Goal: Transaction & Acquisition: Purchase product/service

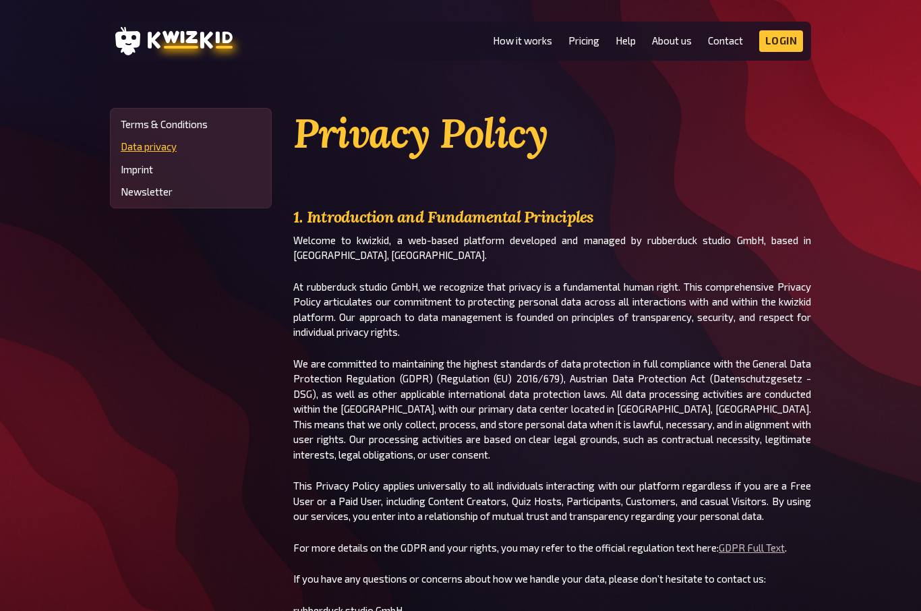
click at [785, 42] on link "Login" at bounding box center [781, 41] width 44 height 22
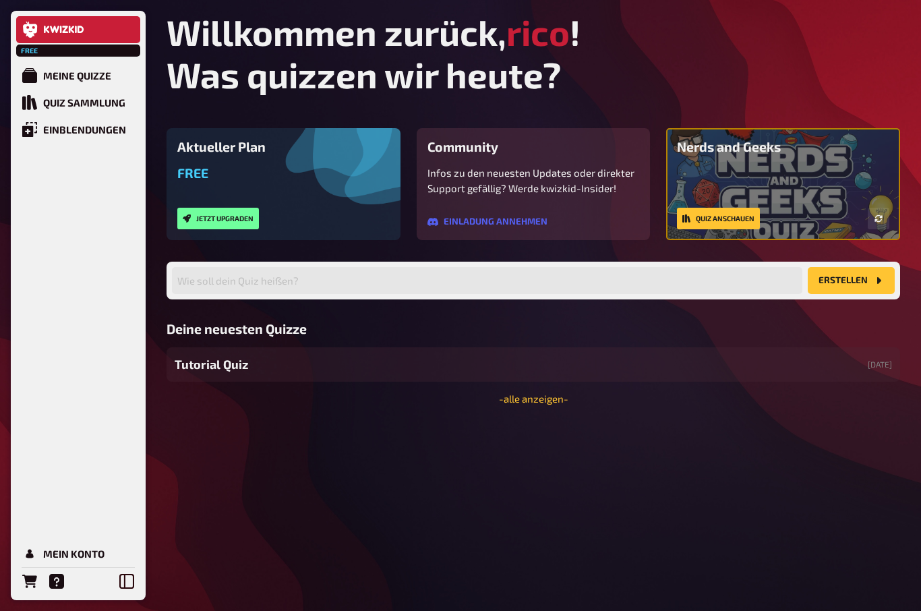
click at [58, 81] on div "Meine Quizze" at bounding box center [77, 75] width 68 height 12
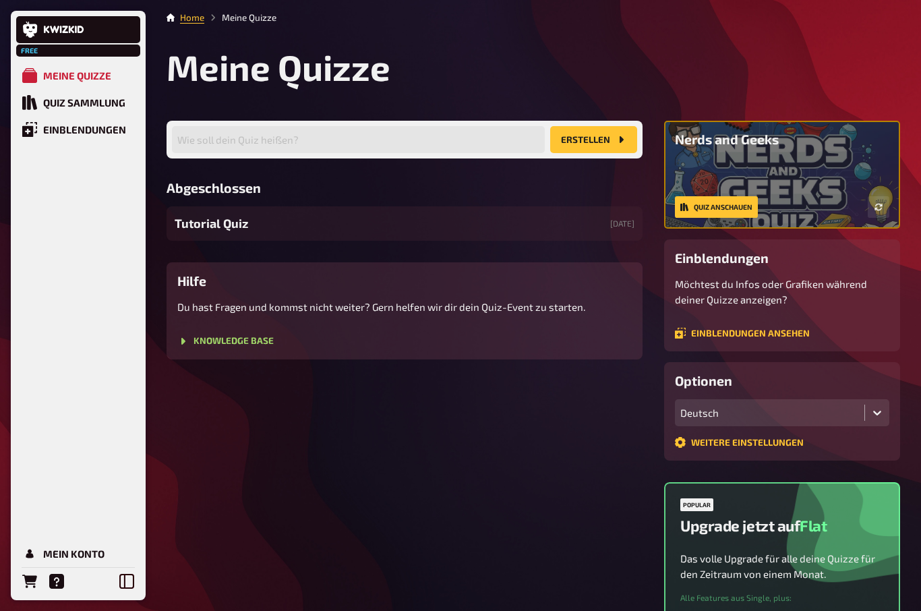
click at [224, 221] on span "Tutorial Quiz" at bounding box center [211, 223] width 73 height 18
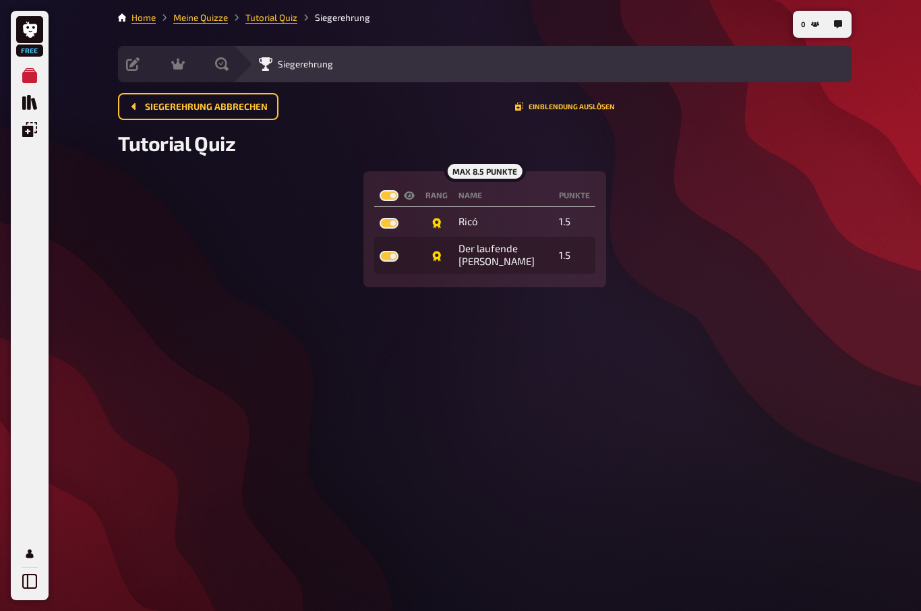
click at [178, 107] on span "Siegerehrung abbrechen" at bounding box center [206, 106] width 123 height 9
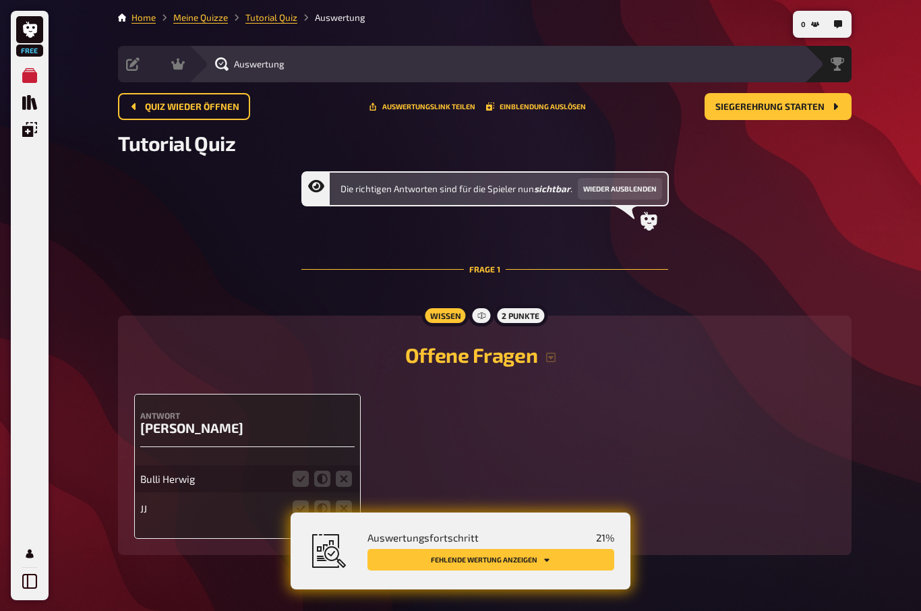
click at [29, 80] on icon "Meine Quizze" at bounding box center [29, 75] width 15 height 15
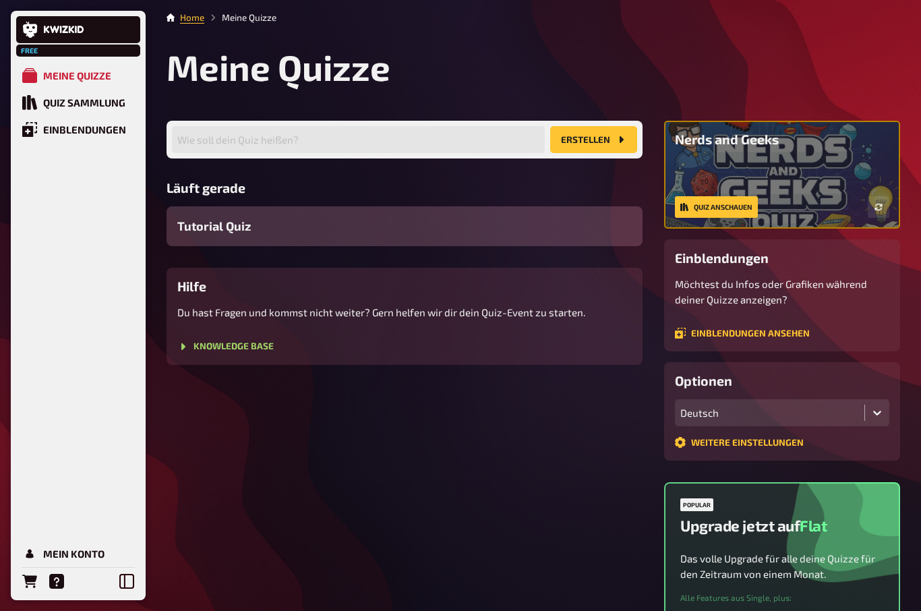
click at [54, 109] on div "Quiz Sammlung" at bounding box center [84, 102] width 82 height 12
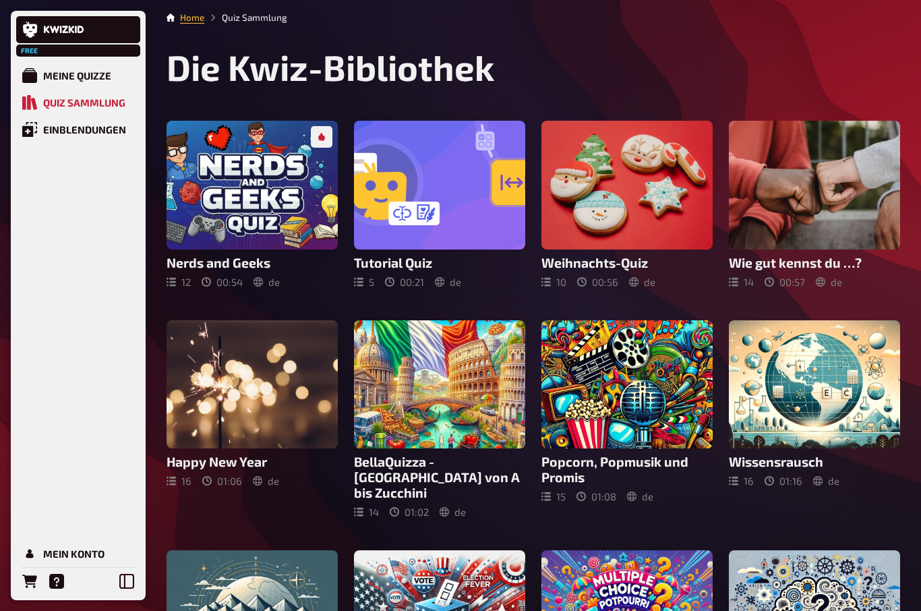
click at [642, 245] on div at bounding box center [626, 185] width 171 height 129
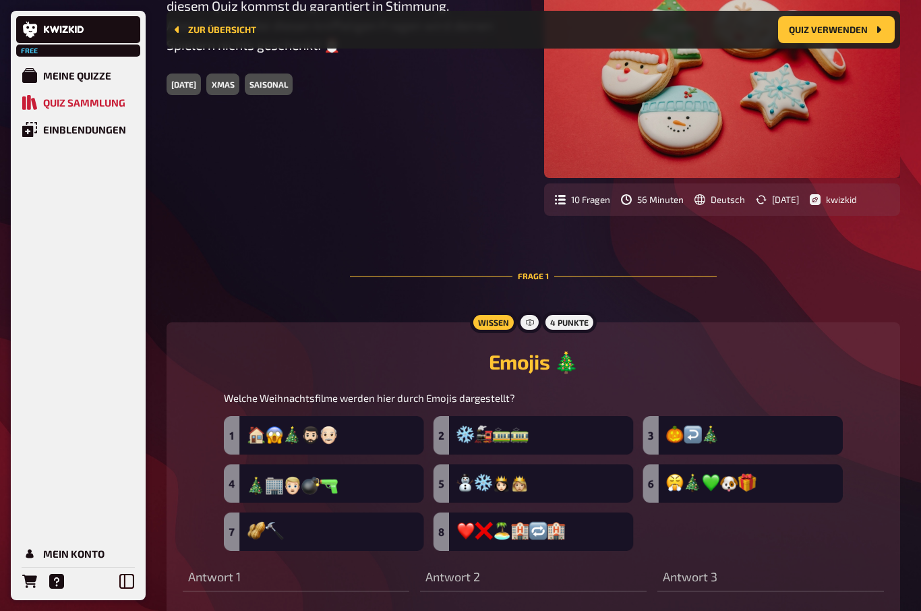
scroll to position [144, 0]
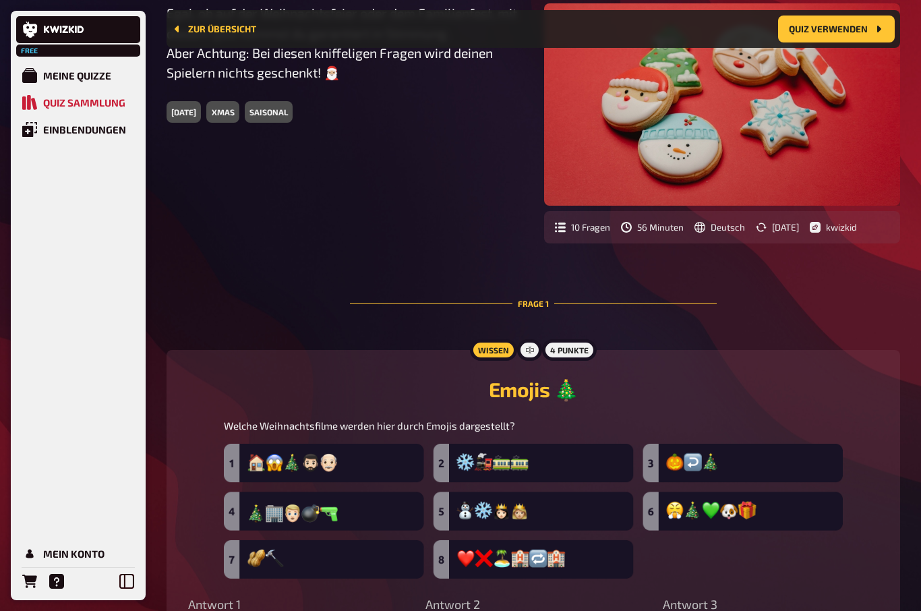
click at [835, 36] on button "Quiz verwenden" at bounding box center [836, 29] width 117 height 27
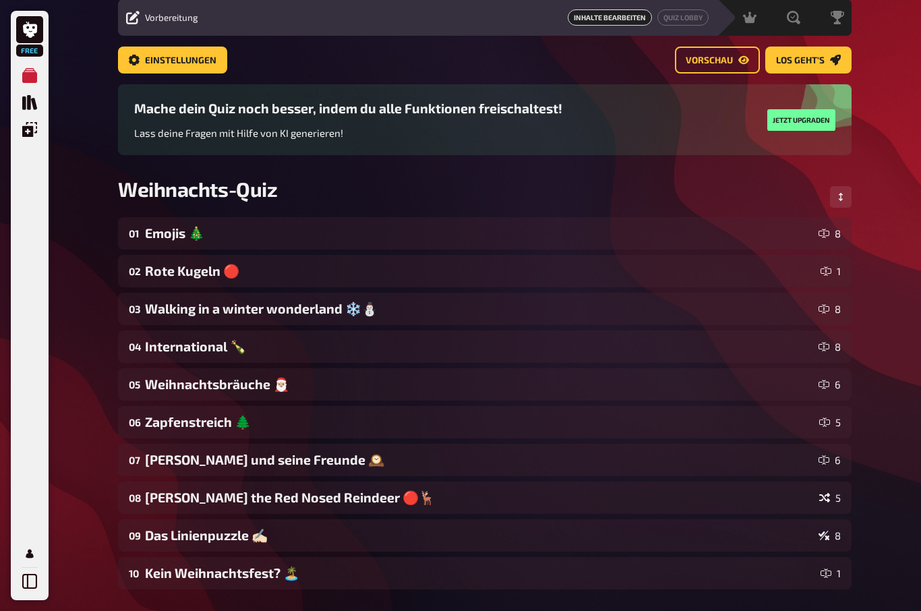
click at [806, 53] on link "Los geht's" at bounding box center [808, 60] width 86 height 27
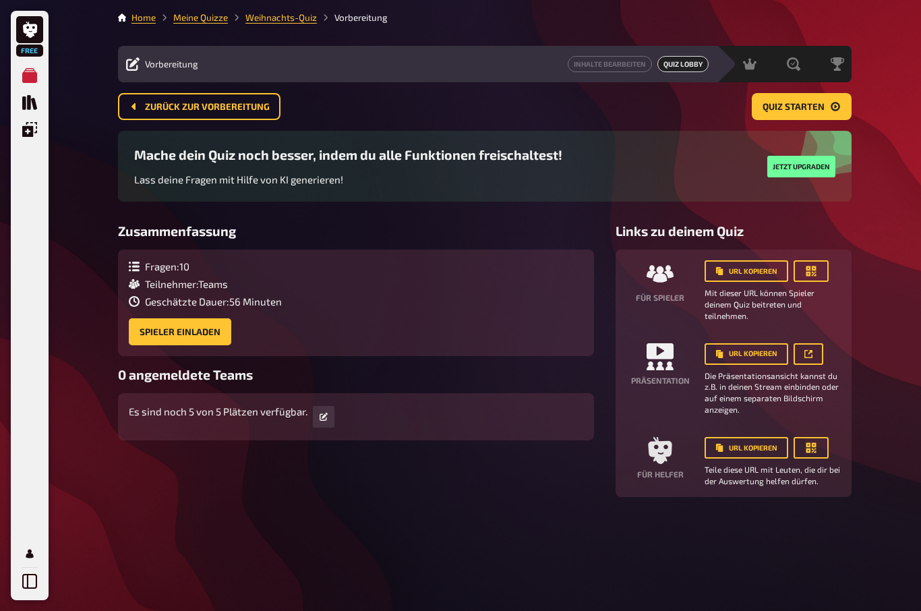
click at [173, 318] on button "Spieler einladen" at bounding box center [180, 331] width 102 height 27
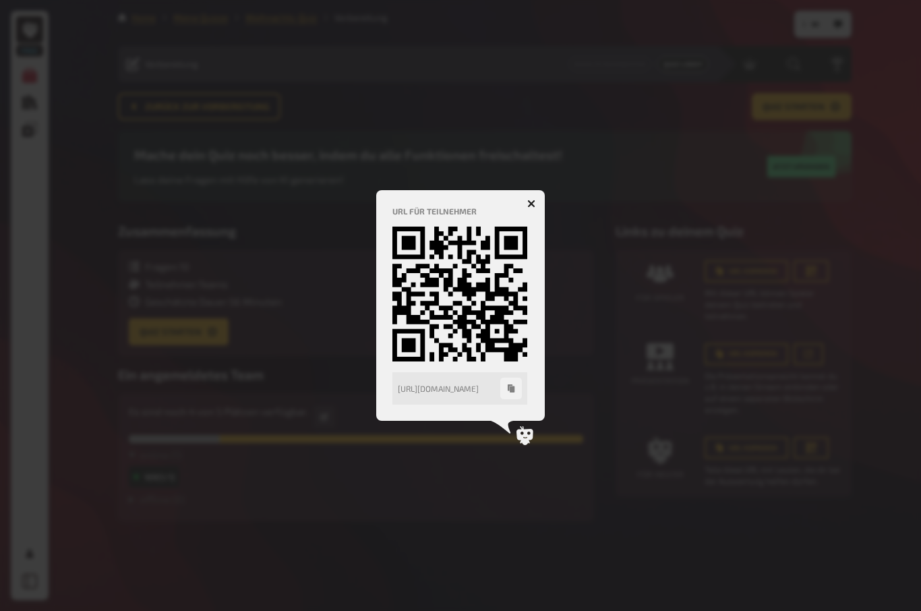
click at [591, 440] on div at bounding box center [460, 305] width 921 height 611
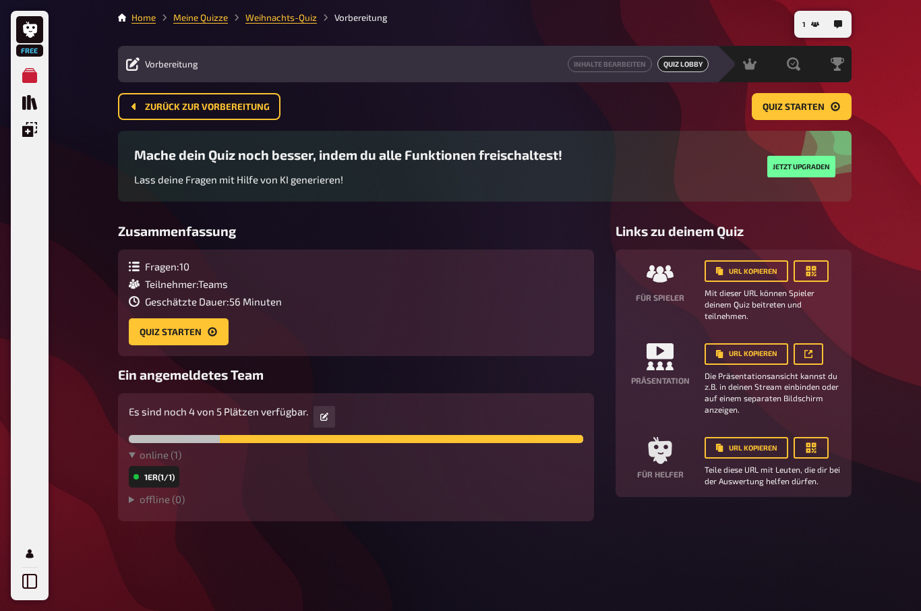
click at [803, 102] on span "Quiz starten" at bounding box center [793, 106] width 62 height 9
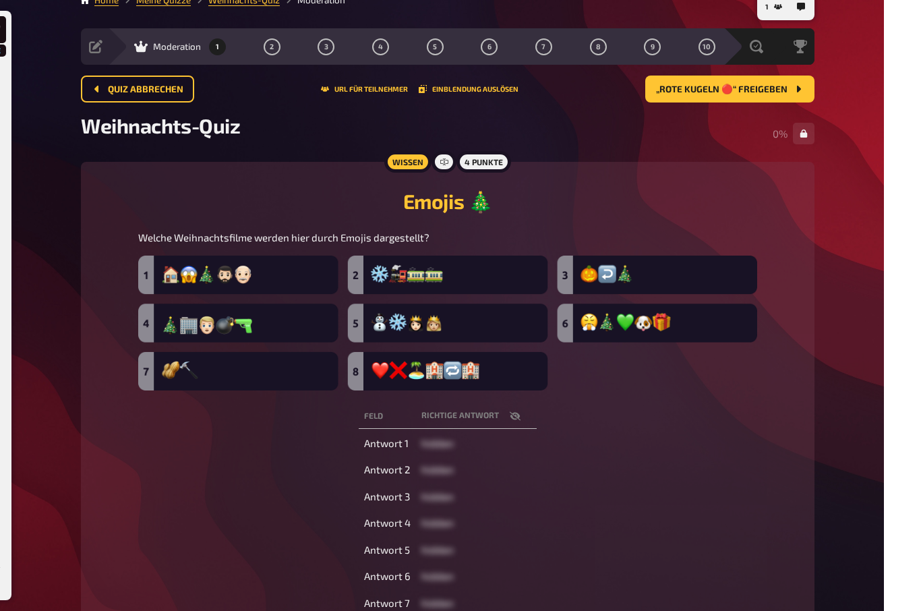
scroll to position [56, 0]
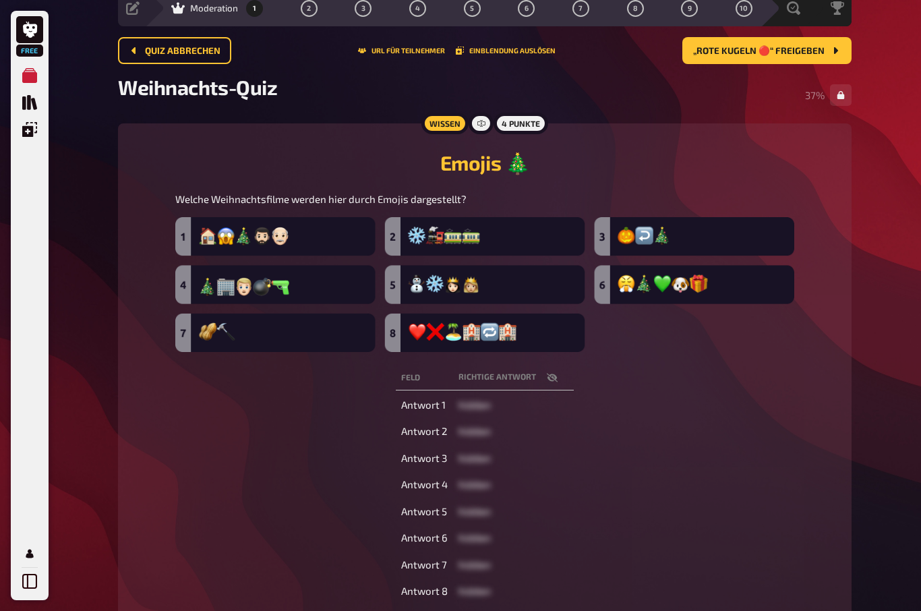
click at [776, 47] on span "„Rote Kugeln 🔴“ freigeben" at bounding box center [758, 51] width 131 height 9
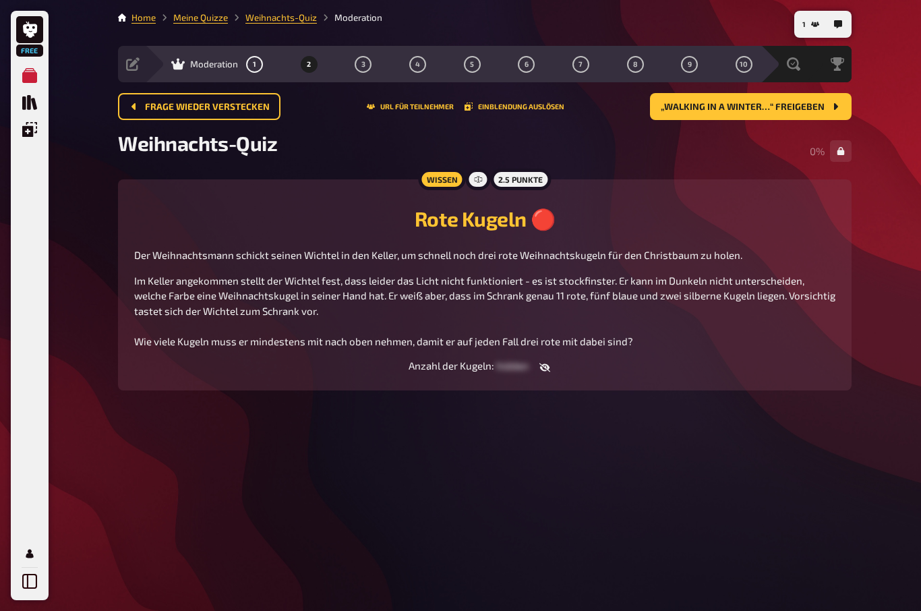
scroll to position [47, 0]
click at [758, 93] on button "„Walking in a winter…“ freigeben" at bounding box center [751, 106] width 202 height 27
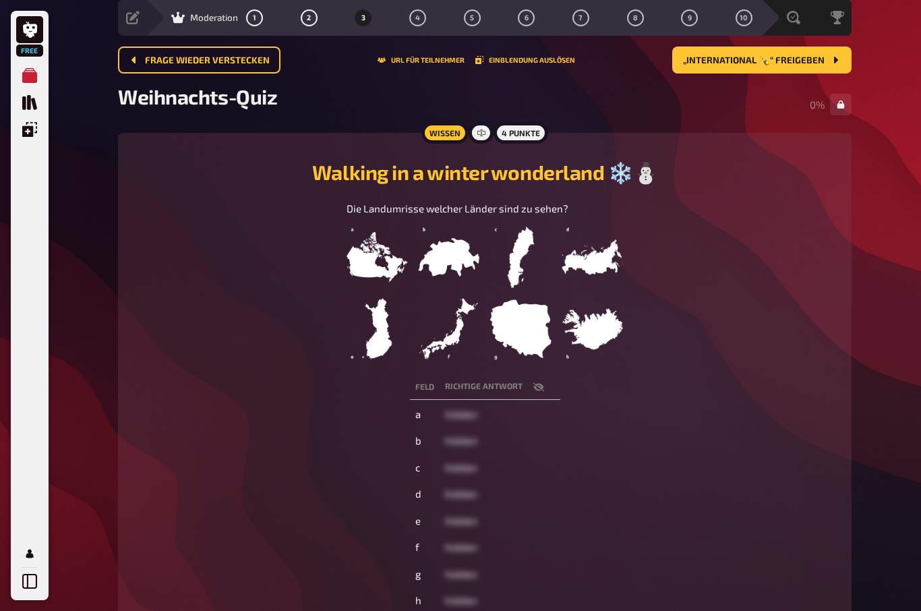
click at [716, 57] on span "„International 🍾“ freigeben" at bounding box center [754, 60] width 142 height 9
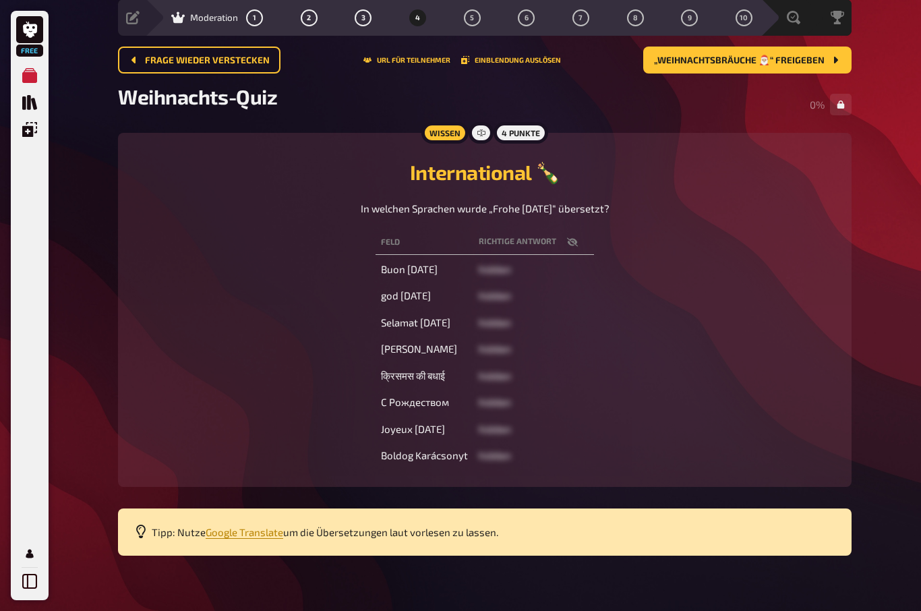
scroll to position [56, 0]
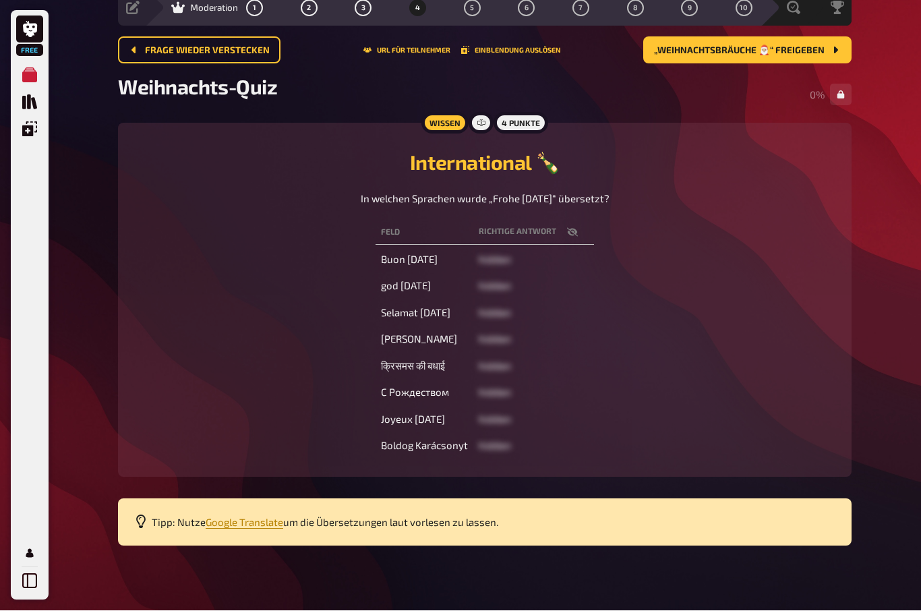
click at [675, 62] on button "„Weihnachtsbräuche 🎅🏼“ freigeben" at bounding box center [747, 50] width 208 height 27
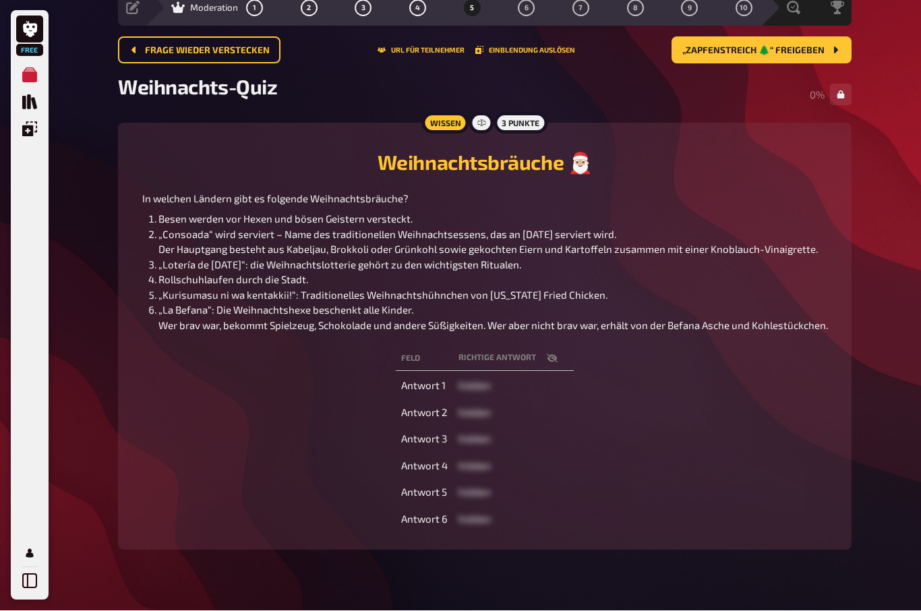
scroll to position [57, 0]
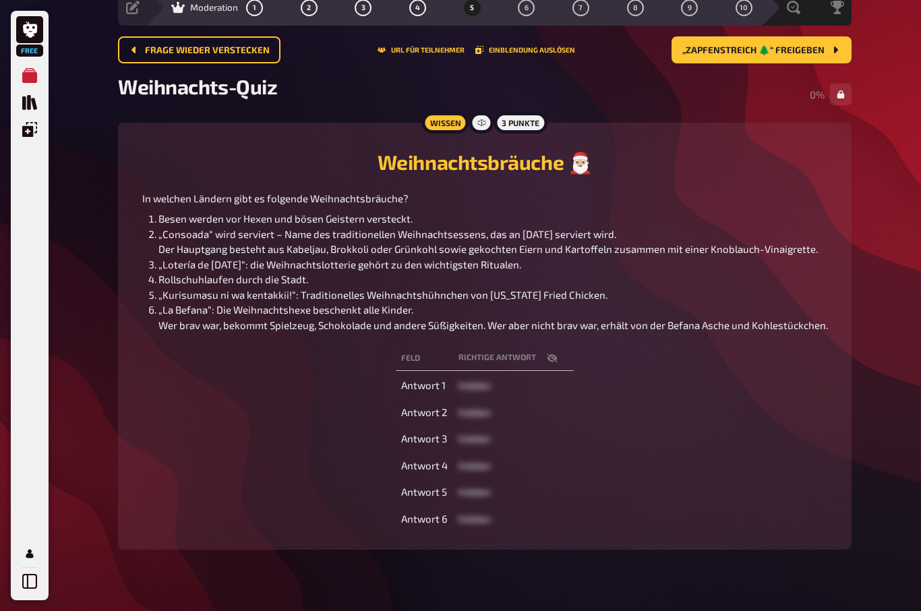
click at [707, 61] on button "„Zapfenstreich 🌲“ freigeben" at bounding box center [761, 49] width 180 height 27
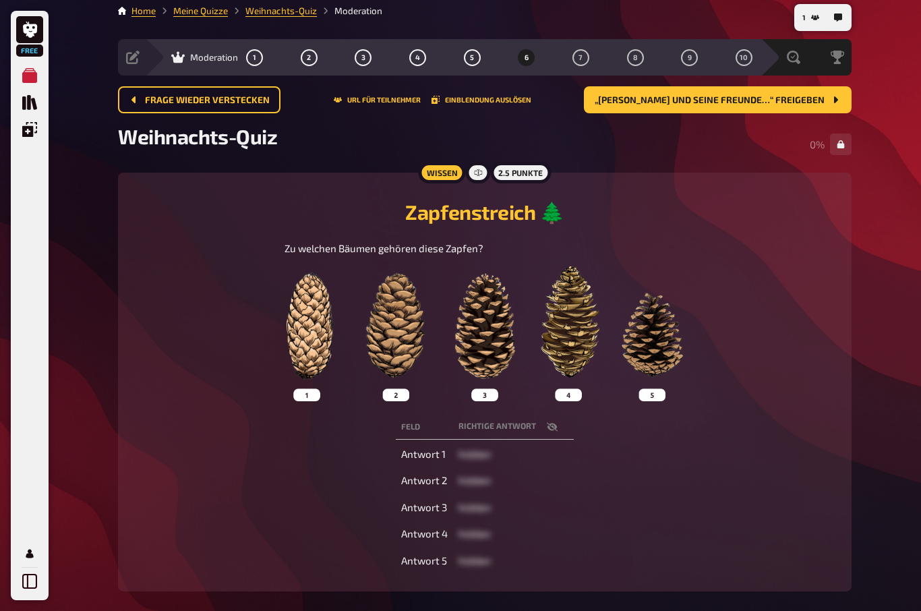
scroll to position [6, 0]
click at [653, 101] on span "„Jakob und seine Freunde…“ freigeben" at bounding box center [710, 100] width 230 height 9
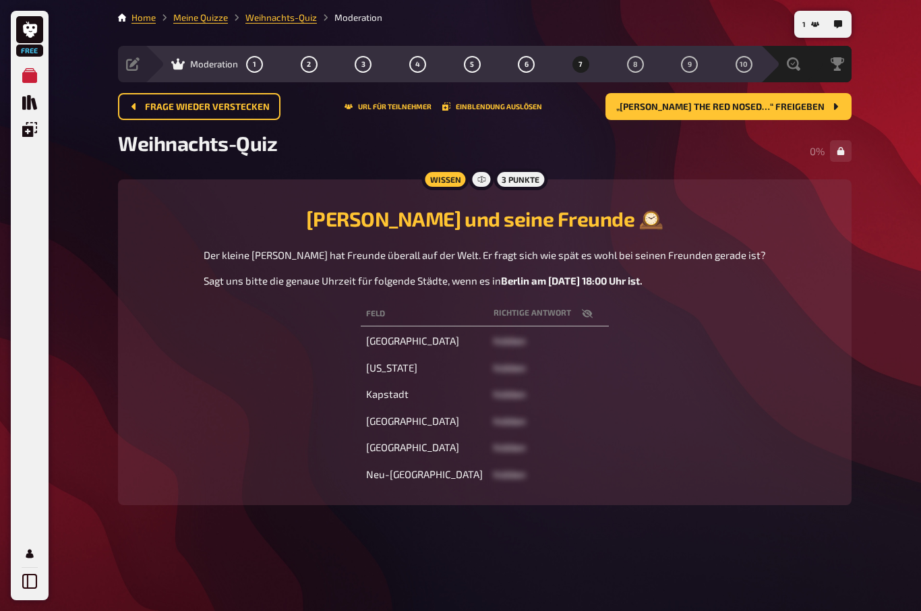
click at [664, 102] on span "„Rudolph the Red Nosed…“ freigeben" at bounding box center [720, 106] width 208 height 9
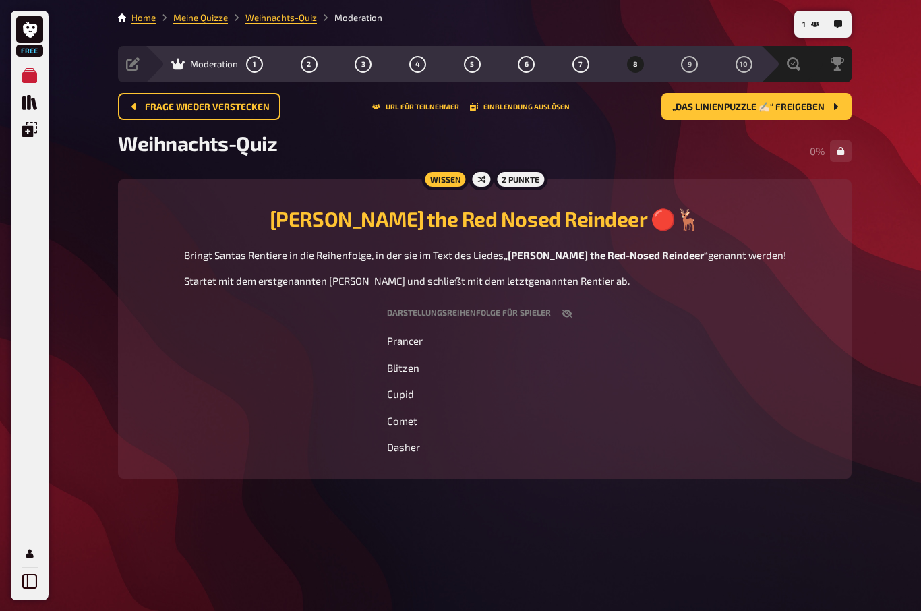
click at [688, 102] on span "„Das Linienpuzzle ✍🏻“ freigeben" at bounding box center [748, 106] width 152 height 9
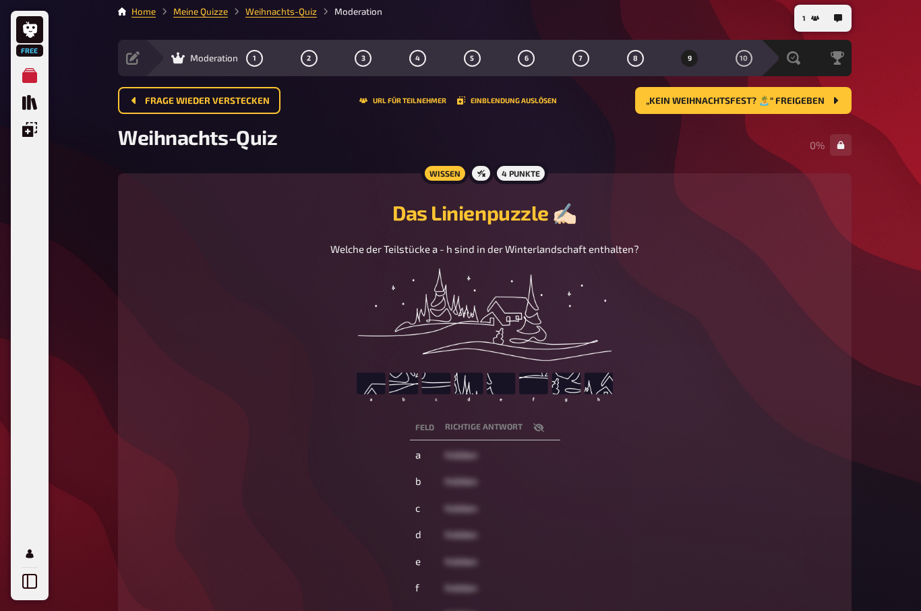
click at [715, 104] on span "„Kein Weihnachtsfest? 🏝️“ freigeben" at bounding box center [735, 100] width 179 height 9
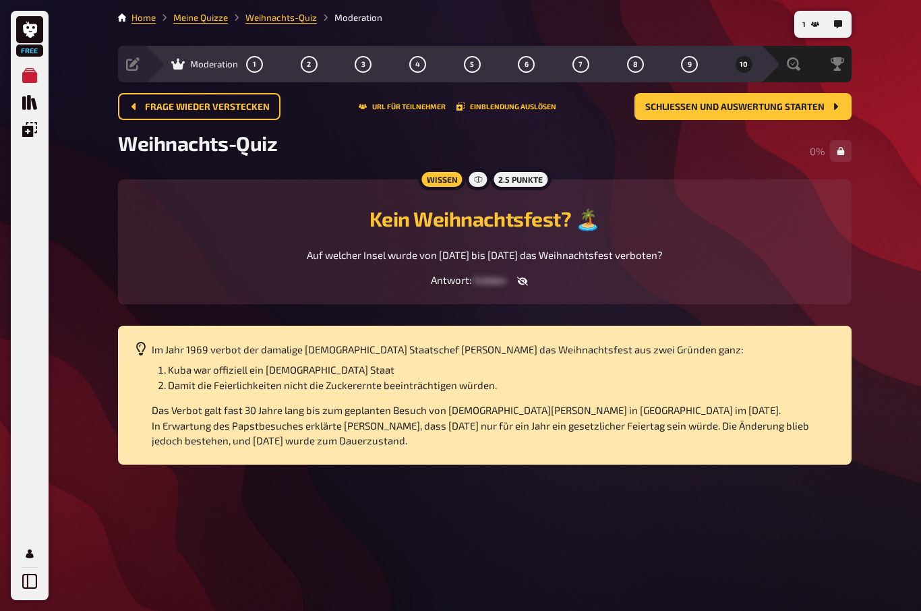
click at [682, 102] on span "Schließen und Auswertung starten" at bounding box center [734, 106] width 179 height 9
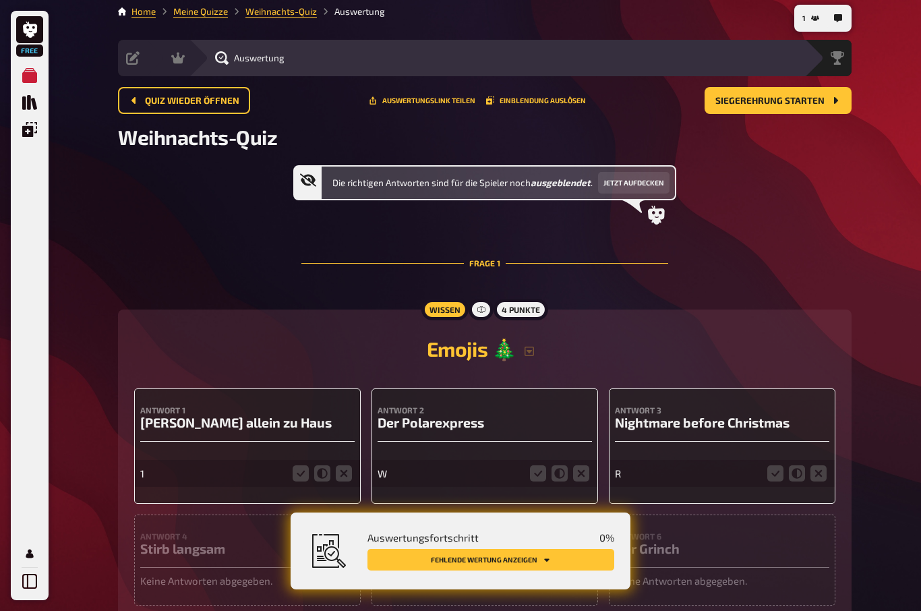
click at [757, 103] on span "Siegerehrung starten" at bounding box center [769, 100] width 109 height 9
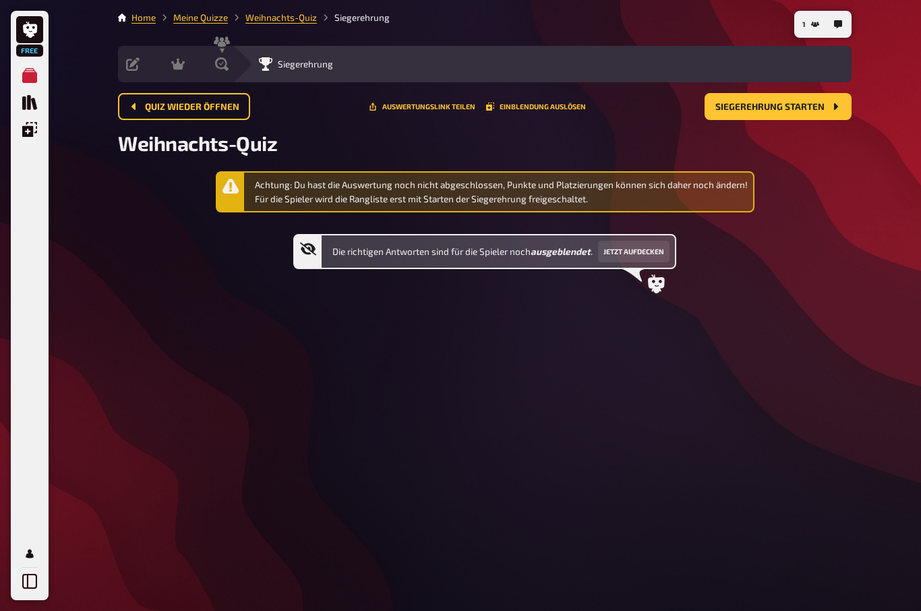
click at [624, 241] on button "Jetzt aufdecken" at bounding box center [633, 252] width 71 height 22
click at [365, 255] on div "Die richtigen Antworten sind für die Spieler nun sichtbar . Wieder ausblenden" at bounding box center [501, 252] width 322 height 22
click at [739, 102] on span "Siegerehrung starten" at bounding box center [769, 106] width 109 height 9
click at [758, 105] on span "Siegerehrung starten" at bounding box center [769, 106] width 109 height 9
click at [30, 30] on icon at bounding box center [30, 30] width 14 height 16
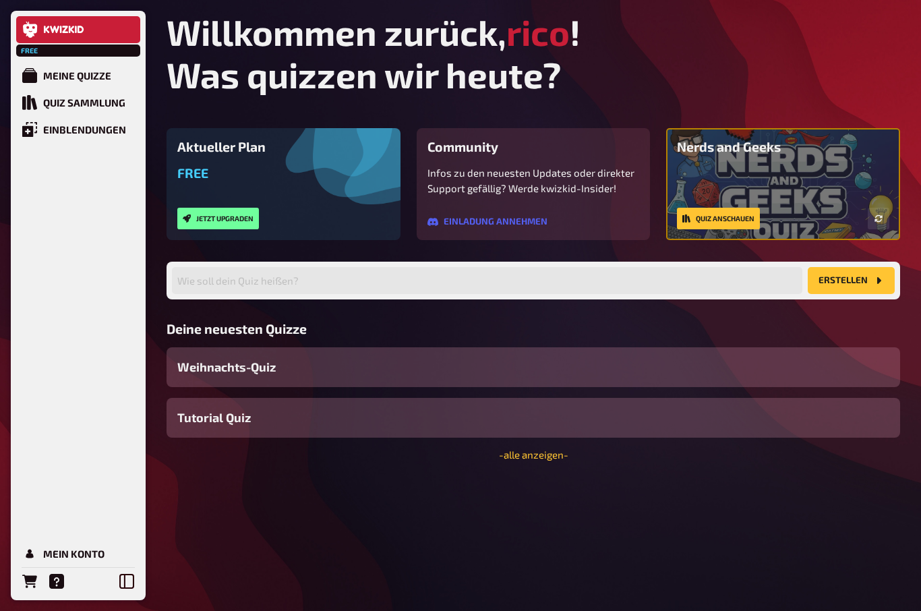
click at [56, 21] on link at bounding box center [78, 29] width 124 height 27
click at [74, 40] on link at bounding box center [78, 29] width 124 height 27
click at [61, 80] on div "Meine Quizze" at bounding box center [77, 75] width 68 height 12
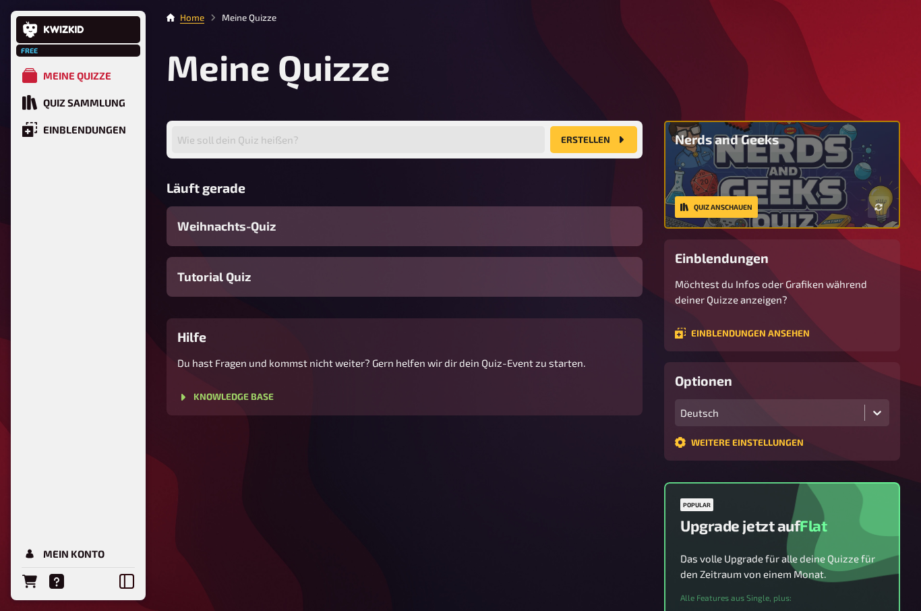
click at [57, 27] on icon at bounding box center [64, 30] width 40 height 8
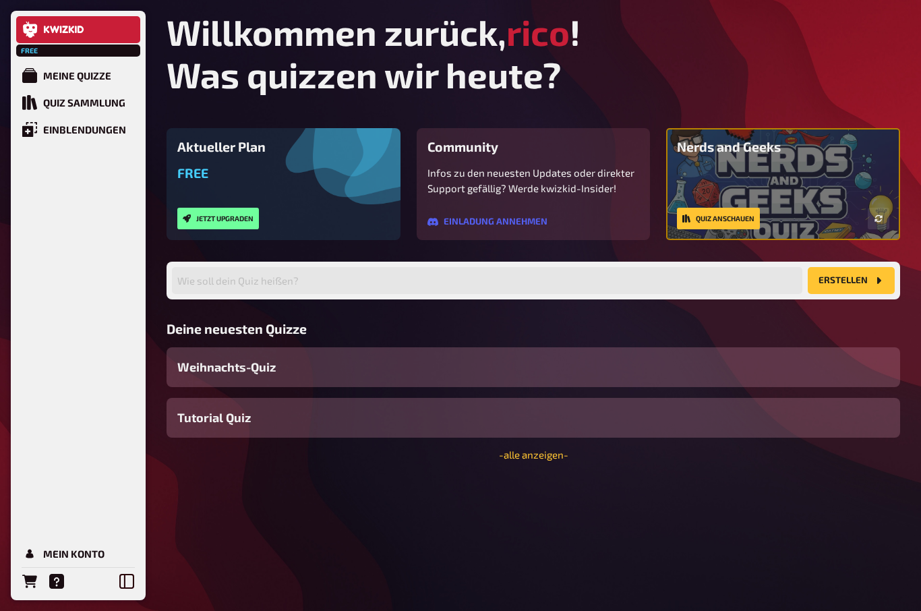
click at [59, 32] on icon at bounding box center [64, 30] width 40 height 8
click at [830, 217] on div "Quiz anschauen" at bounding box center [783, 219] width 212 height 22
click at [743, 224] on link "Quiz anschauen" at bounding box center [718, 219] width 83 height 22
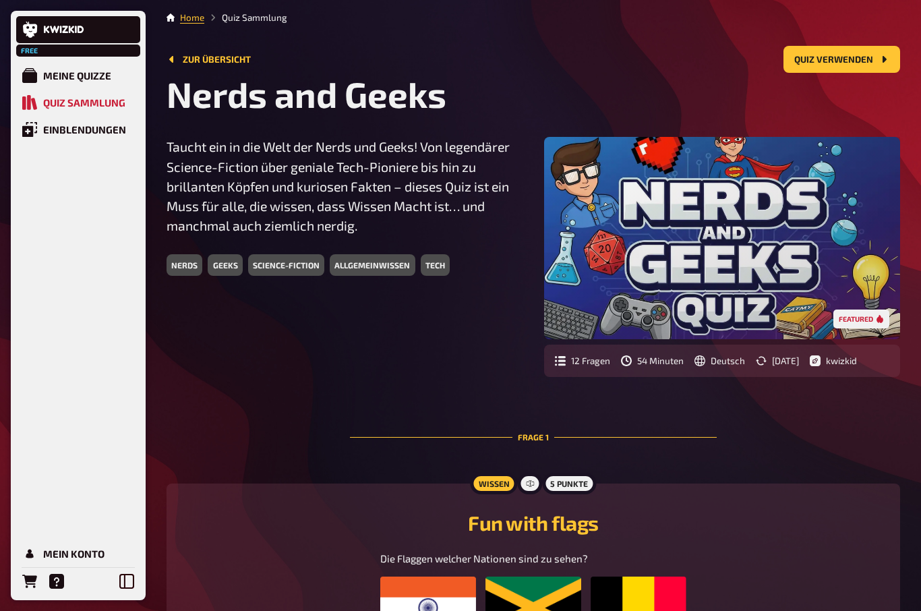
click at [215, 54] on link "Zur Übersicht" at bounding box center [209, 59] width 84 height 11
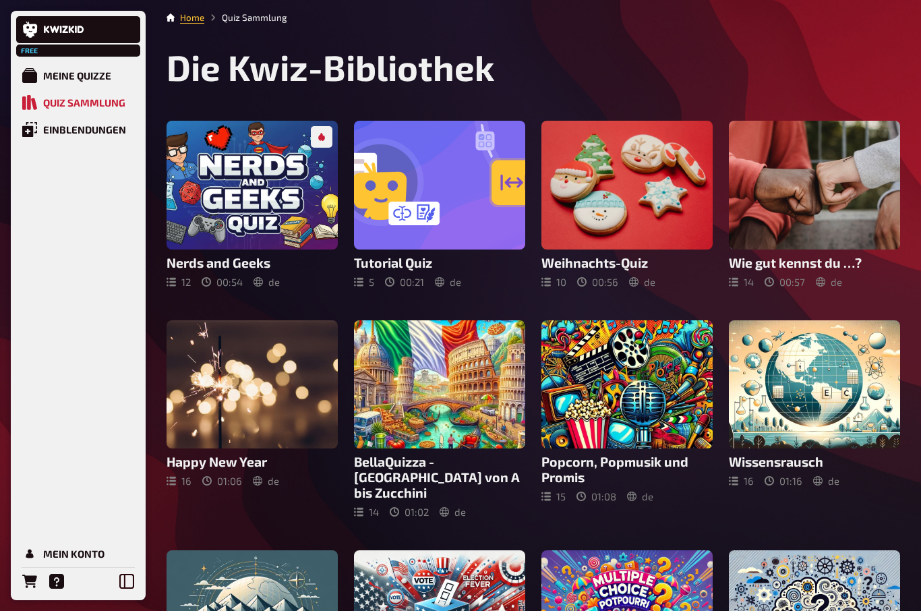
click at [64, 131] on div "Einblendungen" at bounding box center [84, 129] width 83 height 12
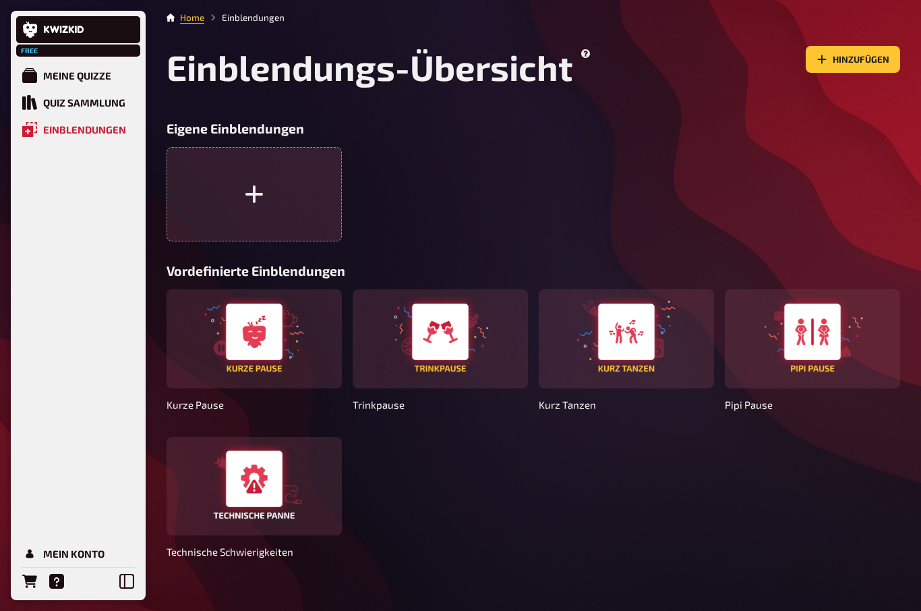
click at [61, 73] on div "Meine Quizze" at bounding box center [77, 75] width 68 height 12
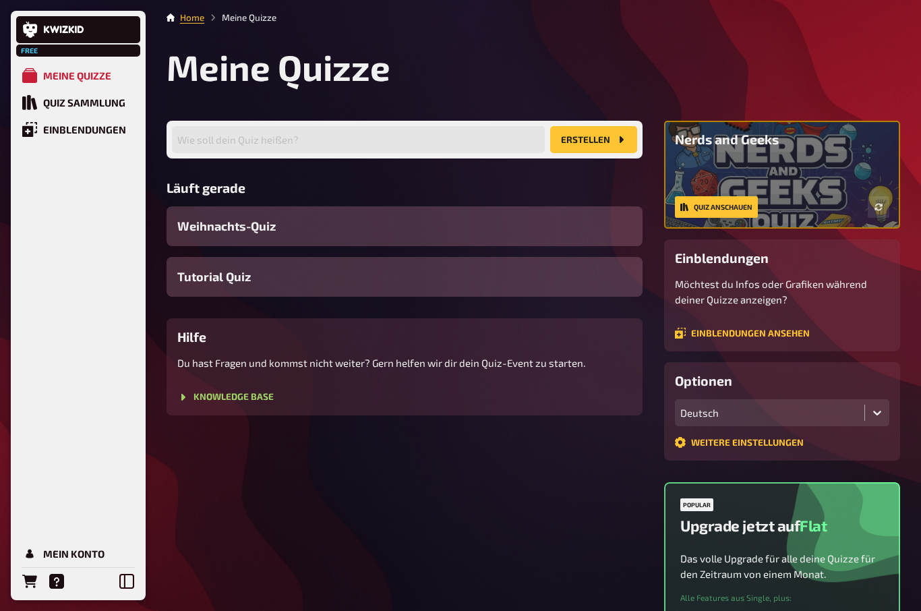
click at [780, 444] on link "Weitere Einstellungen" at bounding box center [739, 442] width 129 height 11
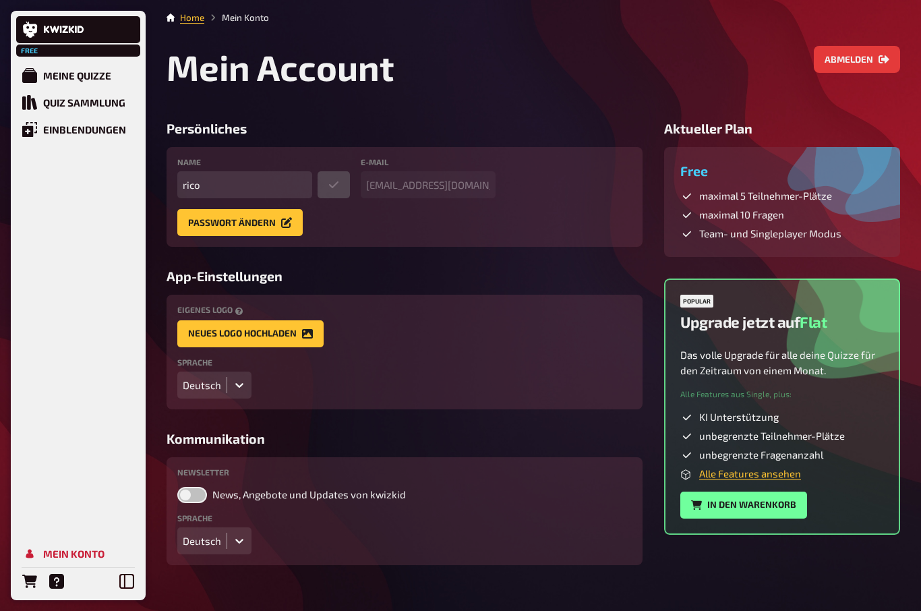
click at [60, 74] on div "Meine Quizze" at bounding box center [77, 75] width 68 height 12
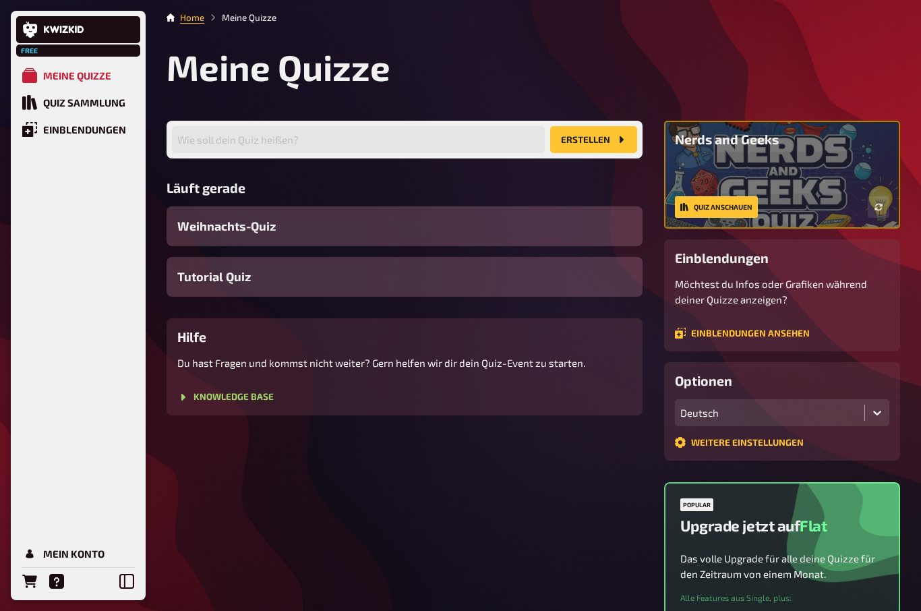
click at [211, 400] on link "Knowledge Base" at bounding box center [225, 397] width 96 height 11
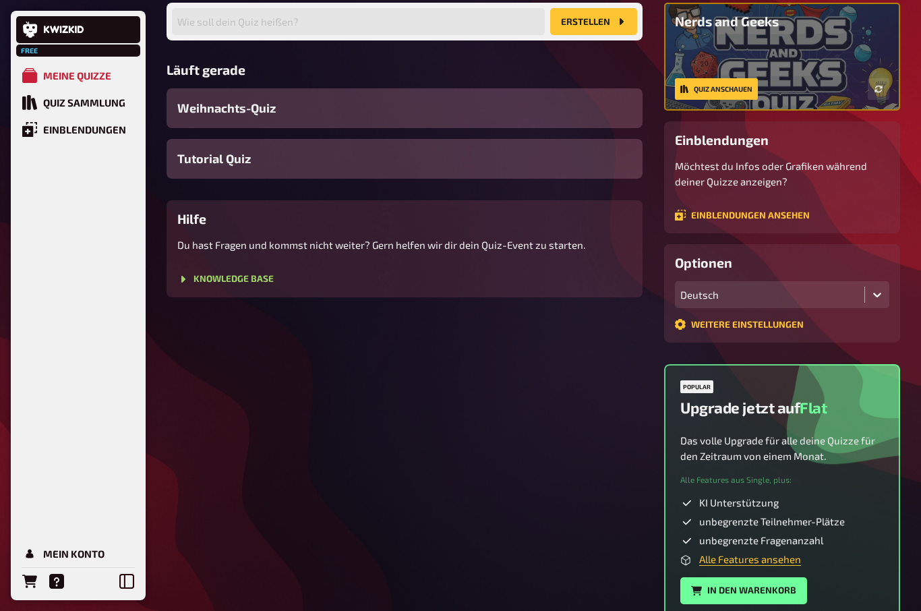
scroll to position [148, 0]
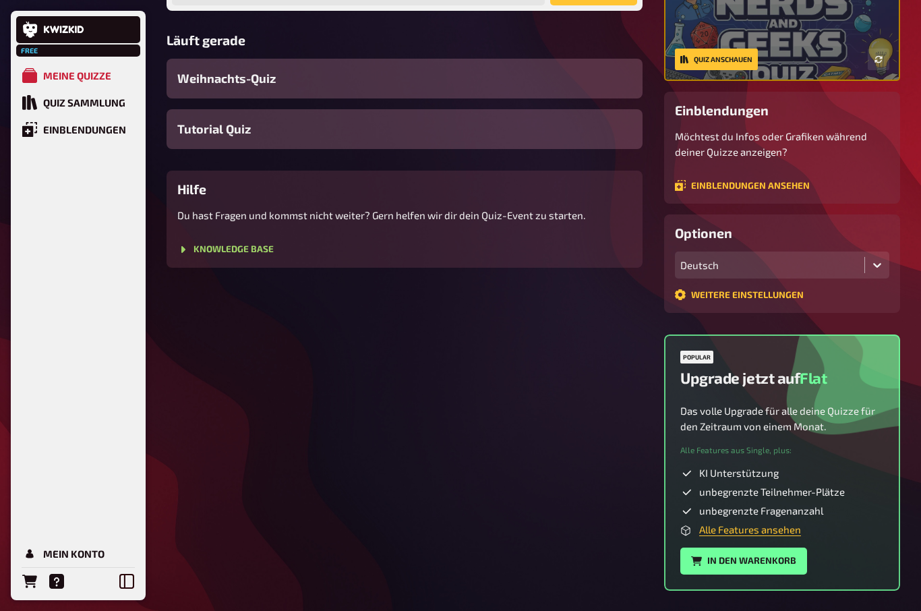
click at [789, 531] on link "Alle Features ansehen" at bounding box center [750, 529] width 102 height 12
click at [796, 376] on h2 "Upgrade jetzt auf Flat" at bounding box center [753, 378] width 147 height 18
click at [838, 395] on div "Upgrade jetzt auf Flat Popular" at bounding box center [782, 377] width 204 height 53
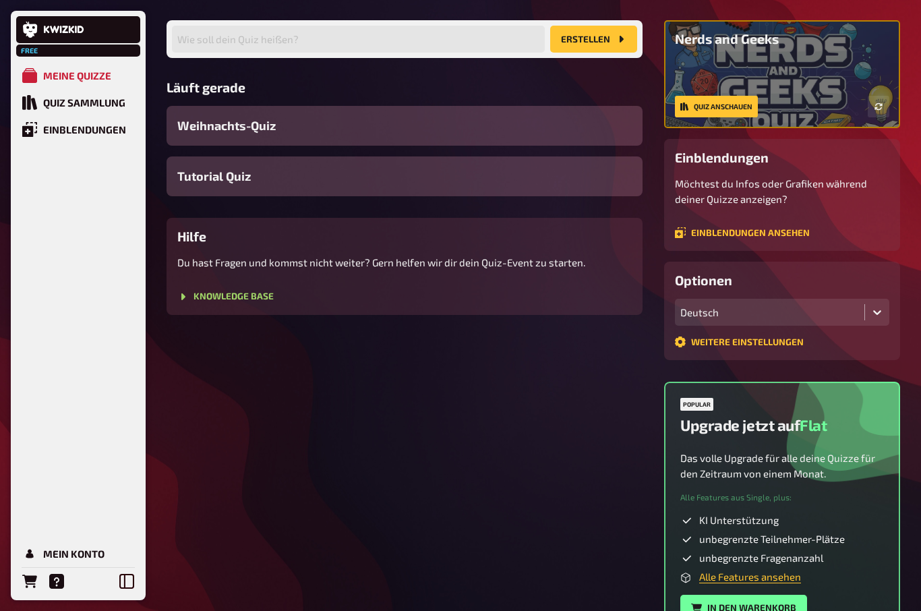
scroll to position [0, 0]
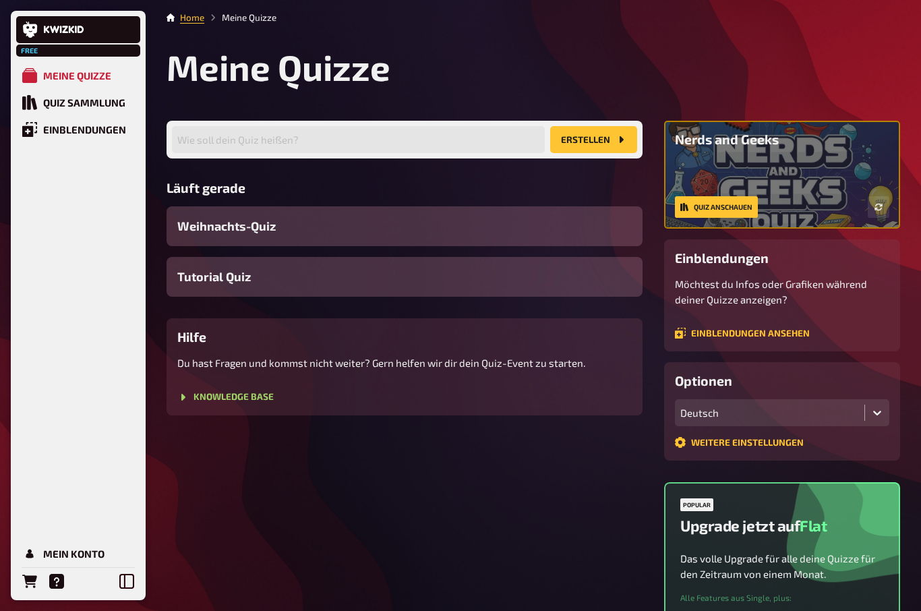
click at [63, 101] on div "Quiz Sammlung" at bounding box center [84, 102] width 82 height 12
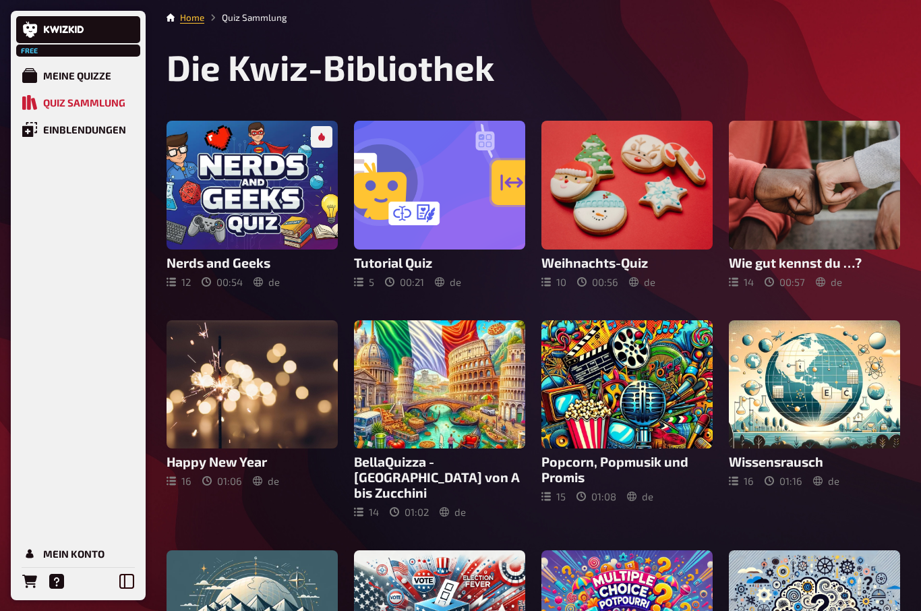
click at [28, 42] on link at bounding box center [78, 29] width 124 height 27
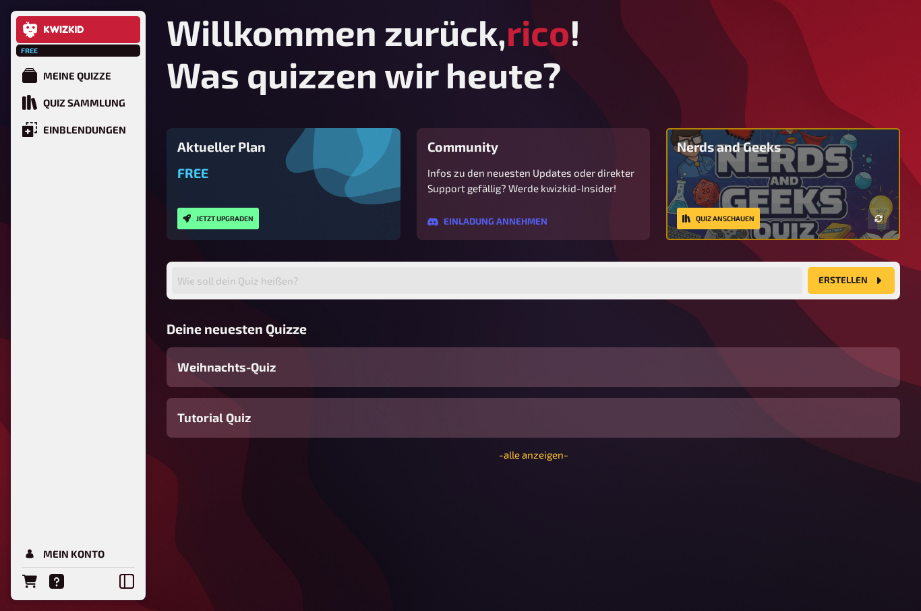
click at [208, 216] on button "Jetzt upgraden" at bounding box center [218, 219] width 82 height 22
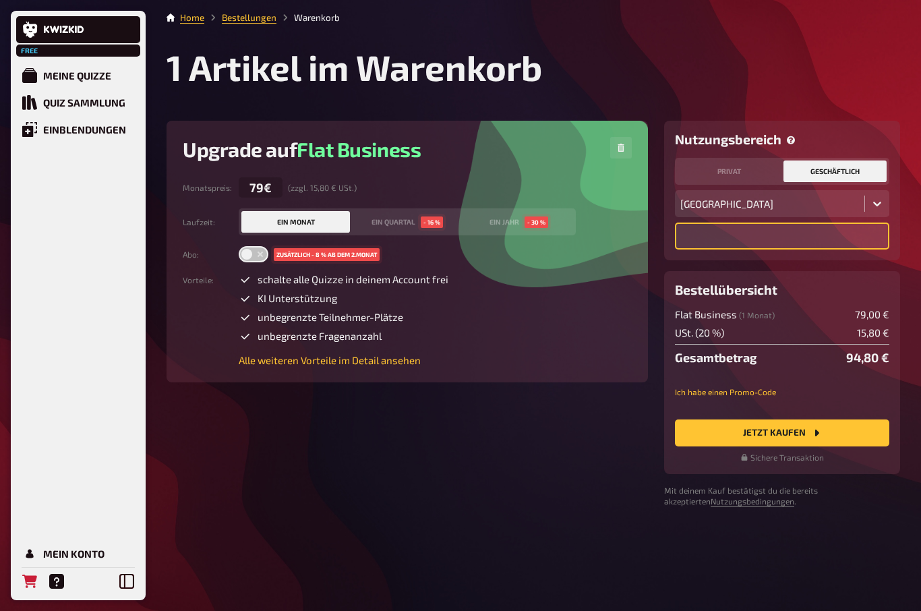
click at [810, 241] on input "text" at bounding box center [782, 235] width 214 height 27
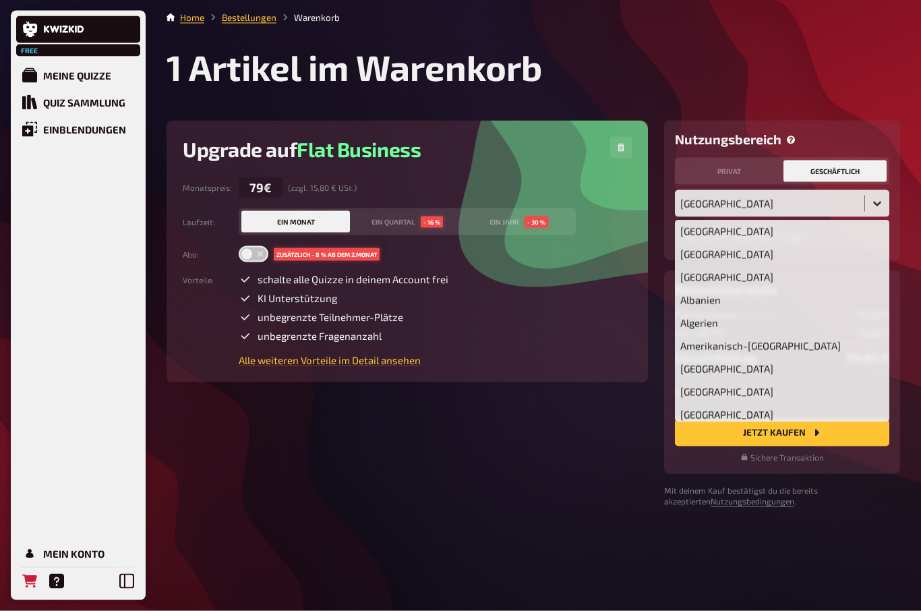
scroll to position [3674, 0]
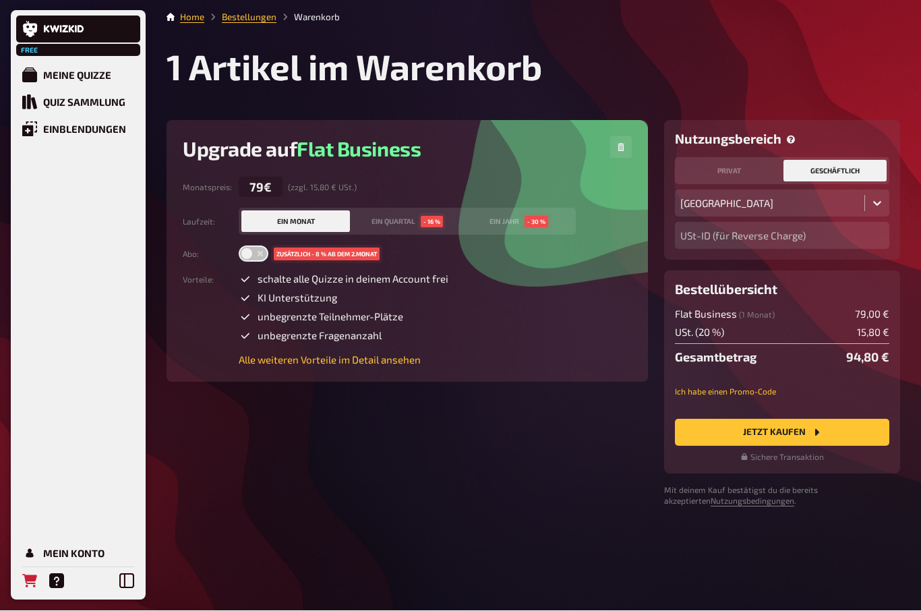
click at [517, 211] on button "ein Jahr - 30 %" at bounding box center [518, 222] width 109 height 22
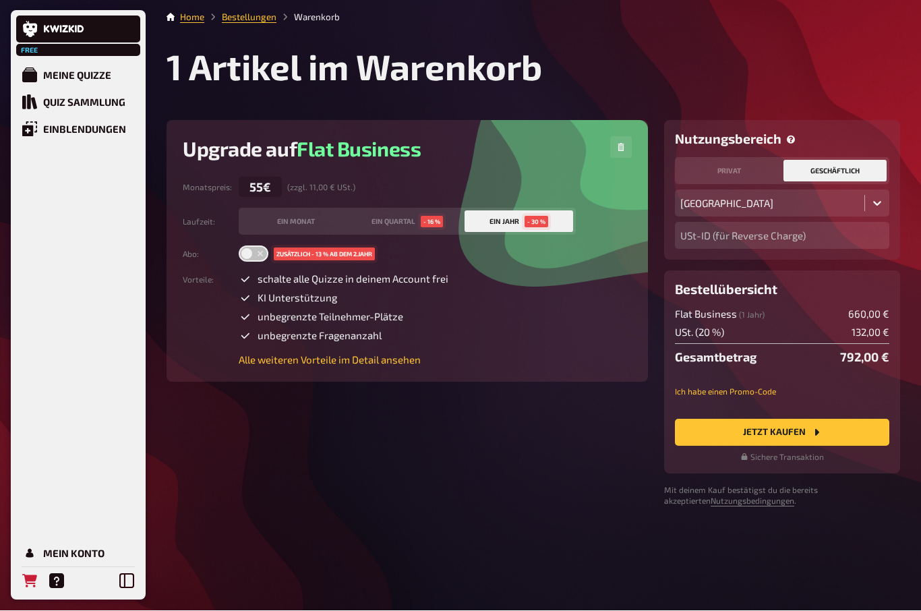
click at [70, 76] on div "Meine Quizze" at bounding box center [77, 75] width 68 height 12
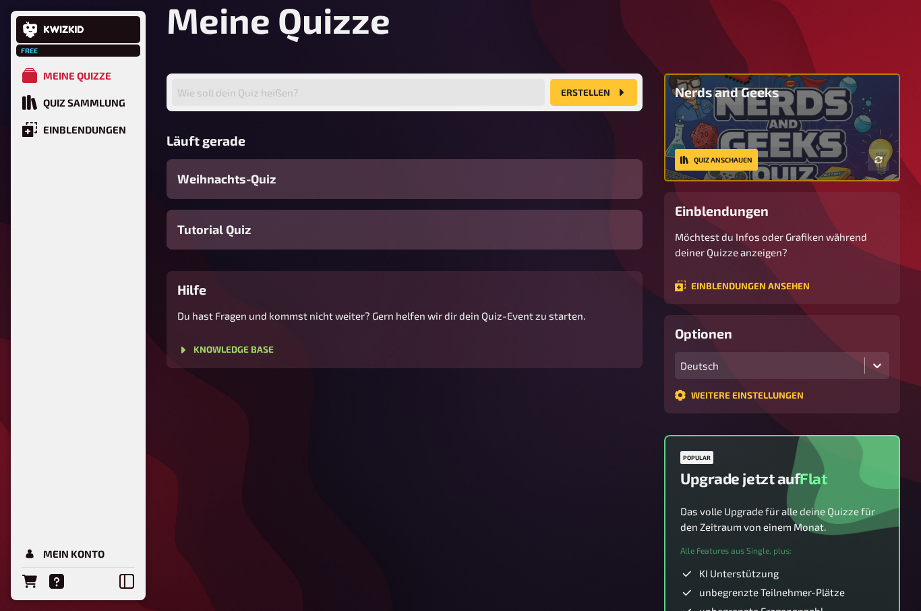
click at [121, 579] on icon at bounding box center [126, 581] width 15 height 15
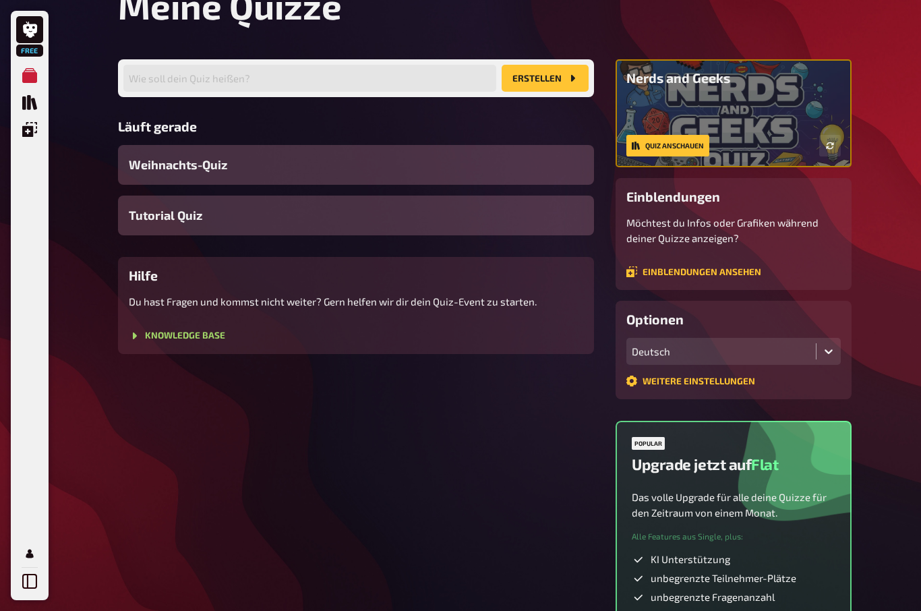
scroll to position [0, 0]
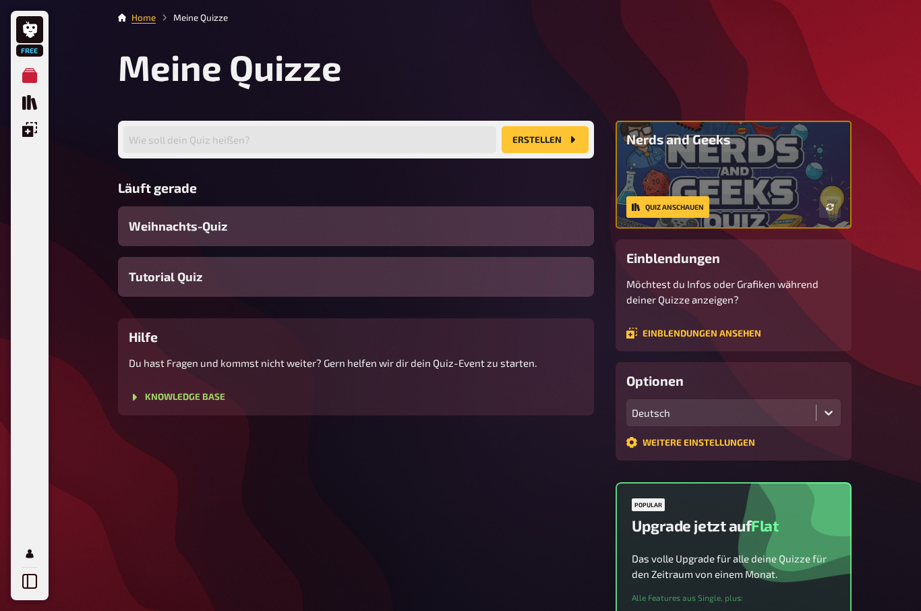
click at [150, 21] on link "Home" at bounding box center [143, 17] width 24 height 11
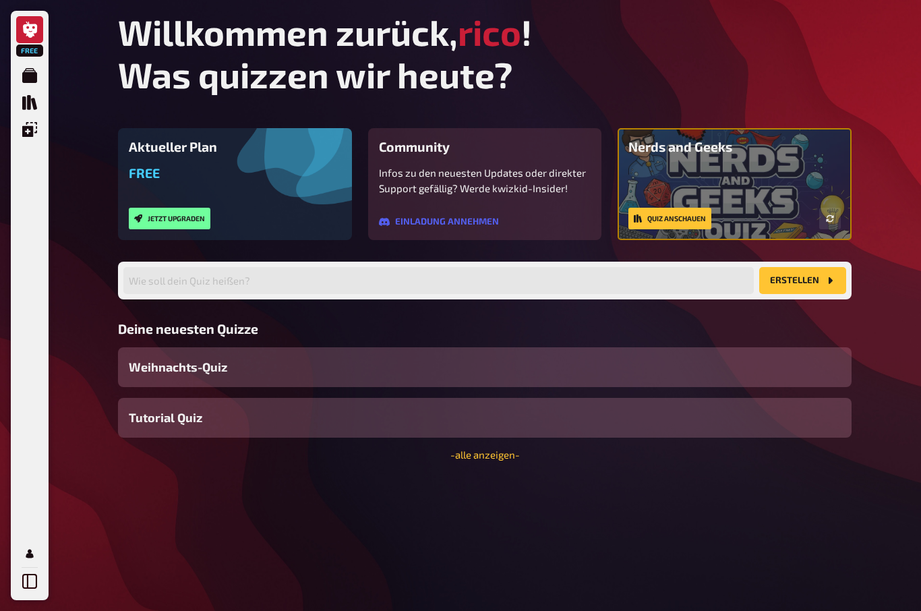
click at [480, 214] on div "Infos zu den neuesten Updates oder direkter Support gefällig? Werde kwizkid-Ins…" at bounding box center [485, 197] width 212 height 64
click at [495, 224] on link "Einladung annehmen" at bounding box center [439, 221] width 120 height 11
click at [500, 454] on link "- alle anzeigen -" at bounding box center [484, 454] width 69 height 12
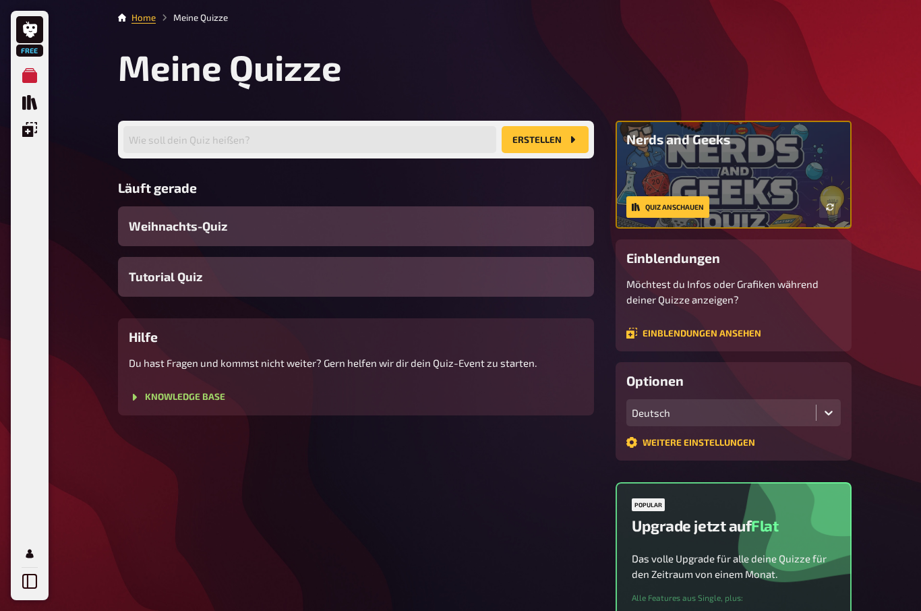
click at [832, 201] on button "button" at bounding box center [830, 207] width 22 height 22
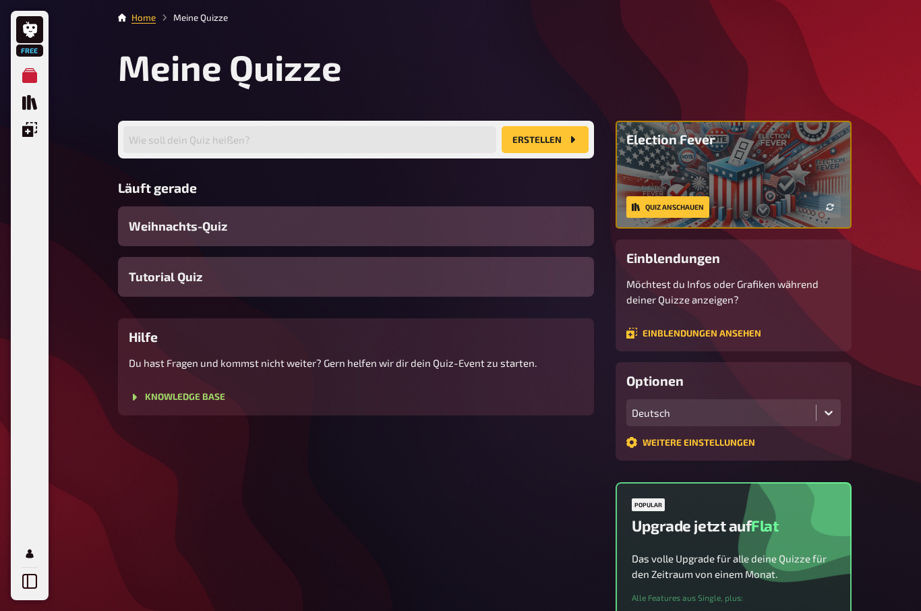
click at [834, 215] on button "button" at bounding box center [830, 207] width 22 height 22
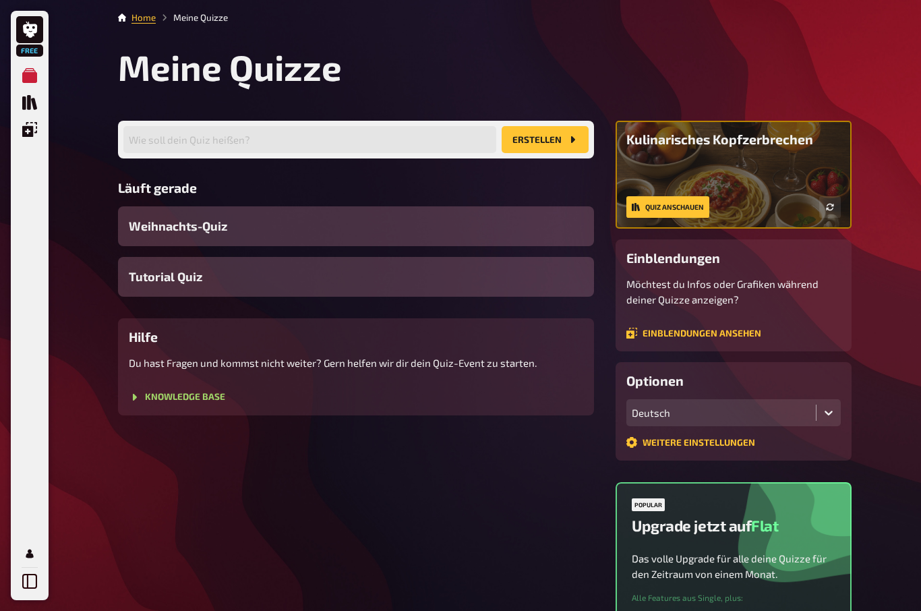
click at [826, 212] on button "button" at bounding box center [830, 207] width 22 height 22
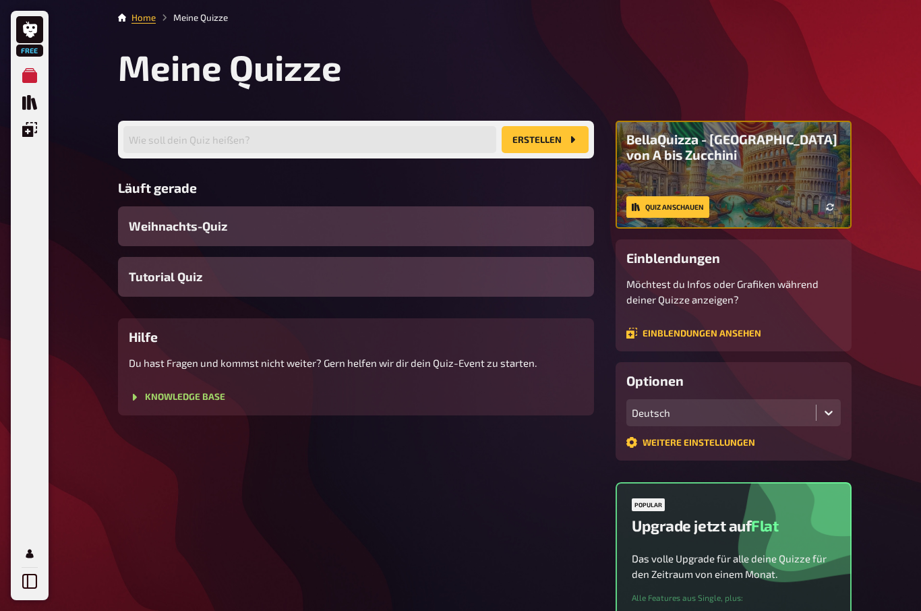
click at [826, 206] on icon "button" at bounding box center [830, 207] width 8 height 8
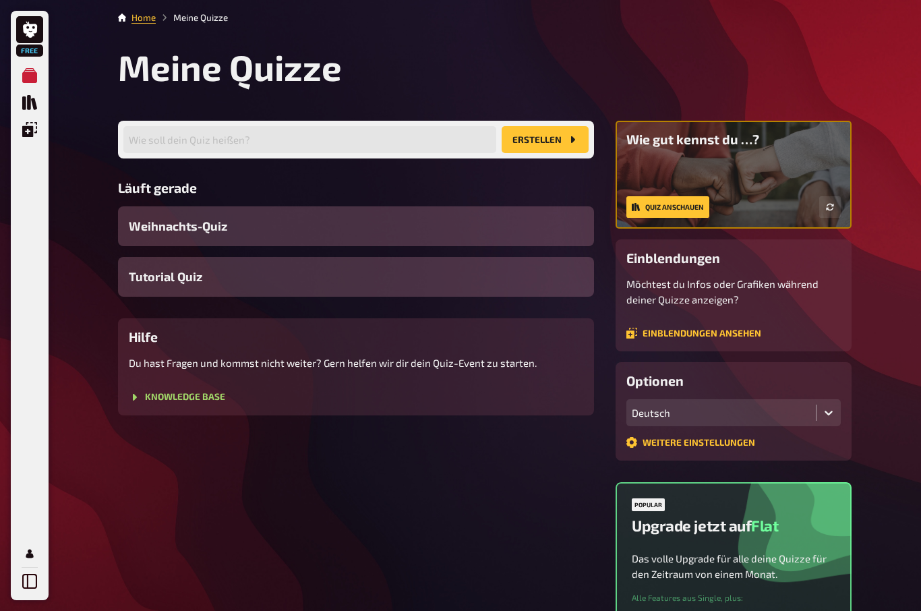
click at [678, 208] on link "Quiz anschauen" at bounding box center [667, 207] width 83 height 22
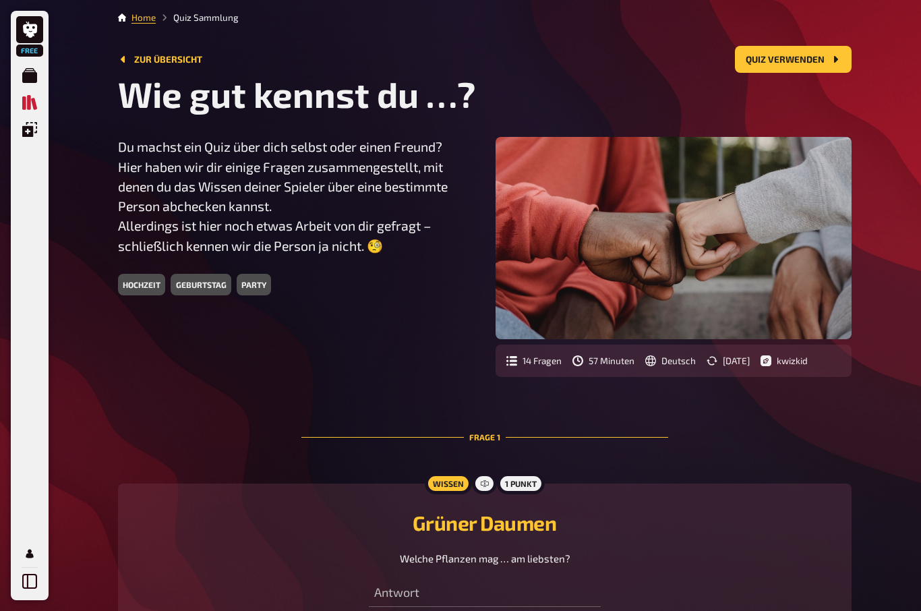
click at [151, 21] on link "Home" at bounding box center [143, 17] width 24 height 11
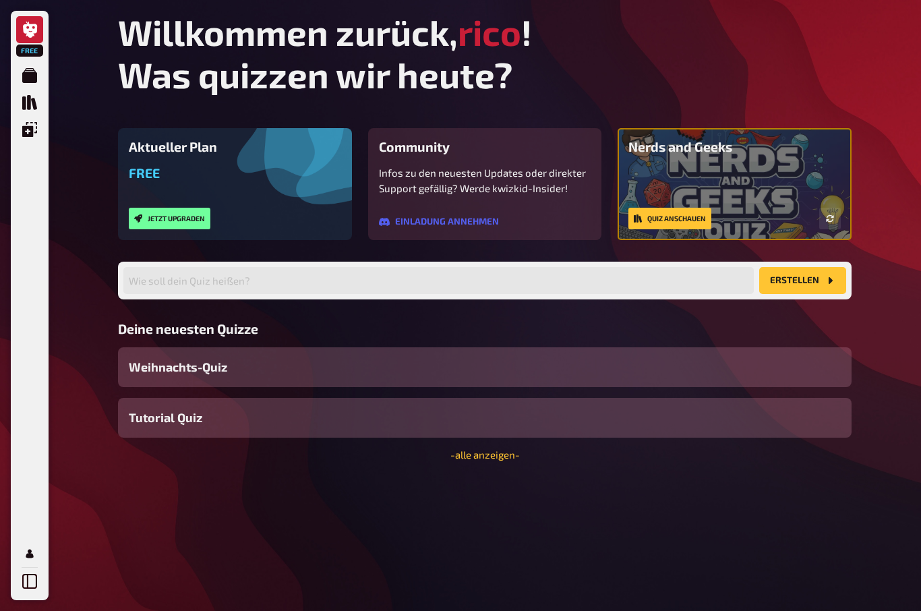
click at [796, 208] on div "Nerds and Geeks Quiz anschauen" at bounding box center [734, 184] width 212 height 90
click at [833, 221] on icon "button" at bounding box center [829, 218] width 7 height 7
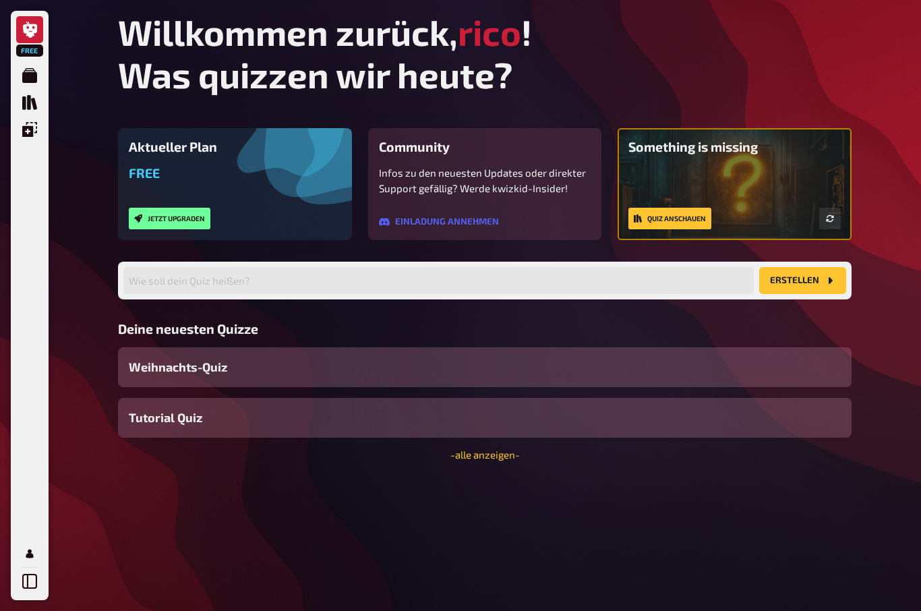
click at [837, 220] on button "button" at bounding box center [830, 219] width 22 height 22
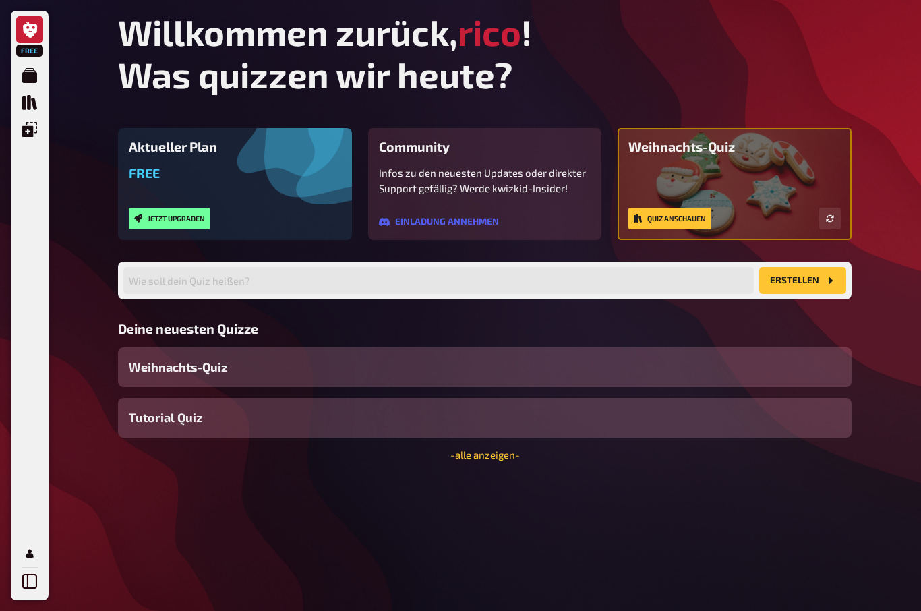
click at [834, 227] on button "button" at bounding box center [830, 219] width 22 height 22
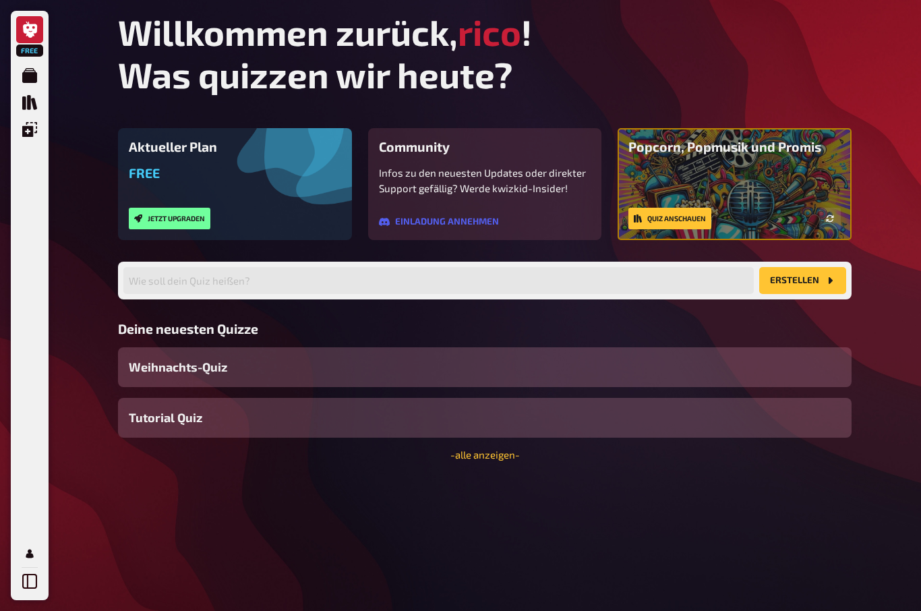
click at [837, 216] on button "button" at bounding box center [830, 219] width 22 height 22
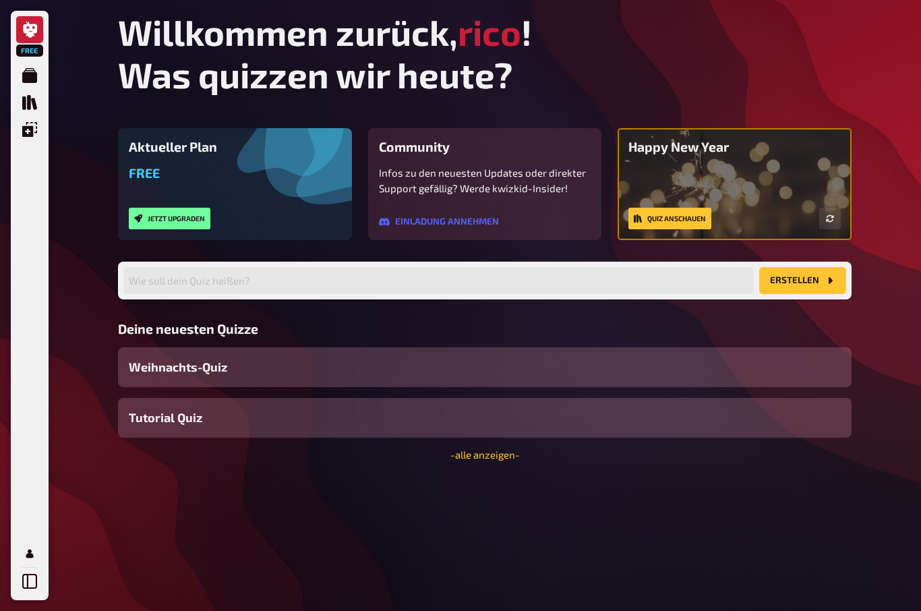
click at [830, 222] on icon "button" at bounding box center [830, 218] width 8 height 8
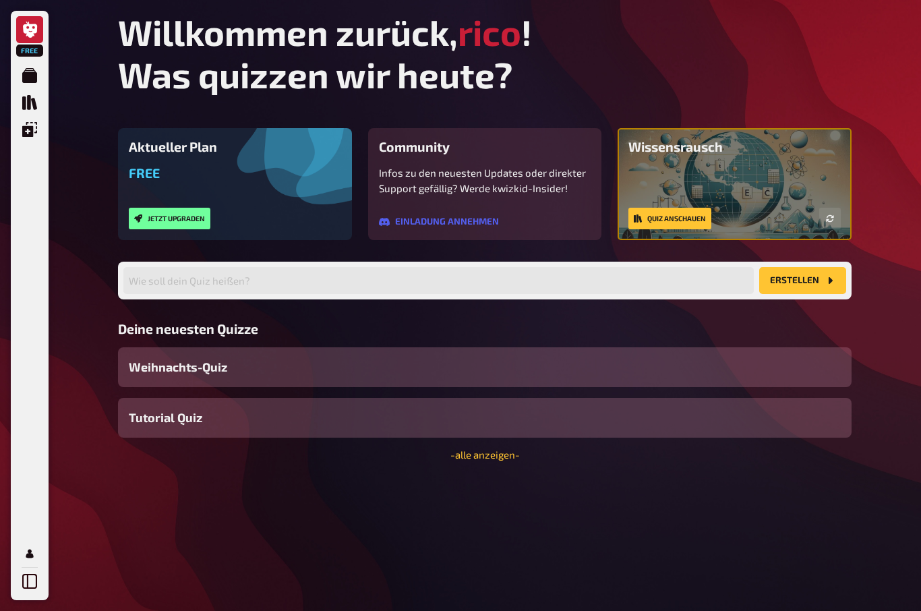
click at [833, 220] on icon "button" at bounding box center [830, 218] width 8 height 8
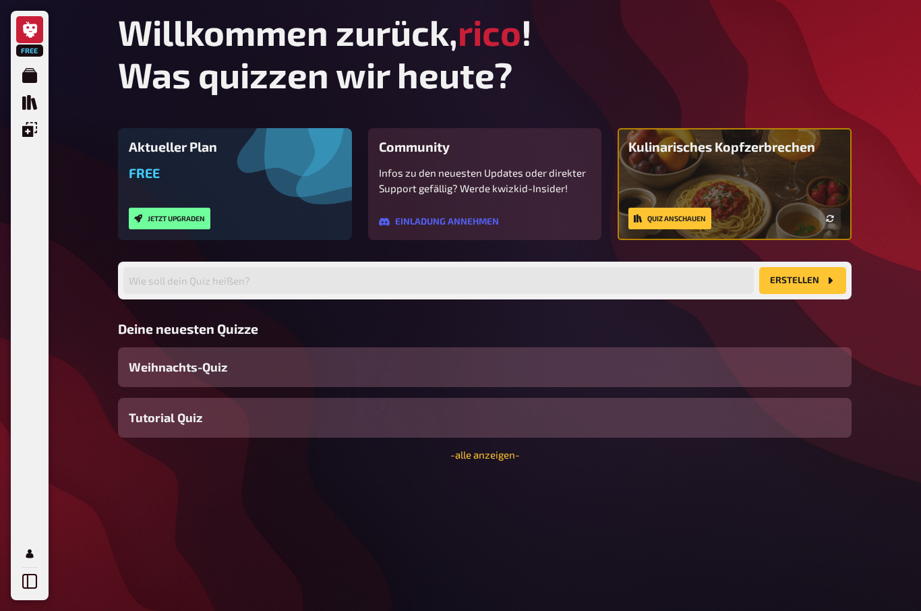
click at [833, 229] on button "button" at bounding box center [830, 219] width 22 height 22
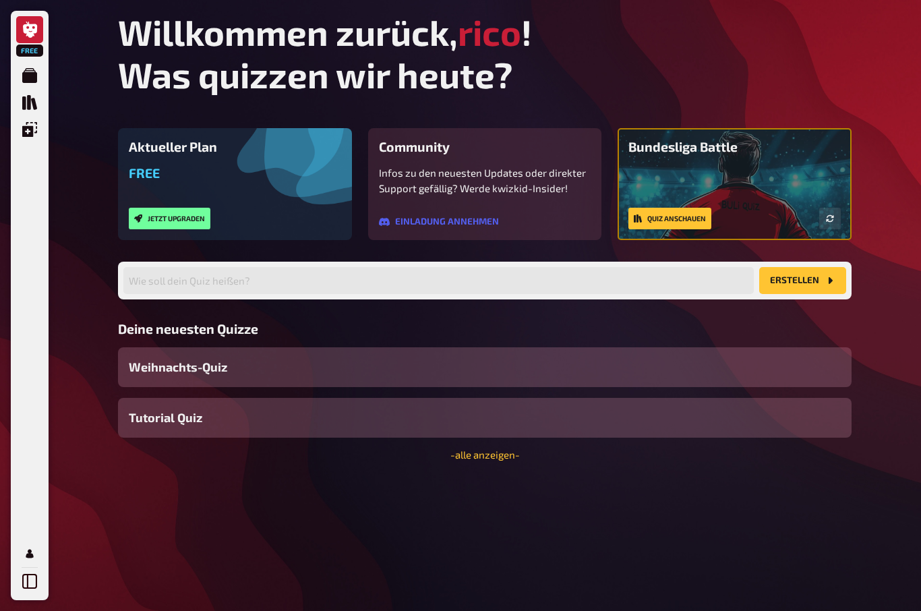
click at [833, 225] on button "button" at bounding box center [830, 219] width 22 height 22
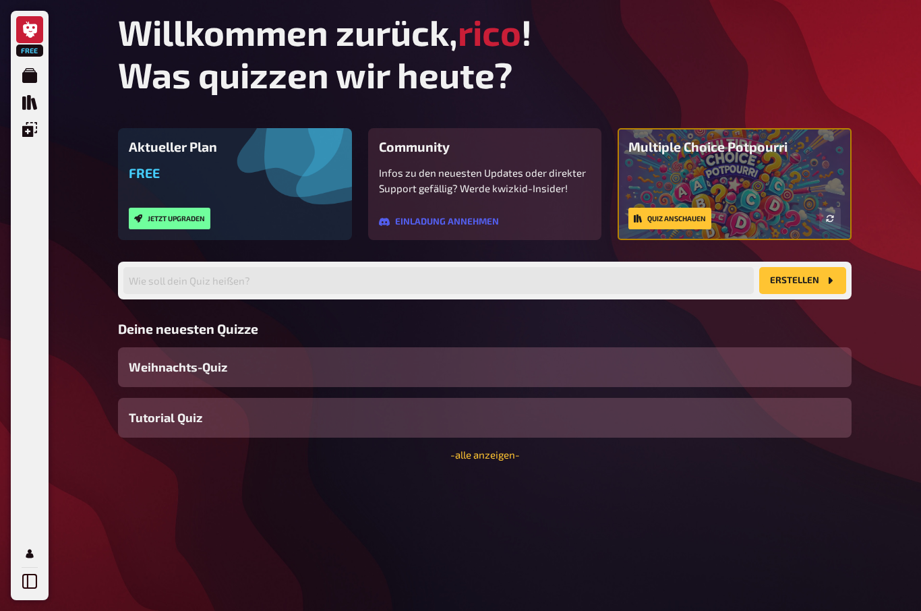
click at [839, 223] on button "button" at bounding box center [830, 219] width 22 height 22
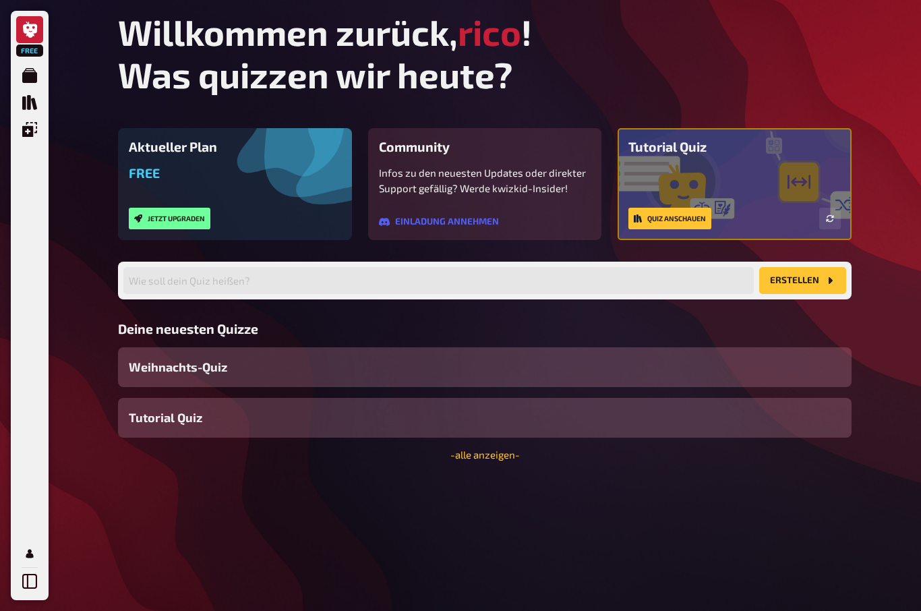
click at [700, 220] on link "Quiz anschauen" at bounding box center [669, 219] width 83 height 22
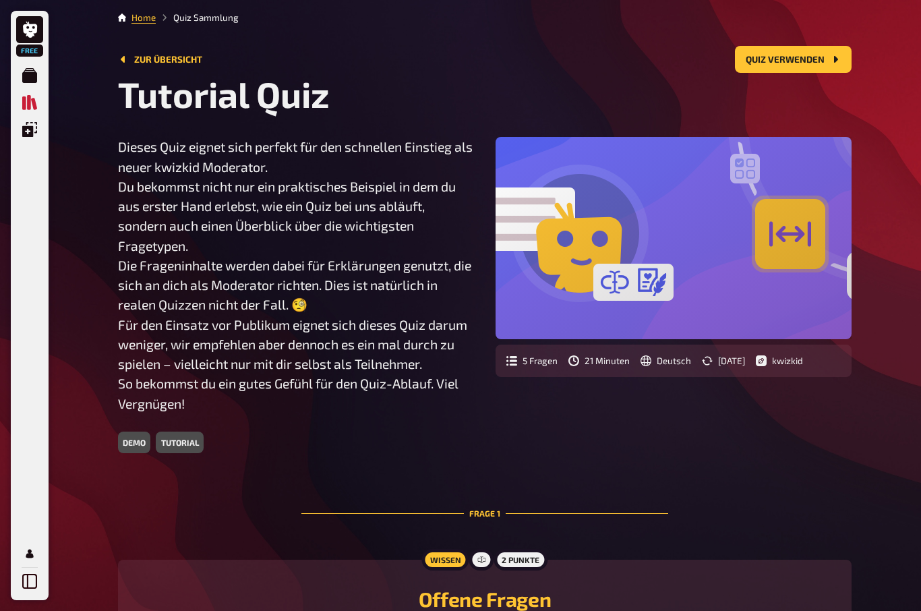
click at [793, 62] on button "Quiz verwenden" at bounding box center [793, 59] width 117 height 27
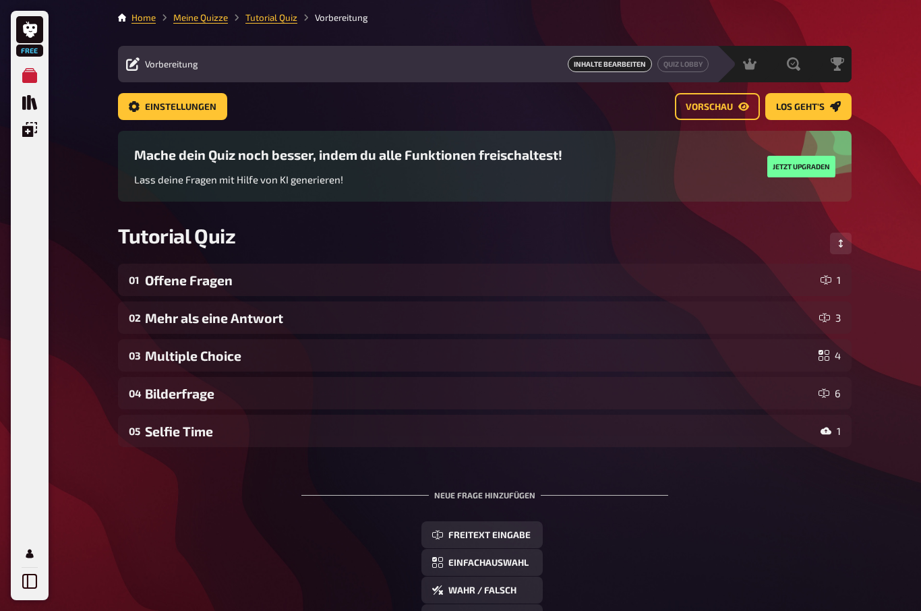
click at [810, 102] on span "Los geht's" at bounding box center [800, 106] width 49 height 9
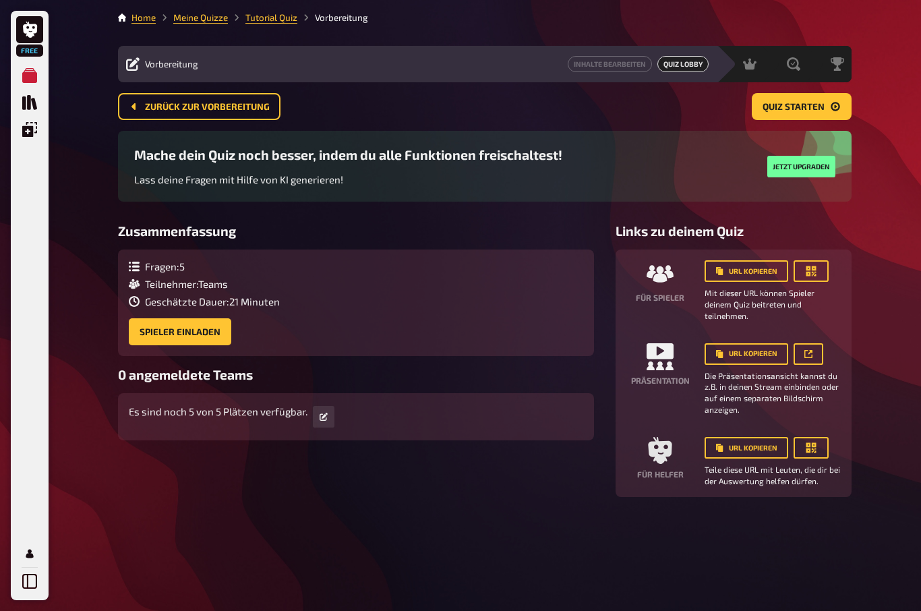
click at [824, 109] on span "Quiz starten" at bounding box center [793, 106] width 62 height 9
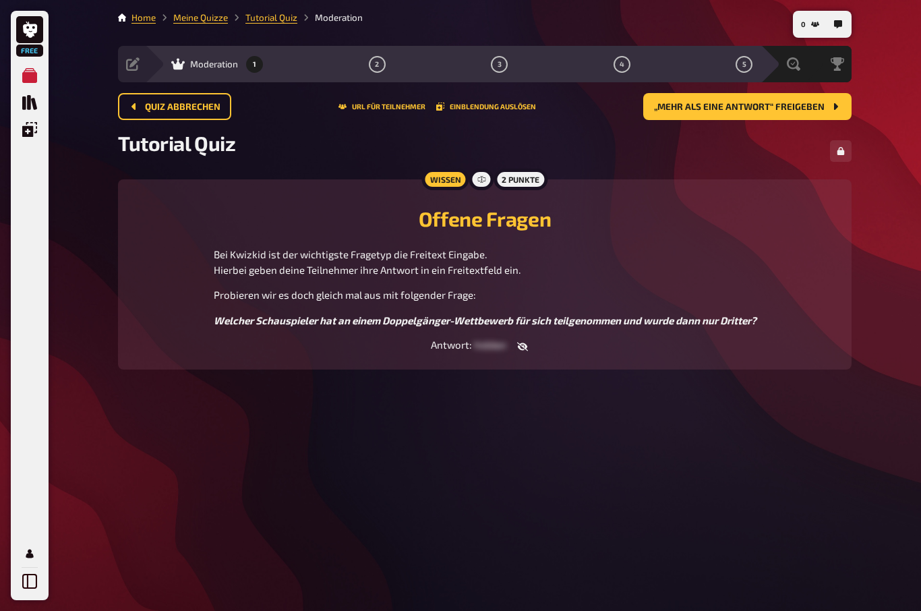
click at [393, 109] on button "URL für Teilnehmer" at bounding box center [381, 106] width 87 height 8
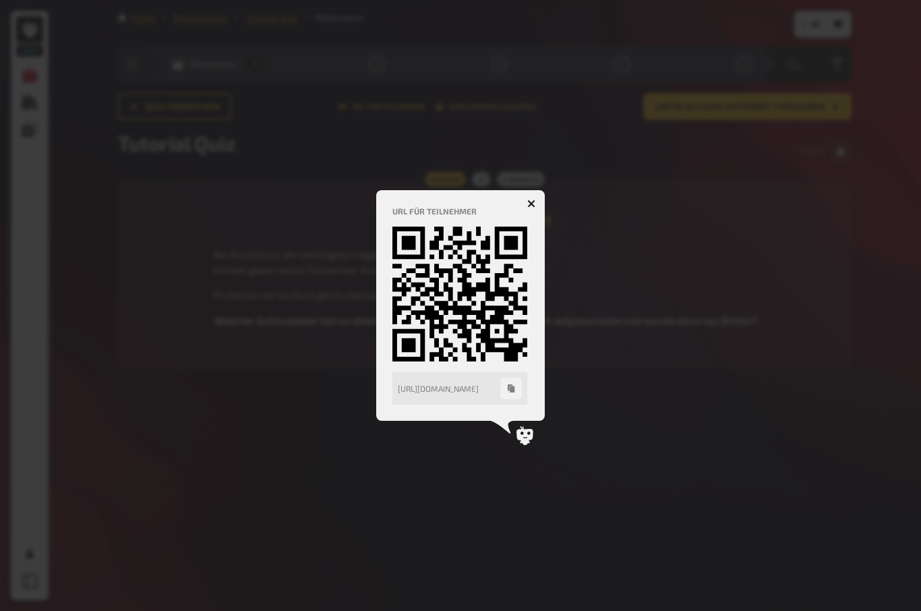
click at [705, 318] on div at bounding box center [460, 305] width 921 height 611
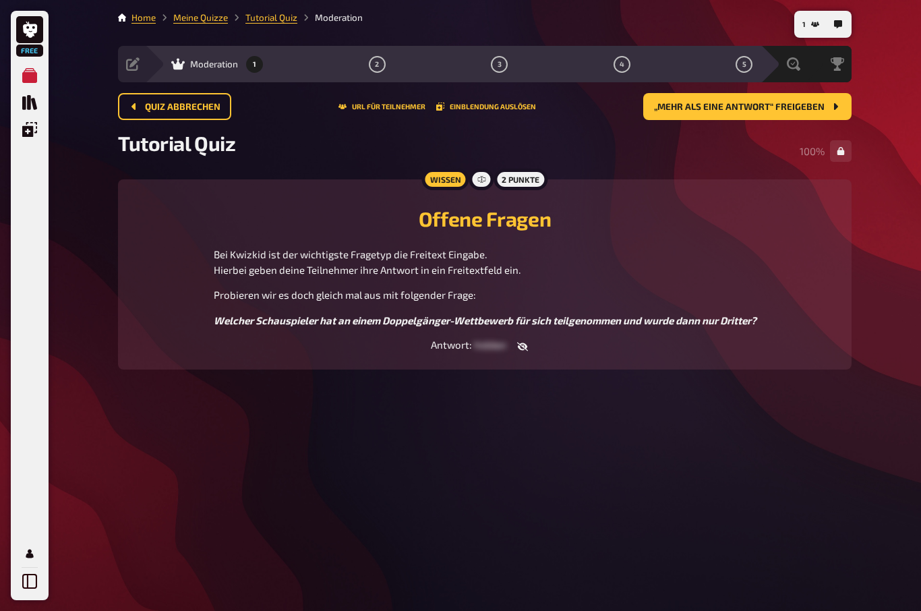
click at [801, 107] on span "„Mehr als eine Antwort“ freigeben" at bounding box center [739, 106] width 171 height 9
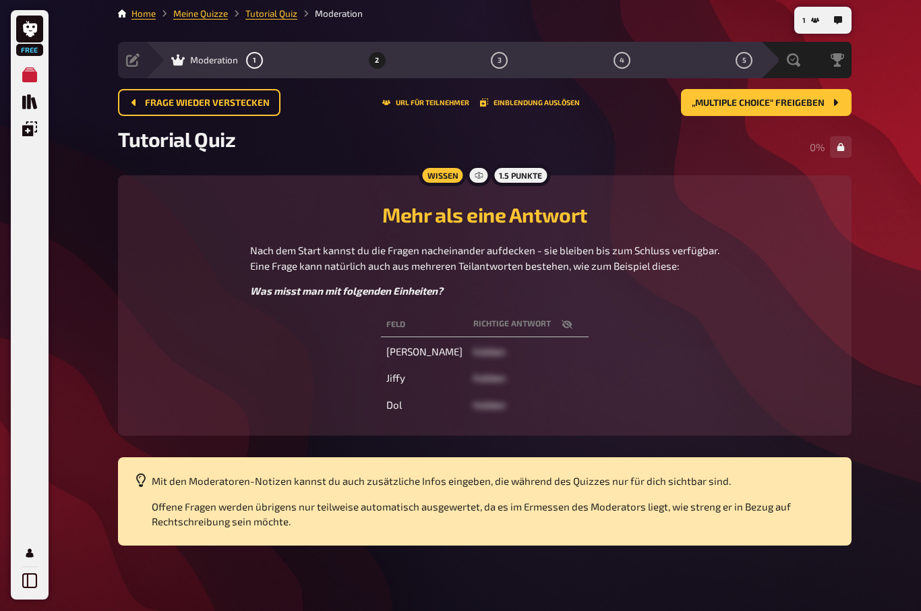
scroll to position [28, 0]
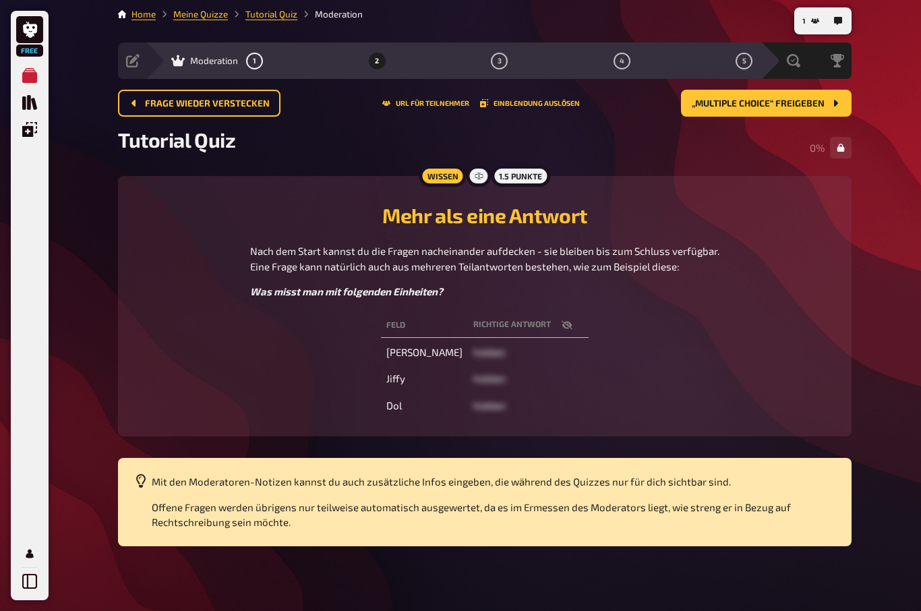
click at [557, 318] on button "button" at bounding box center [567, 324] width 32 height 13
click at [814, 99] on span "„Multiple Choice“ freigeben" at bounding box center [758, 103] width 133 height 9
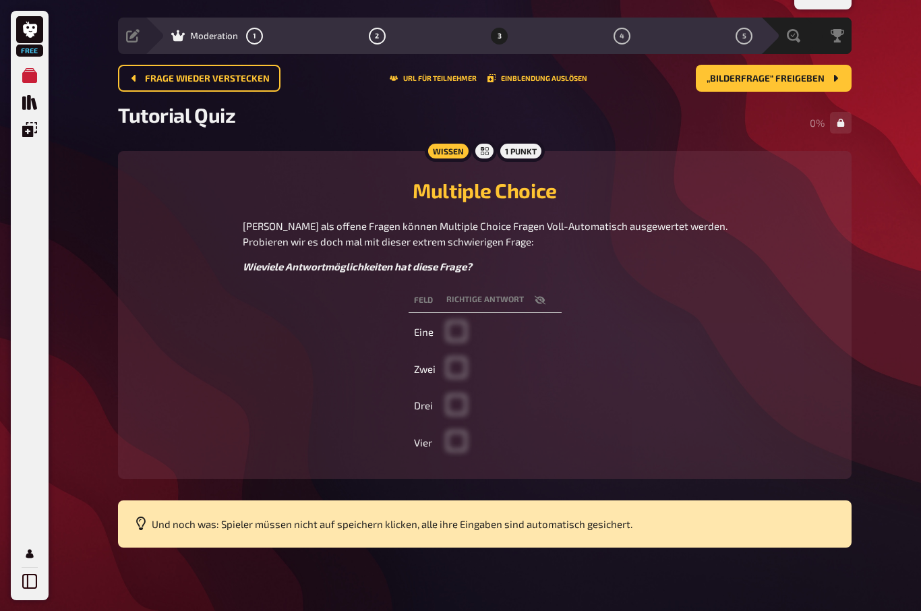
click at [459, 446] on span at bounding box center [456, 447] width 20 height 12
click at [817, 81] on span "„Bilderfrage“ freigeben" at bounding box center [765, 78] width 118 height 9
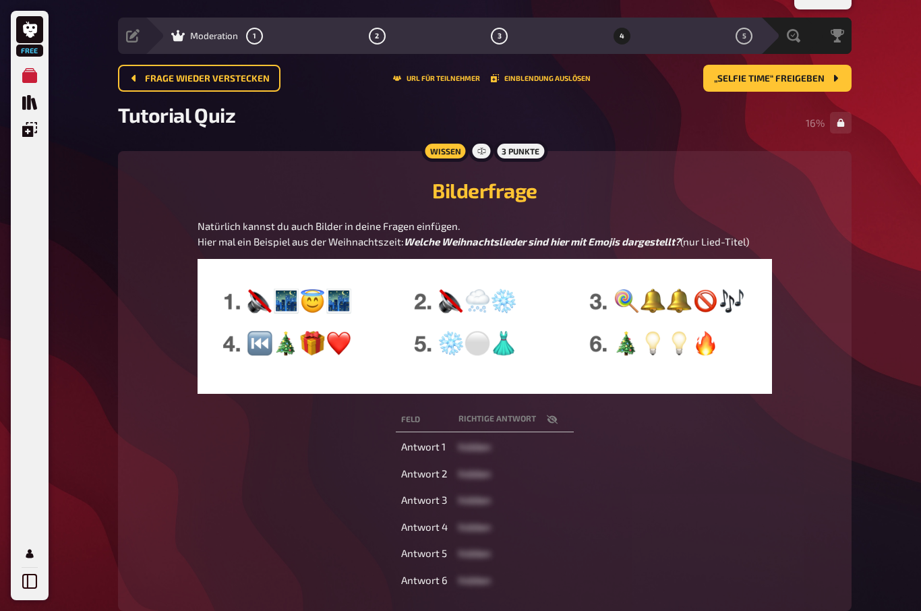
click at [811, 80] on span "„Selfie Time“ freigeben" at bounding box center [769, 78] width 111 height 9
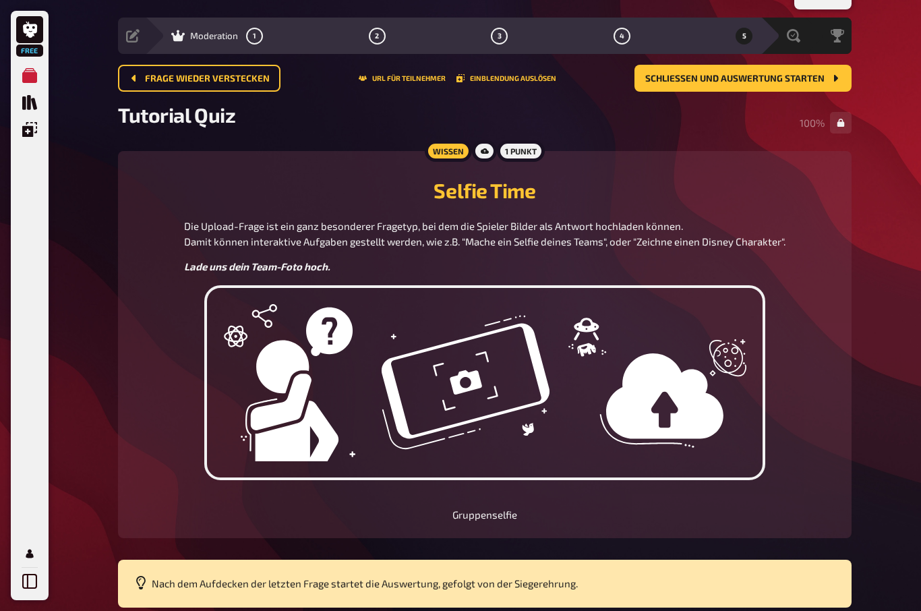
click at [791, 78] on span "Schließen und Auswertung starten" at bounding box center [734, 78] width 179 height 9
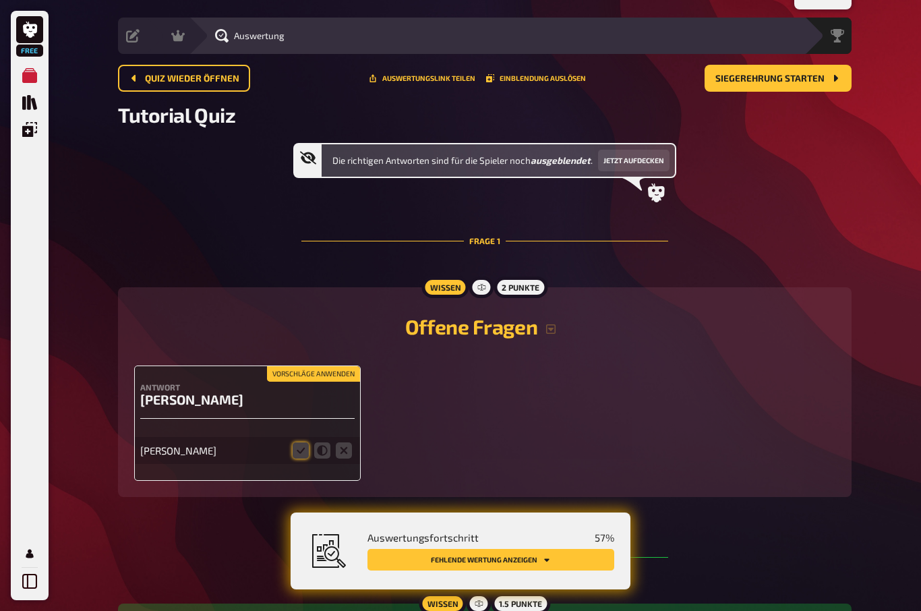
click at [552, 558] on button "Fehlende Wertung anzeigen" at bounding box center [490, 560] width 247 height 22
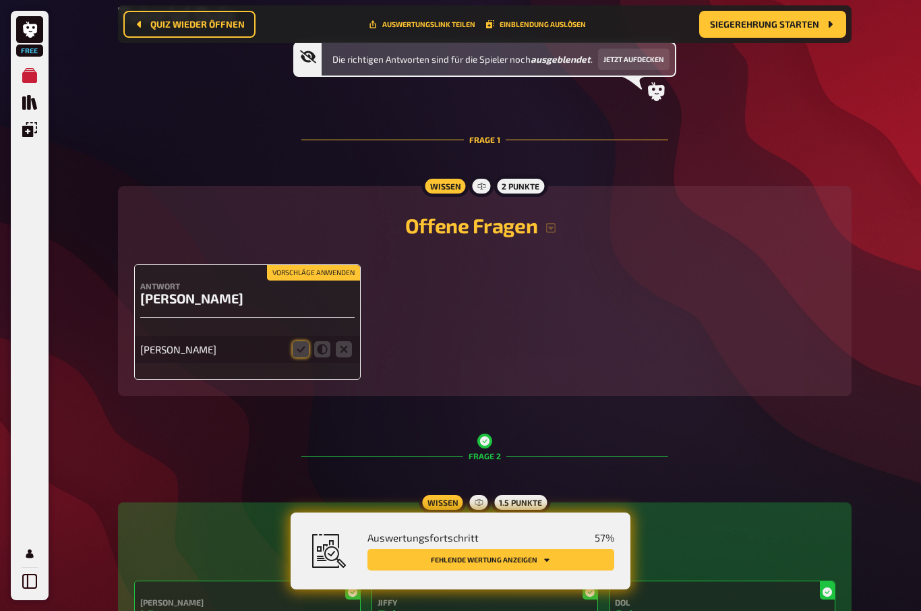
scroll to position [172, 0]
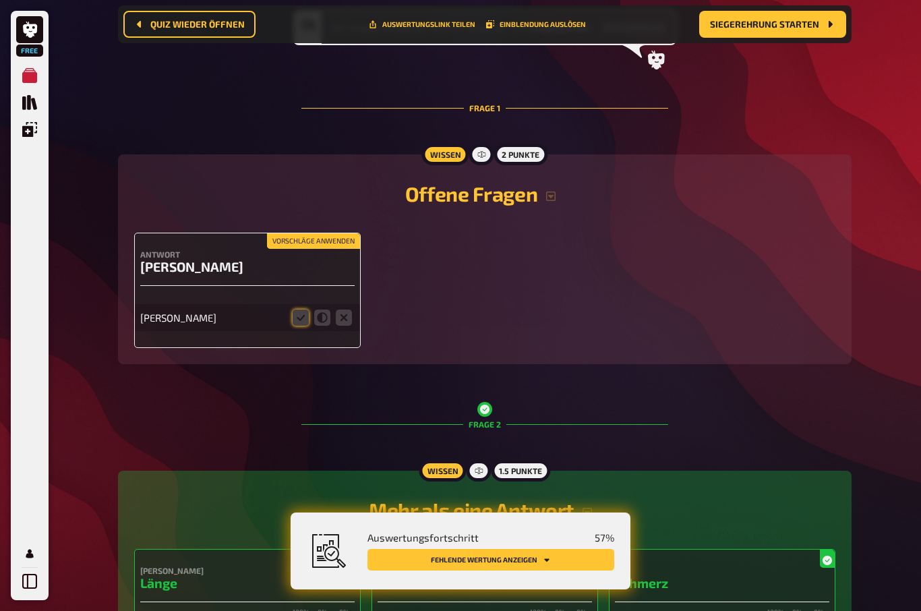
click at [299, 320] on icon at bounding box center [301, 317] width 16 height 16
click at [0, 0] on input "radio" at bounding box center [0, 0] width 0 height 0
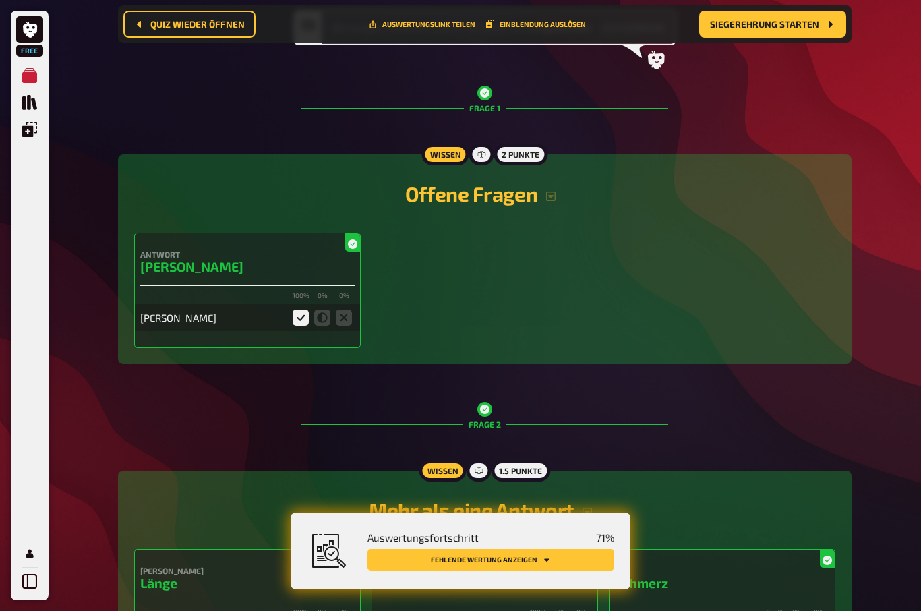
click at [804, 29] on span "Siegerehrung starten" at bounding box center [764, 24] width 109 height 9
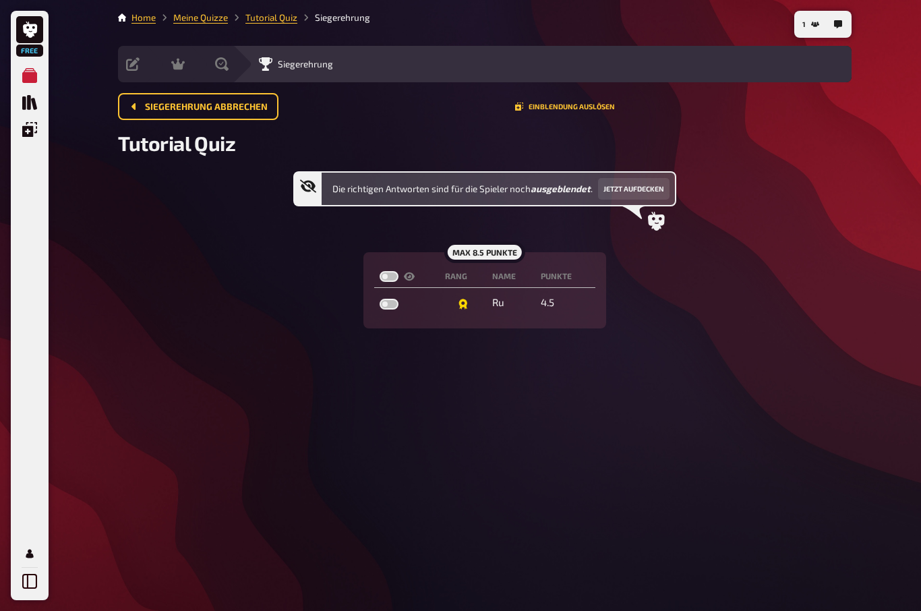
click at [642, 186] on button "Jetzt aufdecken" at bounding box center [633, 189] width 71 height 22
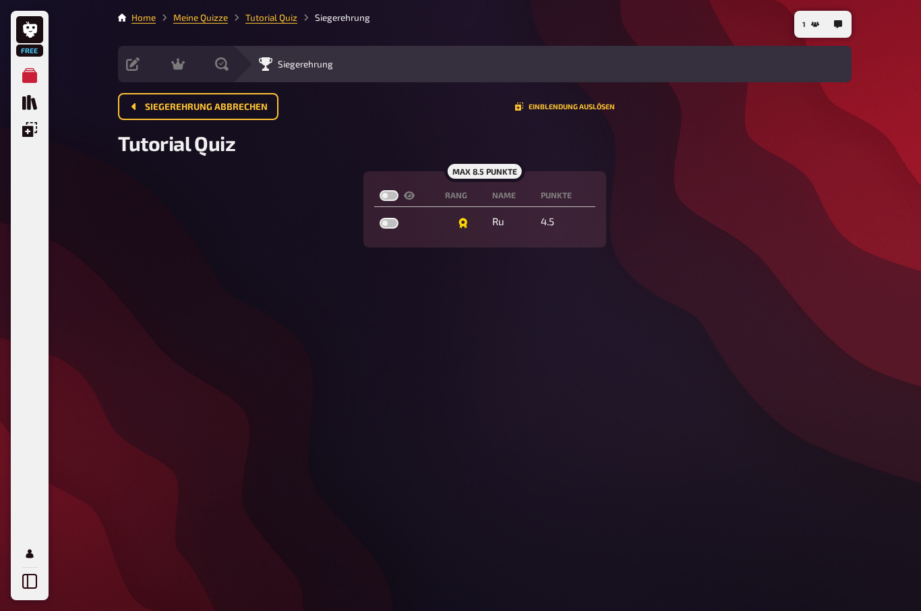
click at [271, 31] on main "Home Meine Quizze Tutorial Quiz Siegerehrung Vorbereitung Inhalte Bearbeiten Qu…" at bounding box center [484, 129] width 733 height 237
click at [273, 20] on link "Tutorial Quiz" at bounding box center [271, 17] width 52 height 11
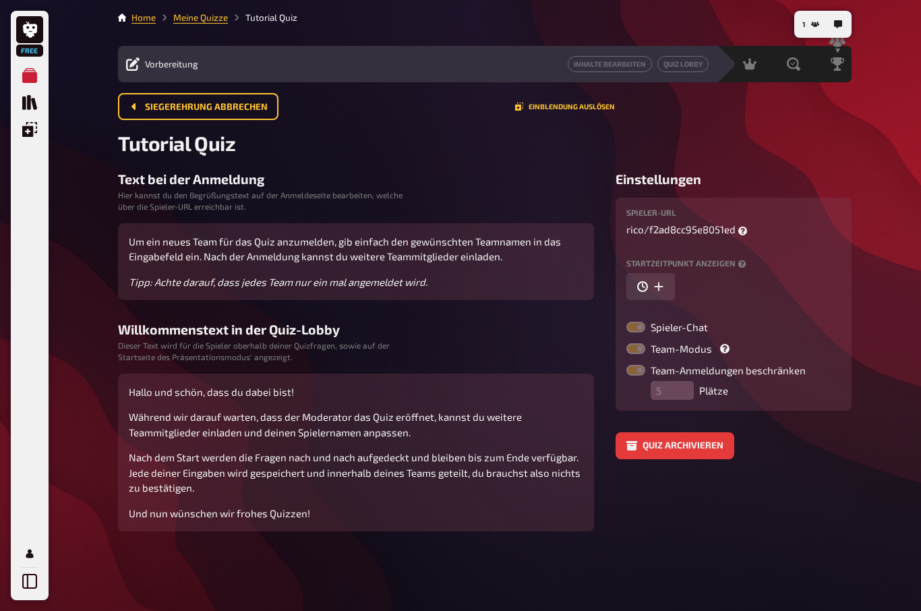
click at [229, 106] on span "Siegerehrung abbrechen" at bounding box center [206, 106] width 123 height 9
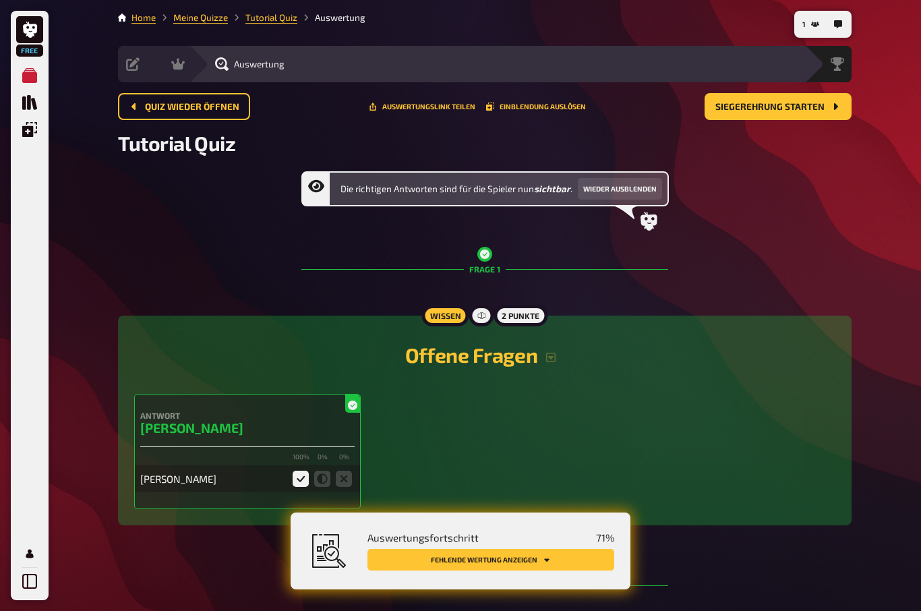
click at [218, 111] on span "Quiz wieder öffnen" at bounding box center [192, 106] width 94 height 9
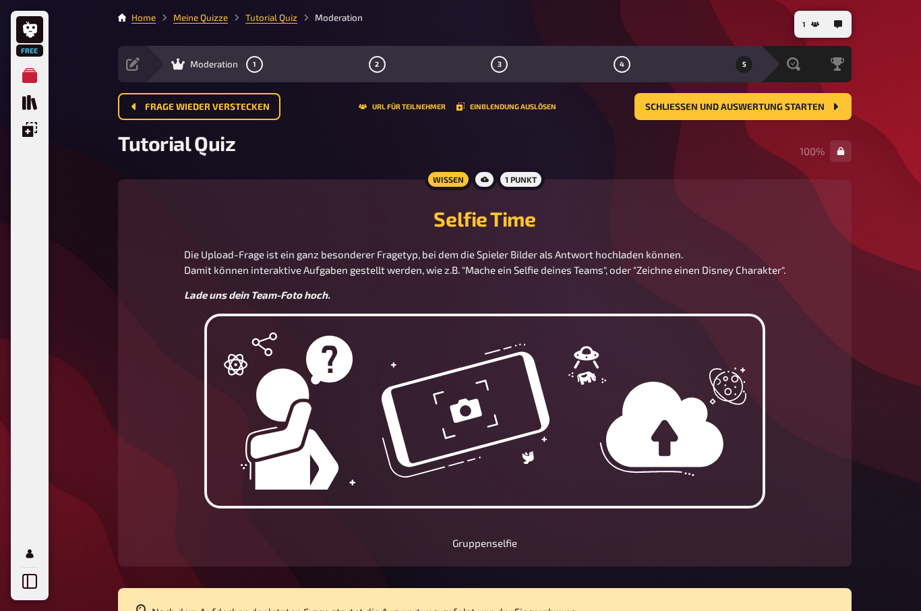
click at [234, 113] on button "Frage wieder verstecken" at bounding box center [199, 106] width 162 height 27
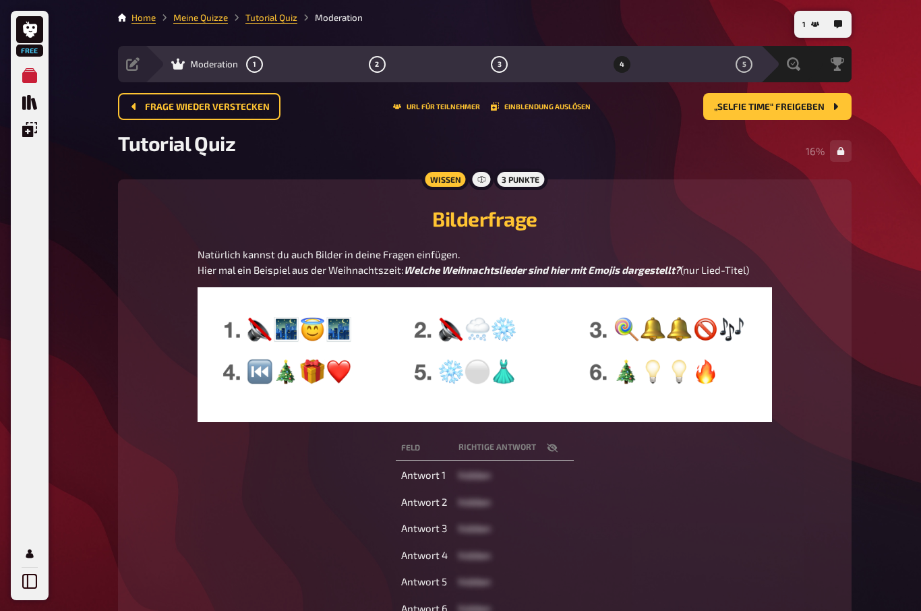
click at [234, 113] on button "Frage wieder verstecken" at bounding box center [199, 106] width 162 height 27
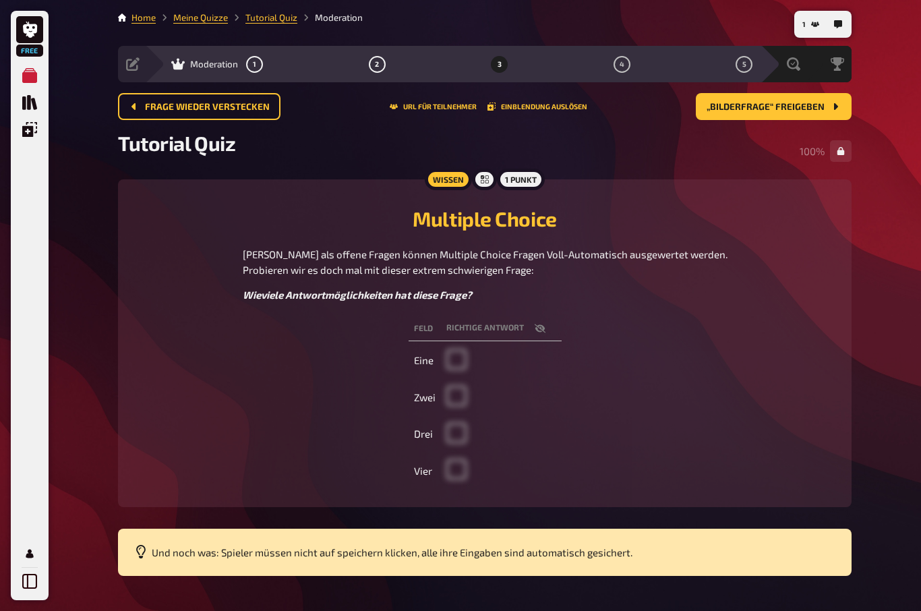
click at [245, 107] on span "Frage wieder verstecken" at bounding box center [207, 106] width 125 height 9
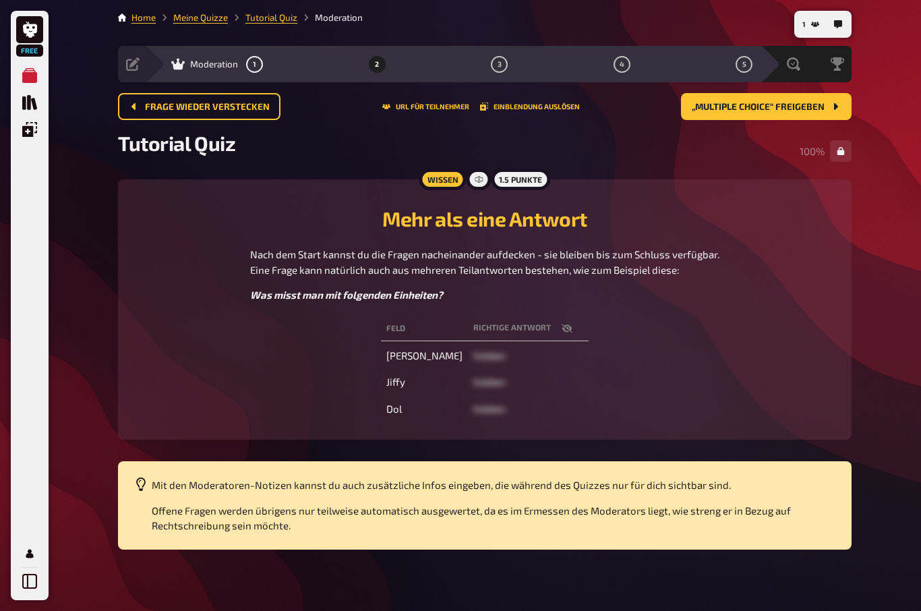
click at [245, 106] on span "Frage wieder verstecken" at bounding box center [207, 106] width 125 height 9
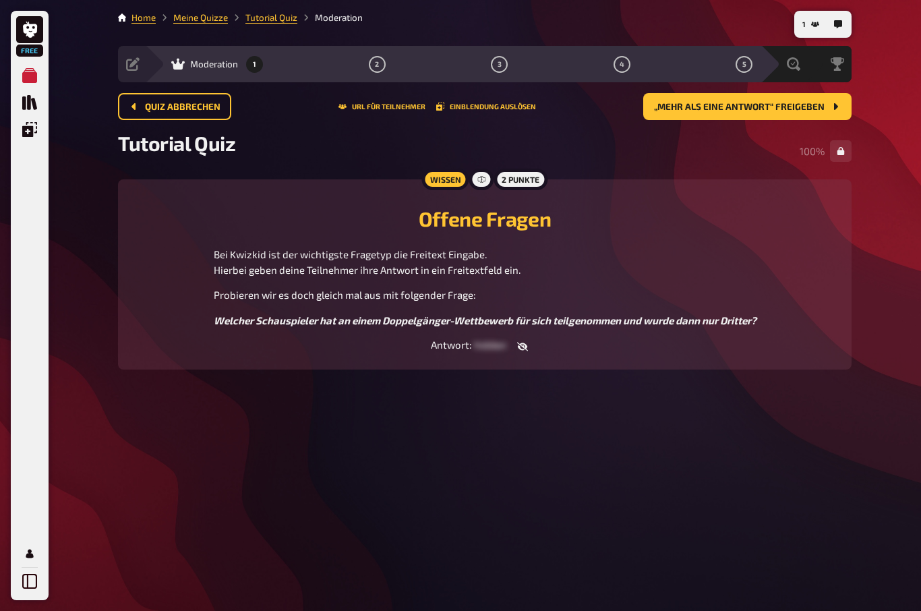
click at [240, 107] on div "Quiz abbrechen URL für Teilnehmer Einblendung auslösen „Mehr als eine Antwort“ …" at bounding box center [484, 106] width 733 height 27
click at [229, 110] on button "Quiz abbrechen" at bounding box center [174, 106] width 113 height 27
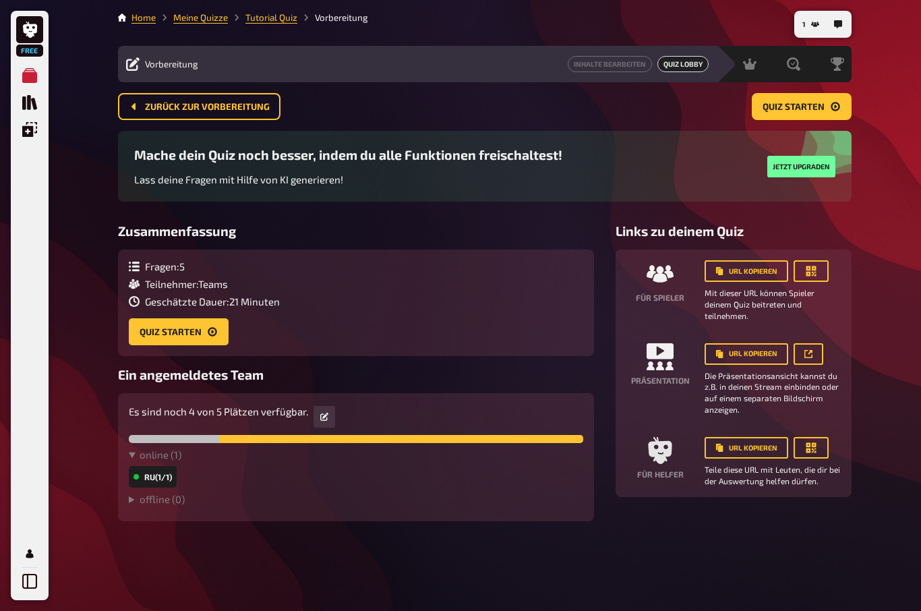
click at [276, 13] on link "Tutorial Quiz" at bounding box center [271, 17] width 52 height 11
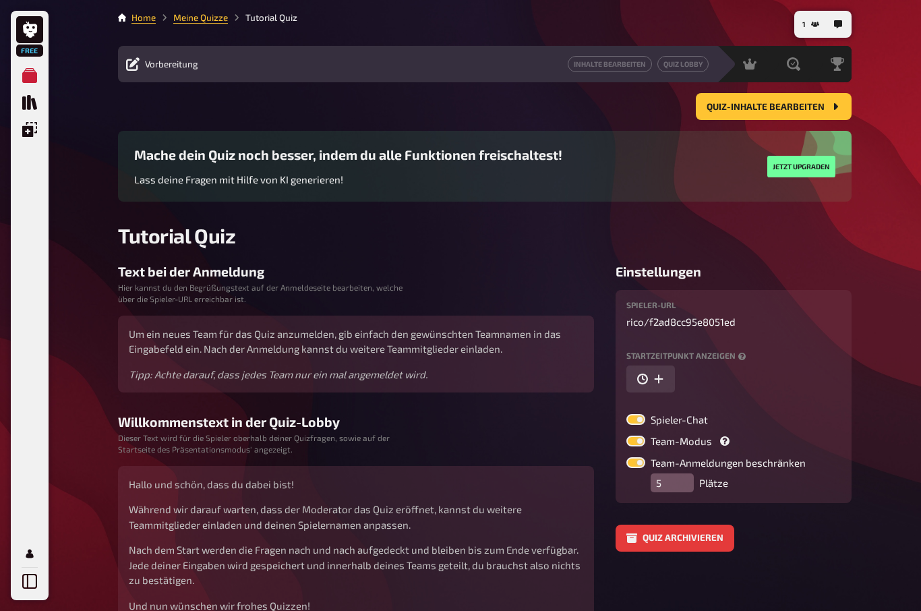
click at [202, 21] on link "Meine Quizze" at bounding box center [200, 17] width 55 height 11
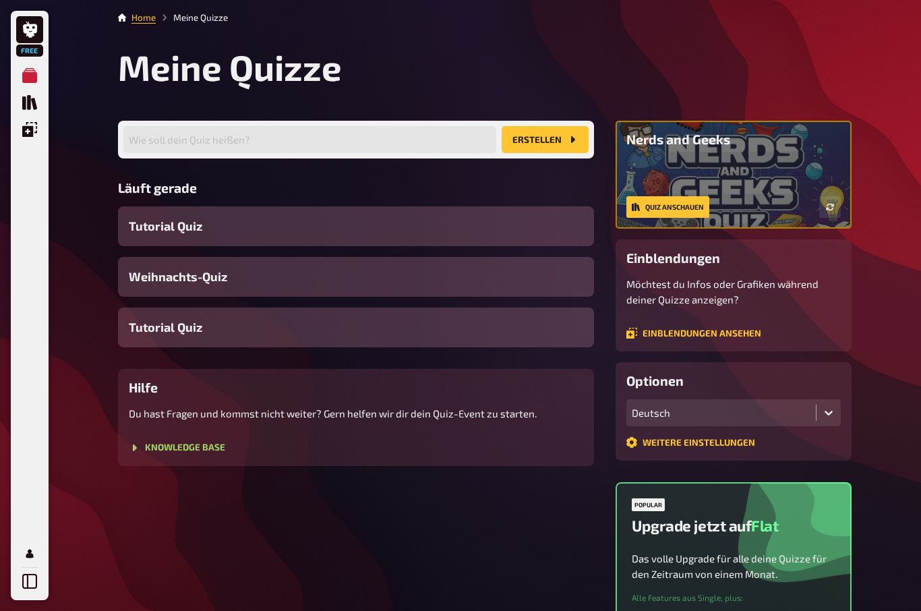
click at [212, 331] on div "Tutorial Quiz" at bounding box center [356, 327] width 476 height 40
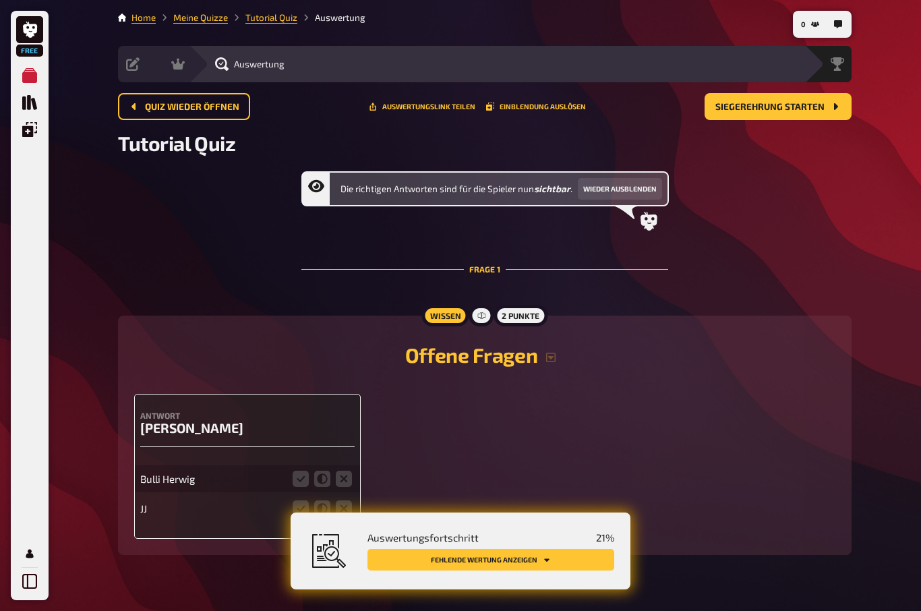
click at [135, 22] on link "Home" at bounding box center [143, 17] width 24 height 11
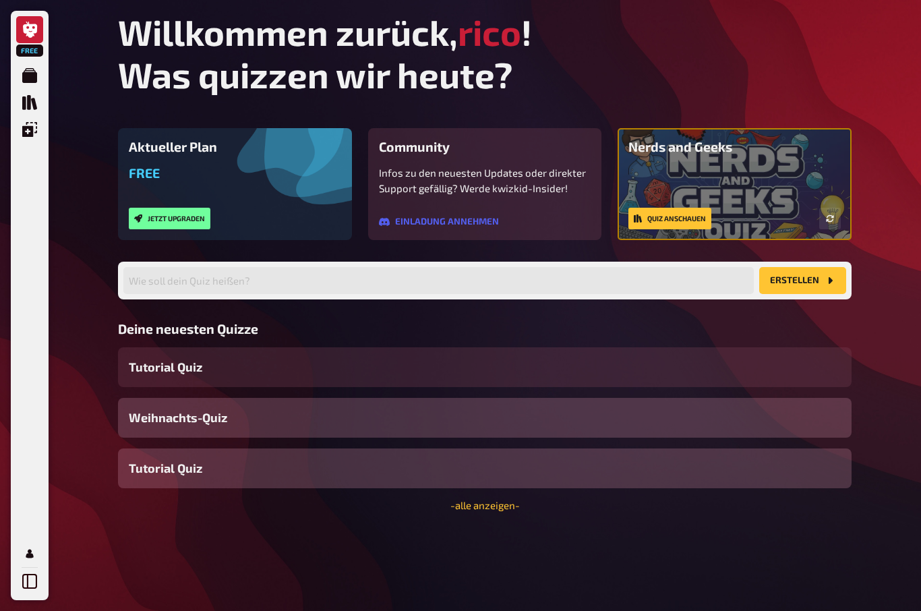
click at [837, 214] on button "button" at bounding box center [830, 219] width 22 height 22
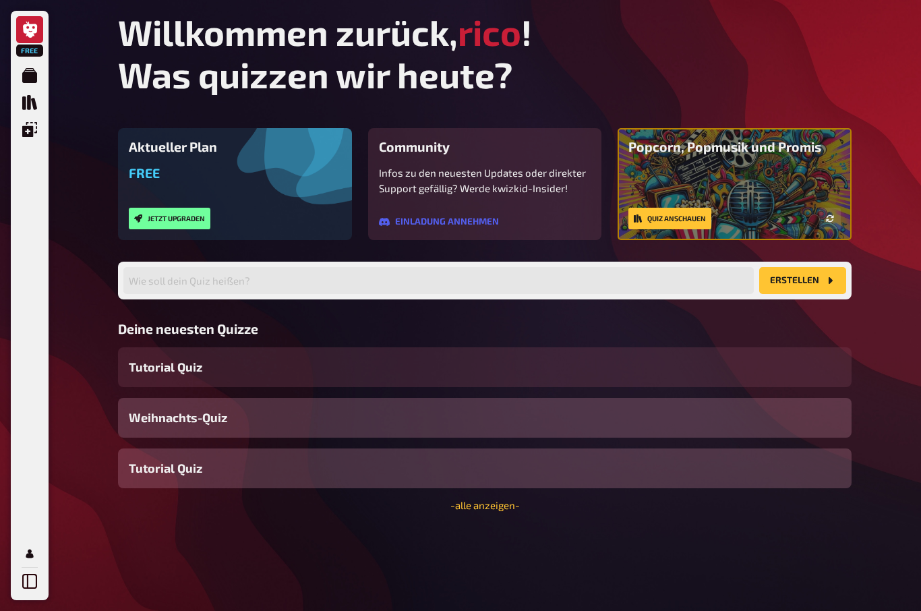
click at [822, 220] on button "button" at bounding box center [830, 219] width 22 height 22
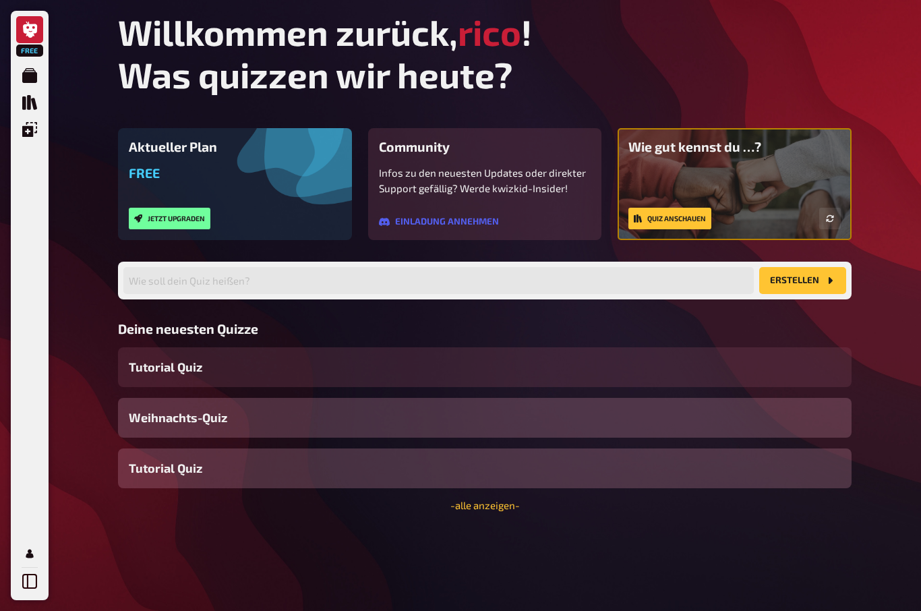
click at [830, 218] on icon "button" at bounding box center [829, 218] width 7 height 7
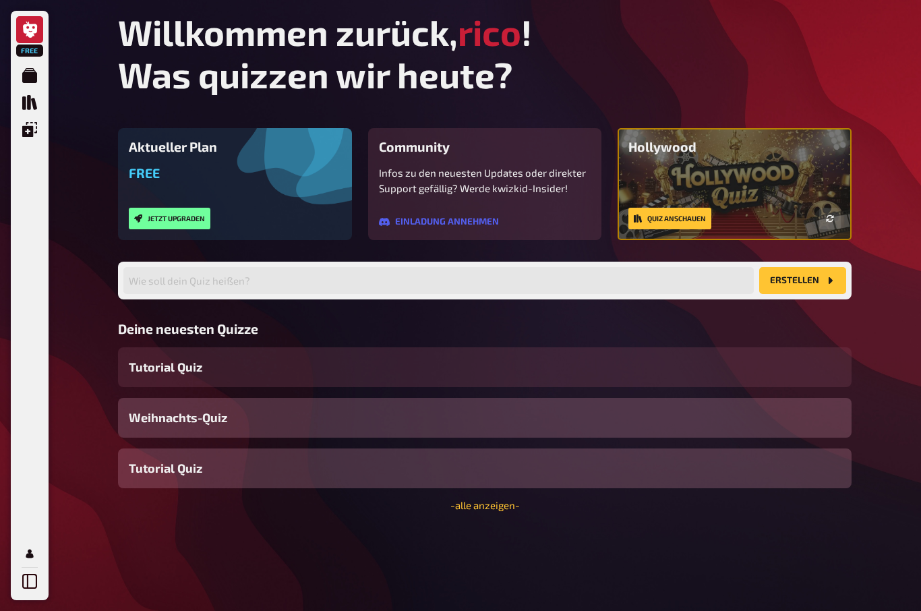
click at [832, 221] on icon "button" at bounding box center [830, 218] width 8 height 8
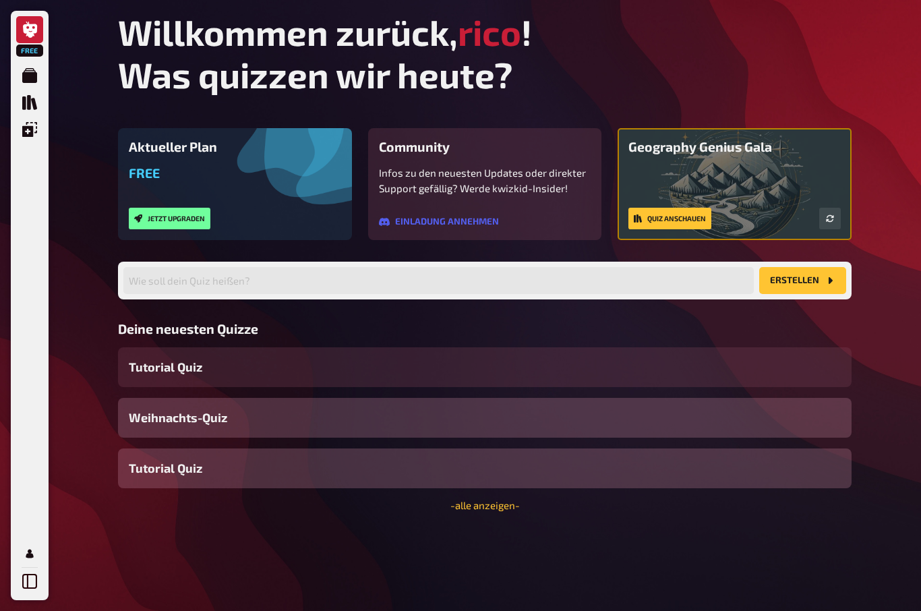
click at [828, 222] on icon "button" at bounding box center [830, 218] width 8 height 8
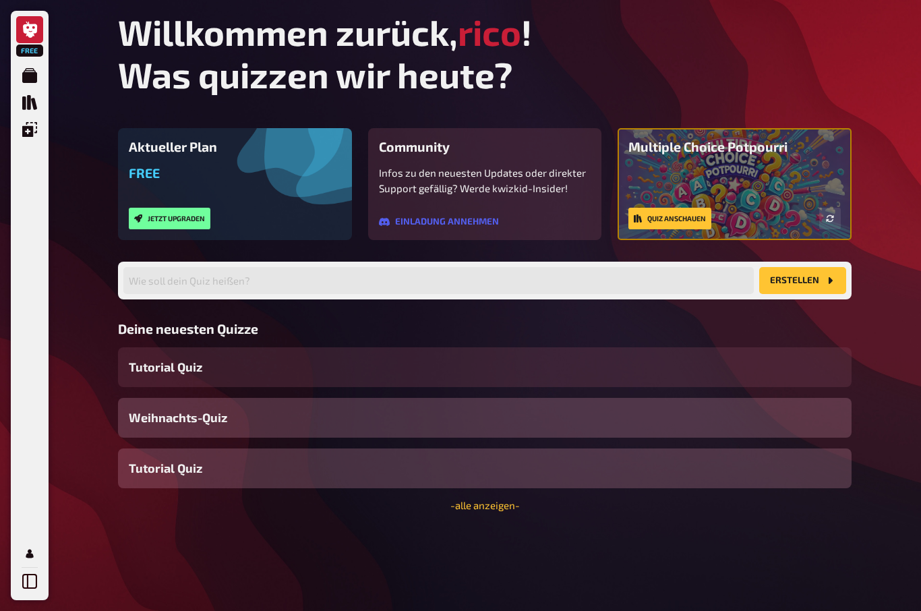
click at [835, 222] on button "button" at bounding box center [830, 219] width 22 height 22
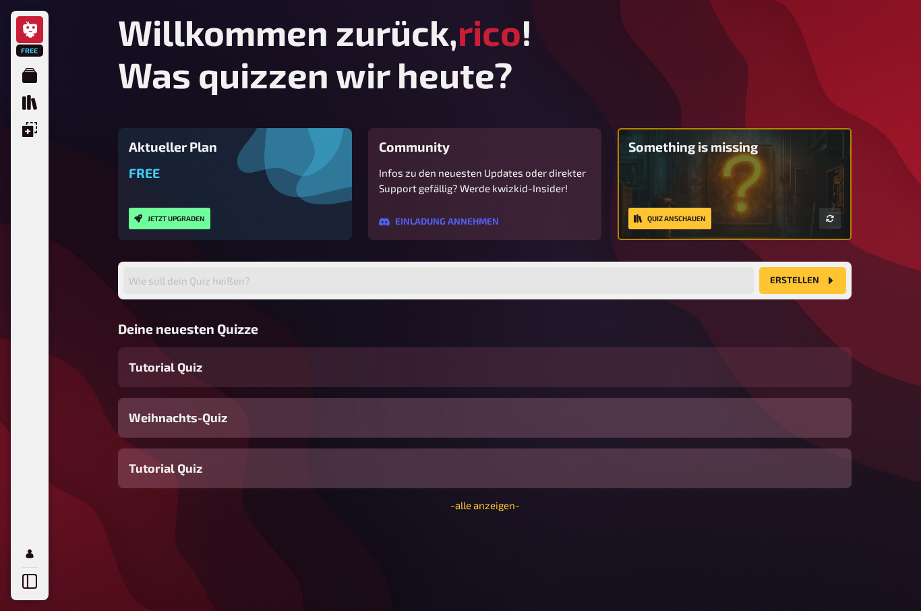
click at [835, 223] on button "button" at bounding box center [830, 219] width 22 height 22
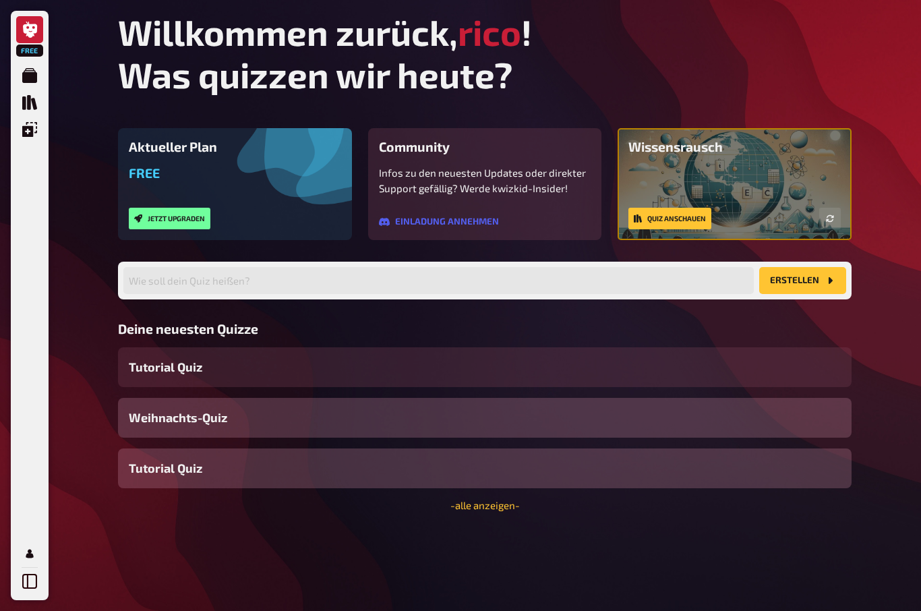
click at [835, 223] on button "button" at bounding box center [830, 219] width 22 height 22
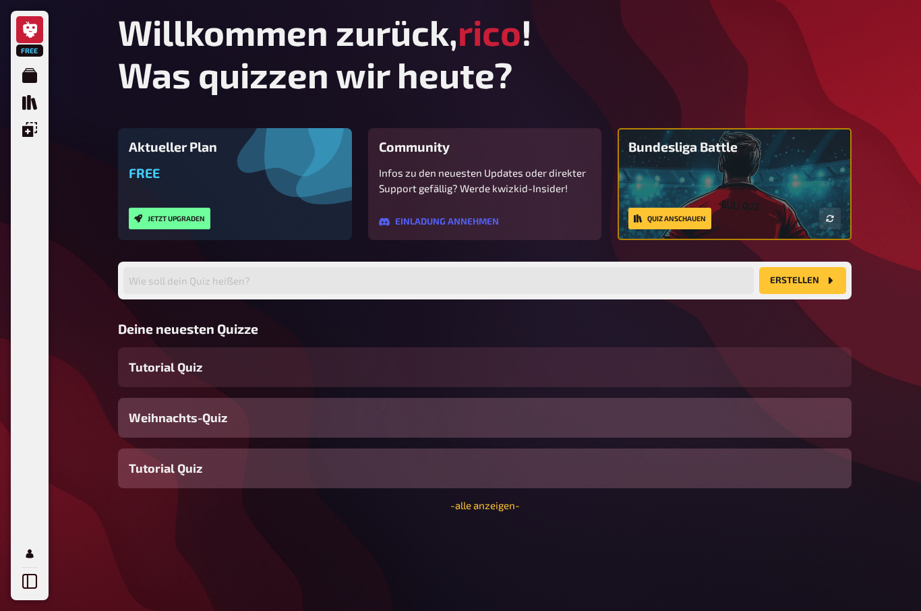
click at [835, 223] on button "button" at bounding box center [830, 219] width 22 height 22
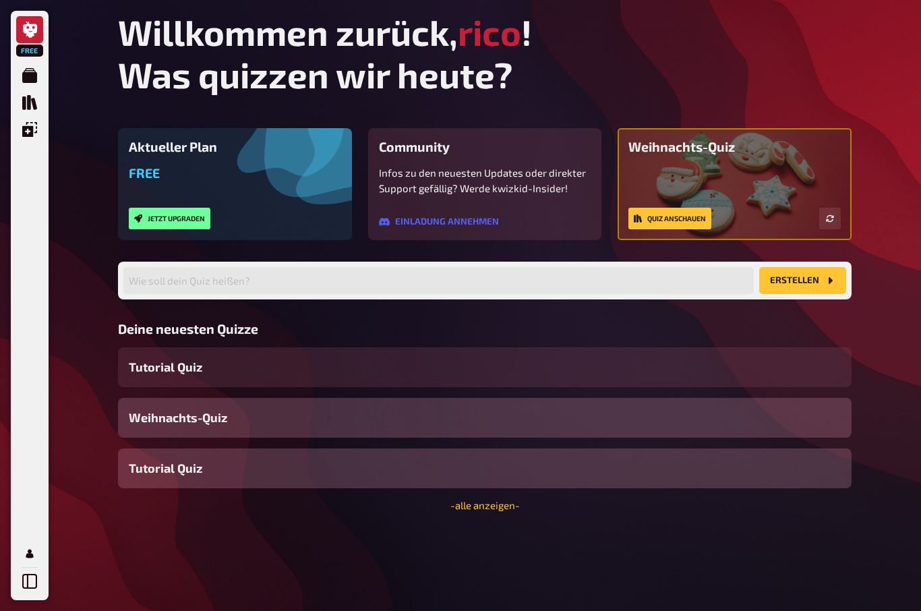
click at [835, 222] on button "button" at bounding box center [830, 219] width 22 height 22
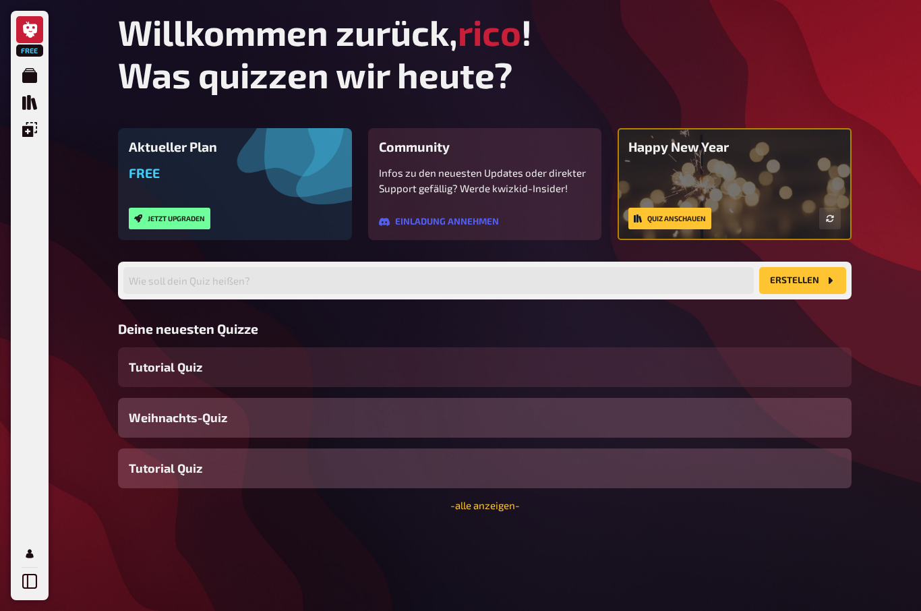
click at [836, 216] on button "button" at bounding box center [830, 219] width 22 height 22
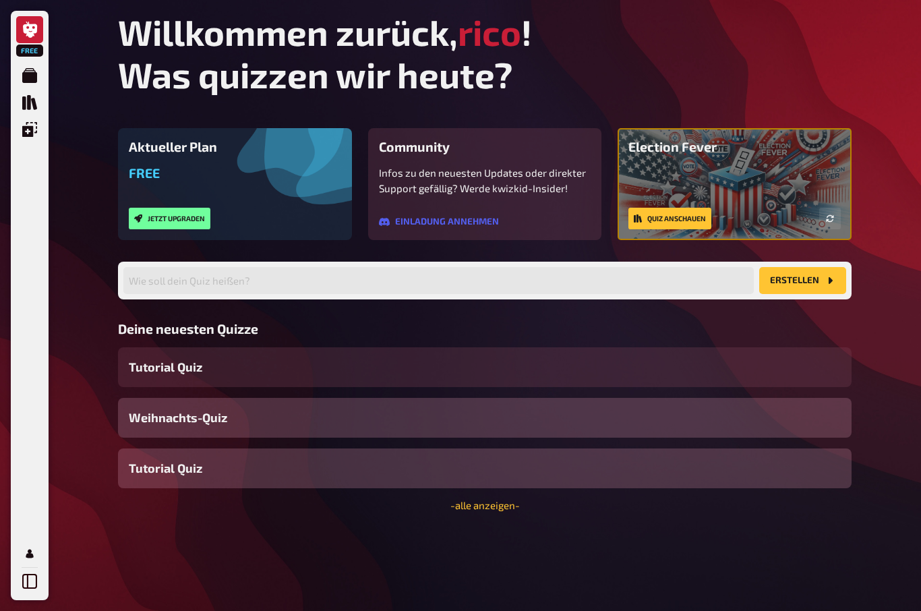
click at [836, 218] on button "button" at bounding box center [830, 219] width 22 height 22
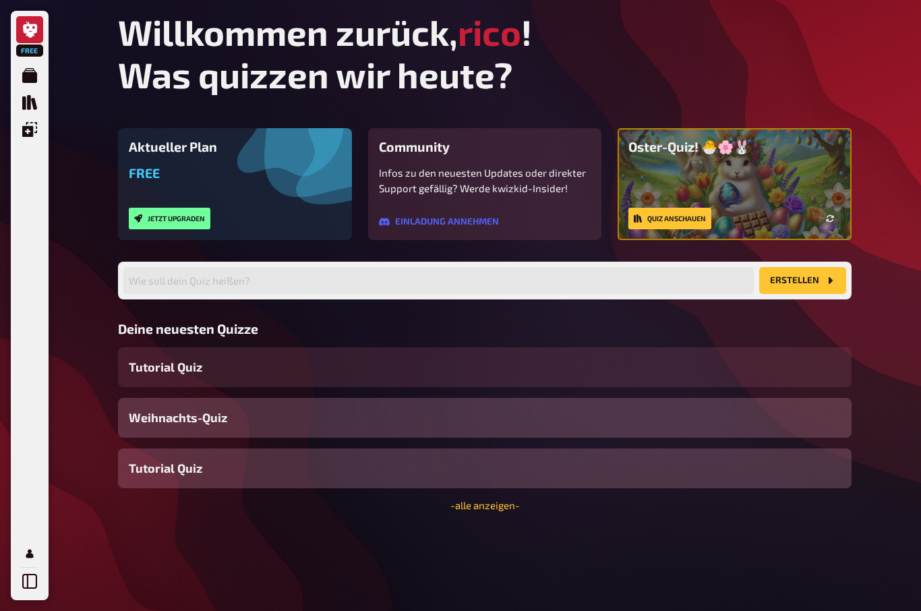
click at [833, 224] on button "button" at bounding box center [830, 219] width 22 height 22
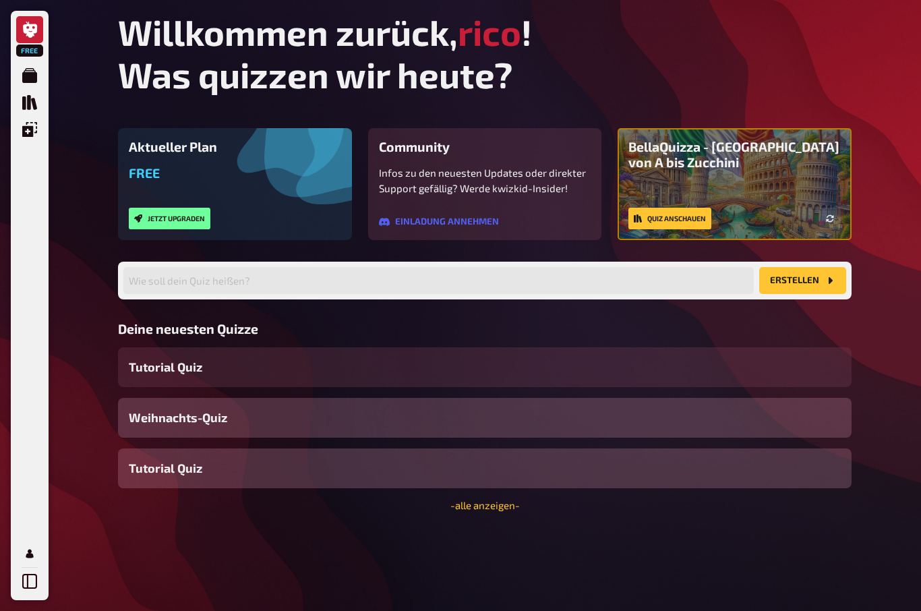
click at [828, 222] on icon "button" at bounding box center [829, 218] width 7 height 7
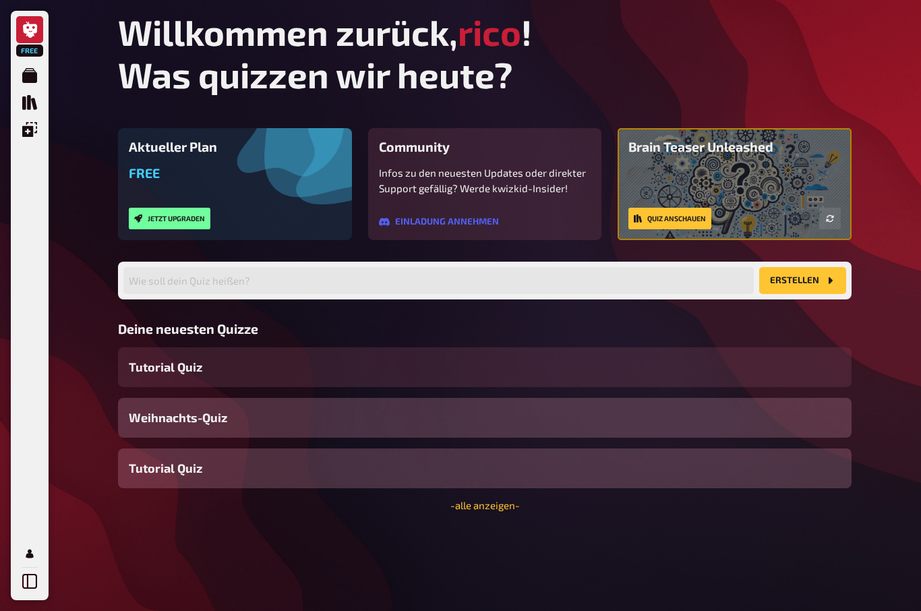
click at [838, 220] on button "button" at bounding box center [830, 219] width 22 height 22
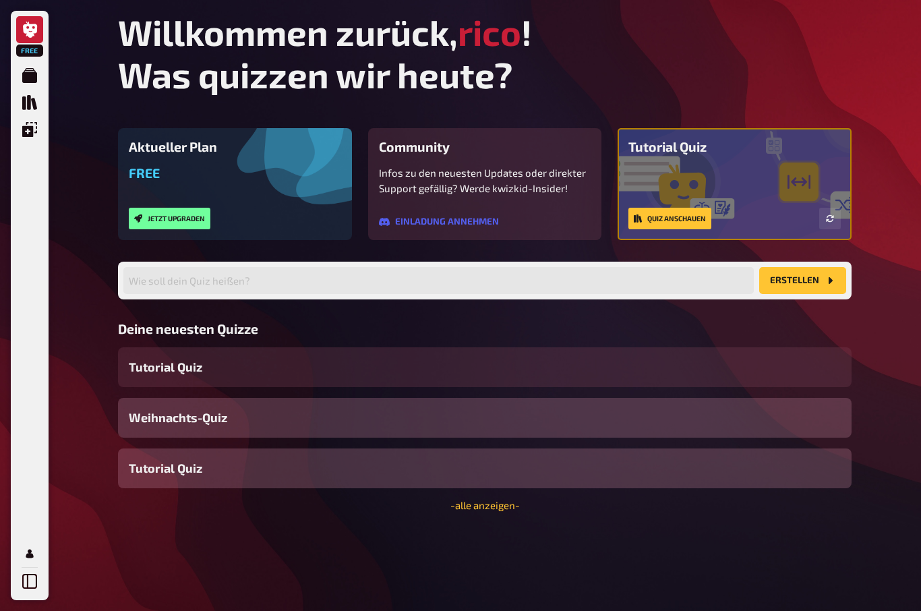
click at [839, 213] on button "button" at bounding box center [830, 219] width 22 height 22
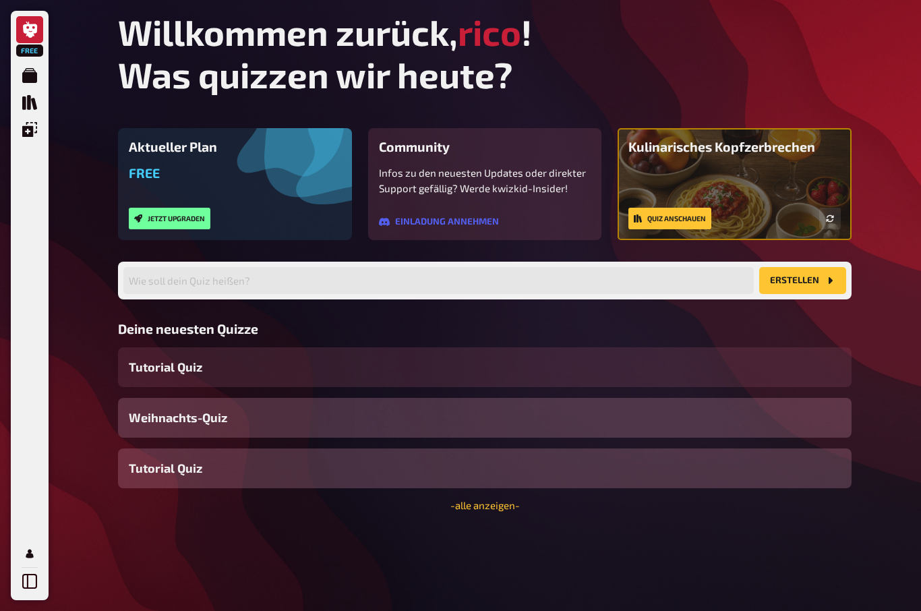
click at [692, 216] on link "Quiz anschauen" at bounding box center [669, 219] width 83 height 22
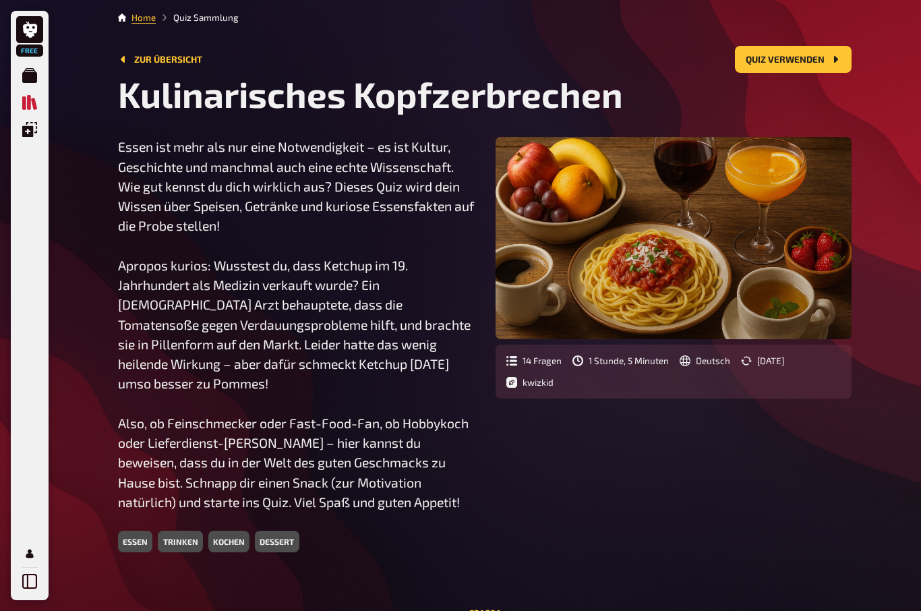
click at [791, 65] on button "Quiz verwenden" at bounding box center [793, 59] width 117 height 27
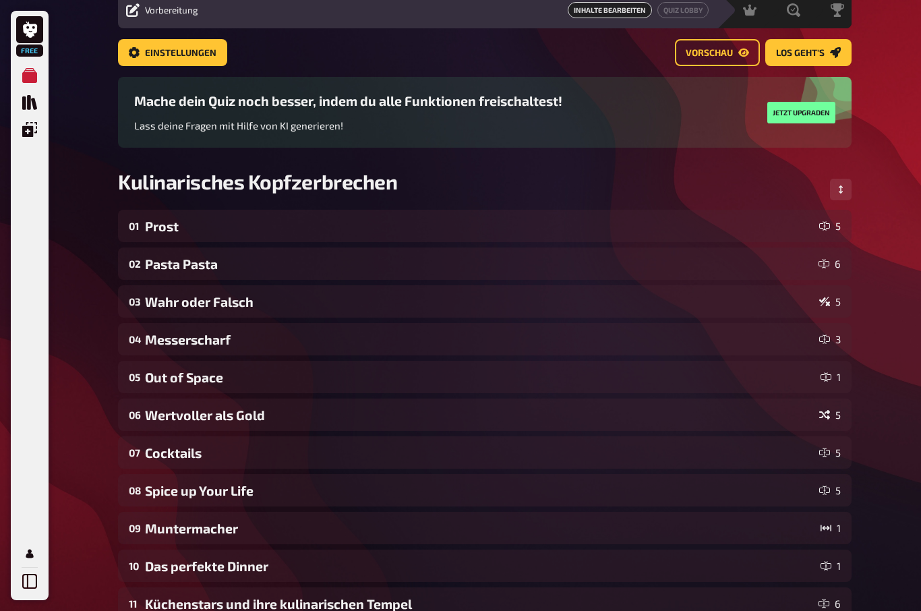
scroll to position [53, 0]
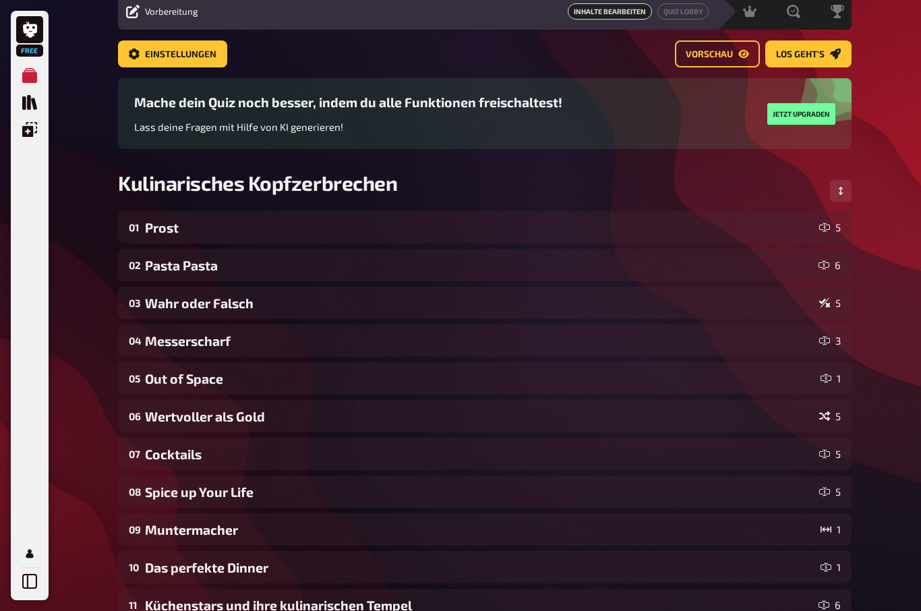
click at [815, 53] on span "Los geht's" at bounding box center [800, 54] width 49 height 9
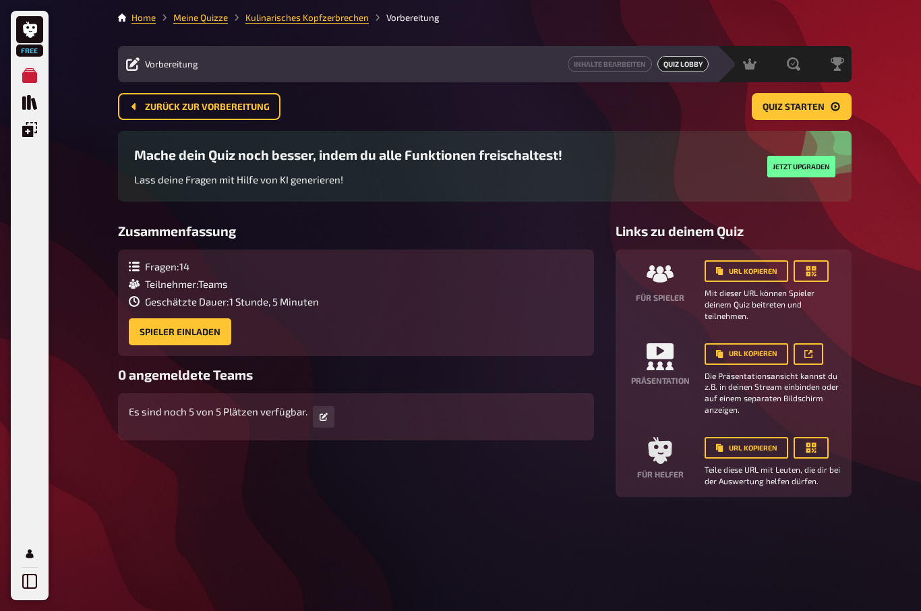
click at [173, 318] on button "Spieler einladen" at bounding box center [180, 331] width 102 height 27
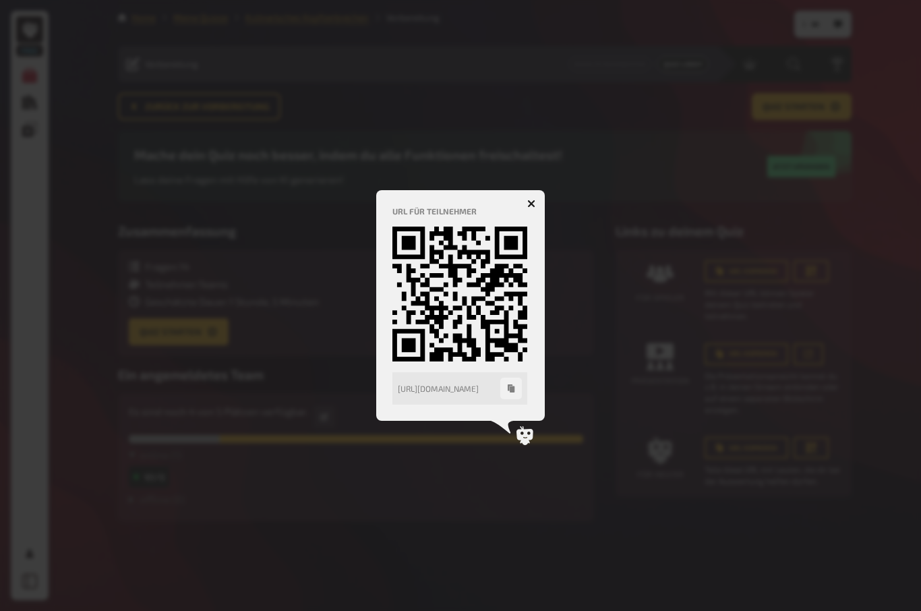
click at [454, 531] on div at bounding box center [460, 305] width 921 height 611
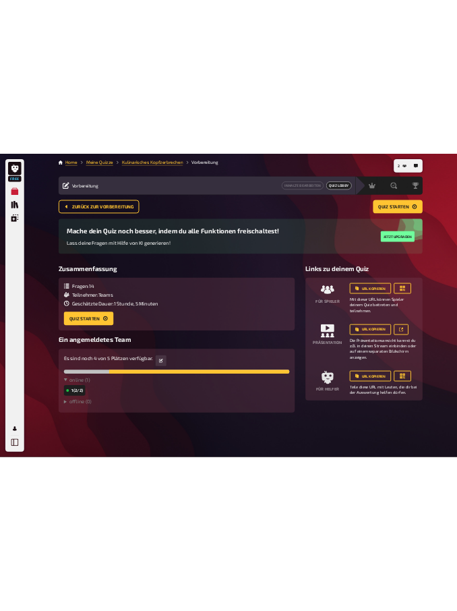
scroll to position [0, 0]
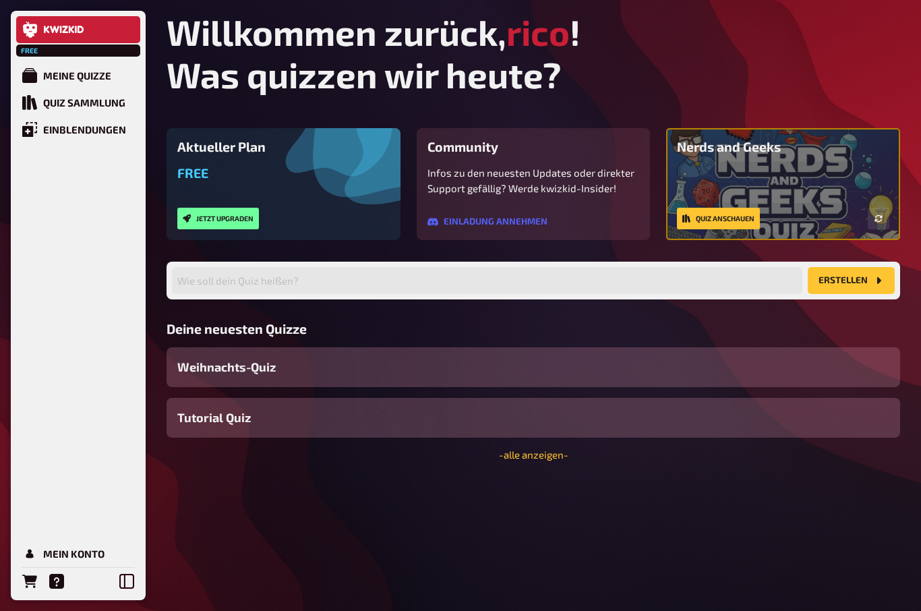
click at [218, 214] on button "Jetzt upgraden" at bounding box center [218, 219] width 82 height 22
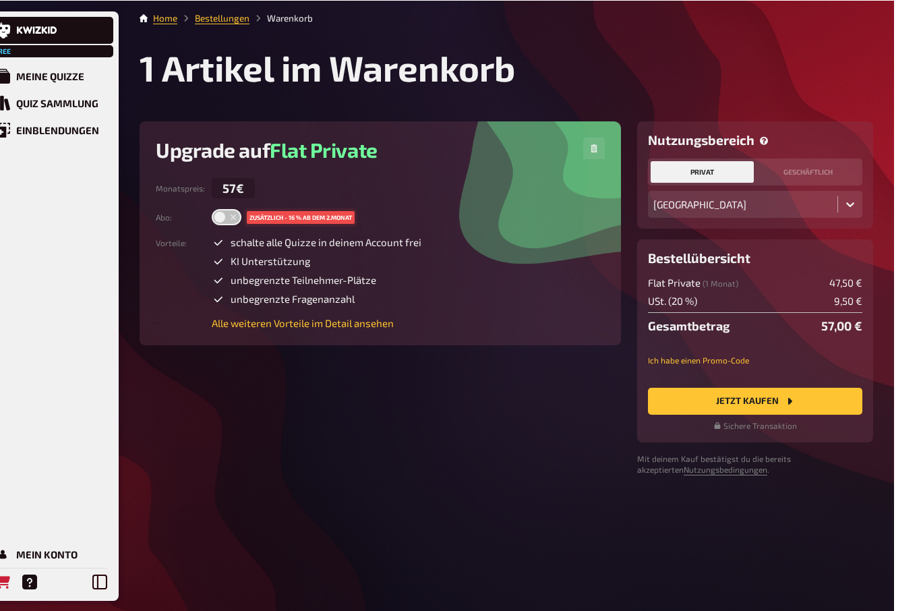
scroll to position [3, 0]
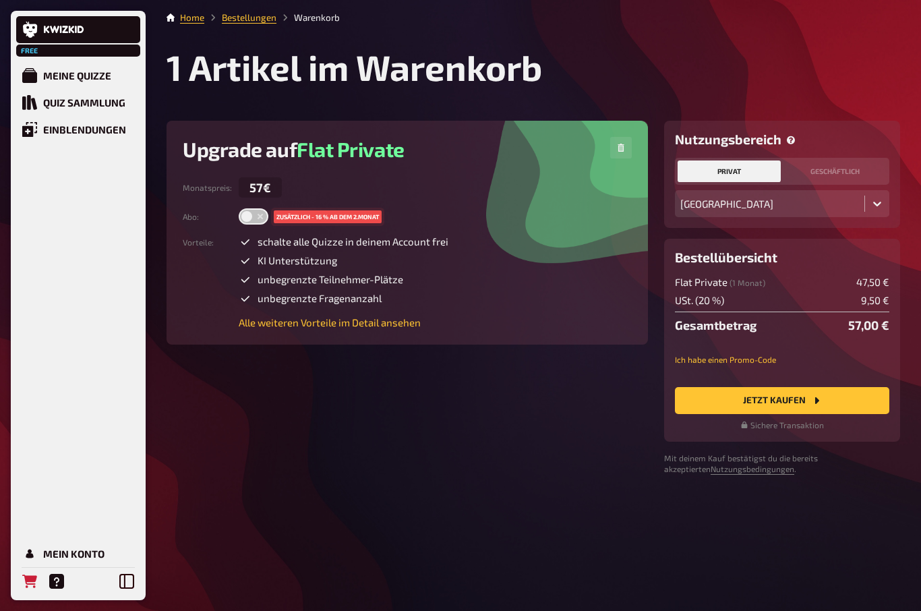
click at [839, 167] on button "geschäftlich" at bounding box center [834, 171] width 103 height 22
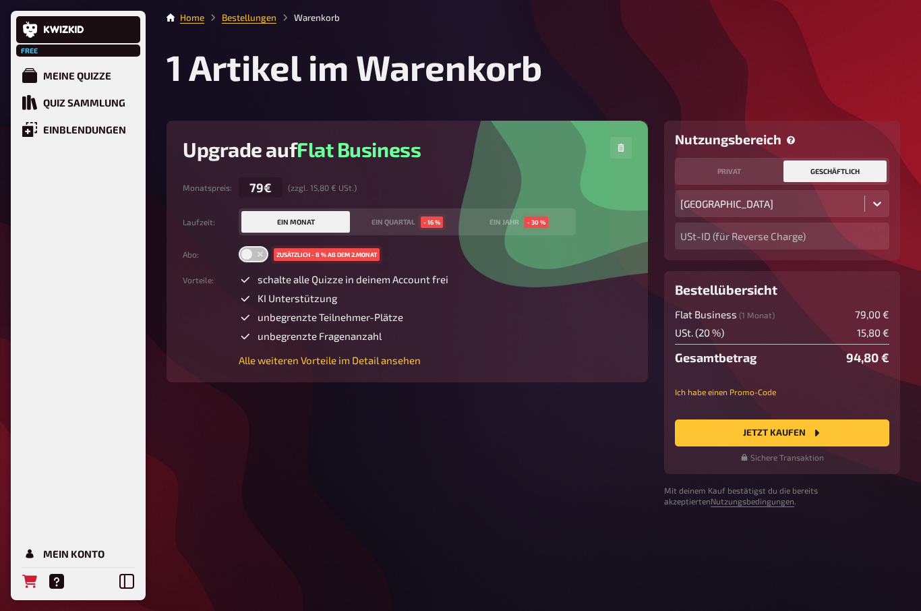
click at [193, 18] on link "Home" at bounding box center [192, 17] width 24 height 11
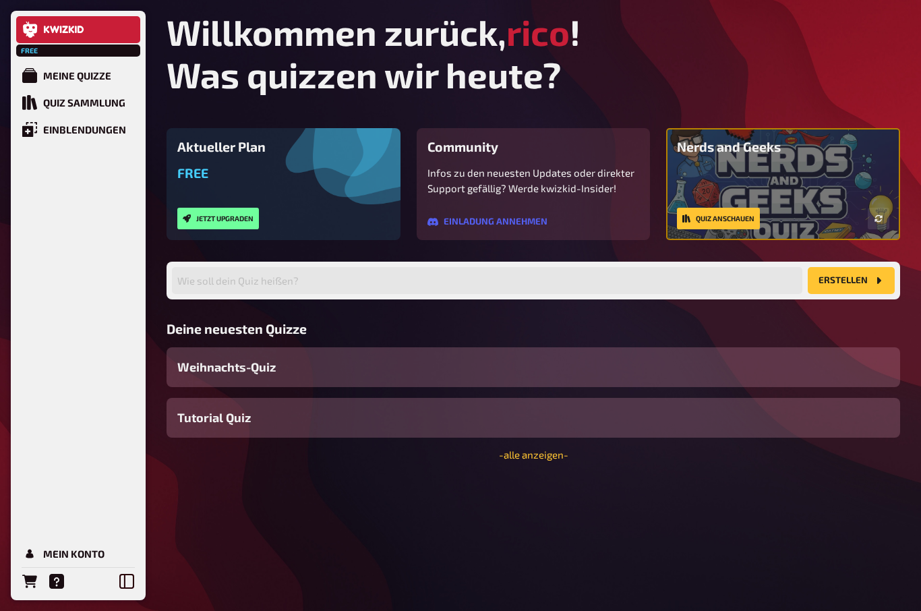
click at [214, 214] on button "Jetzt upgraden" at bounding box center [218, 219] width 82 height 22
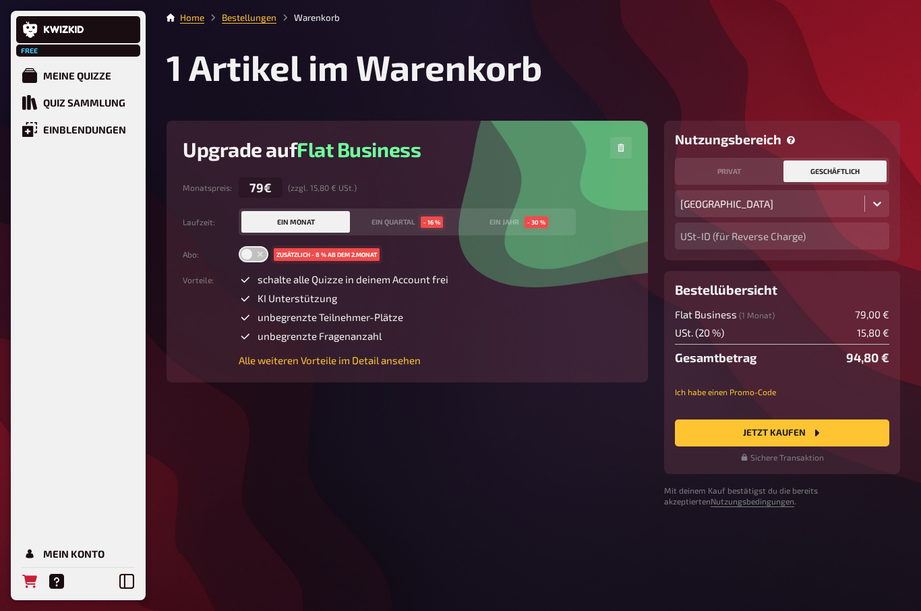
click at [246, 18] on link "Bestellungen" at bounding box center [249, 17] width 55 height 11
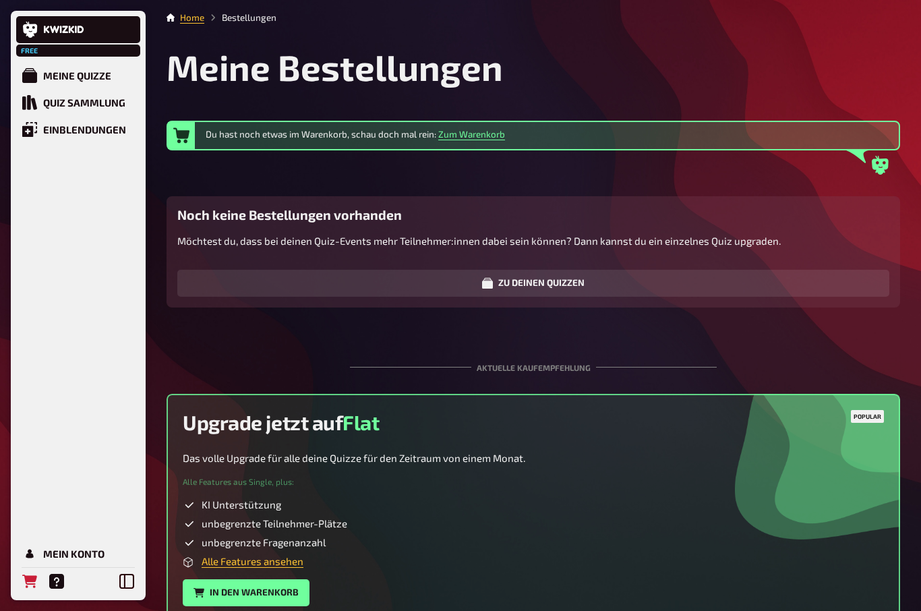
click at [56, 28] on icon at bounding box center [54, 29] width 9 height 7
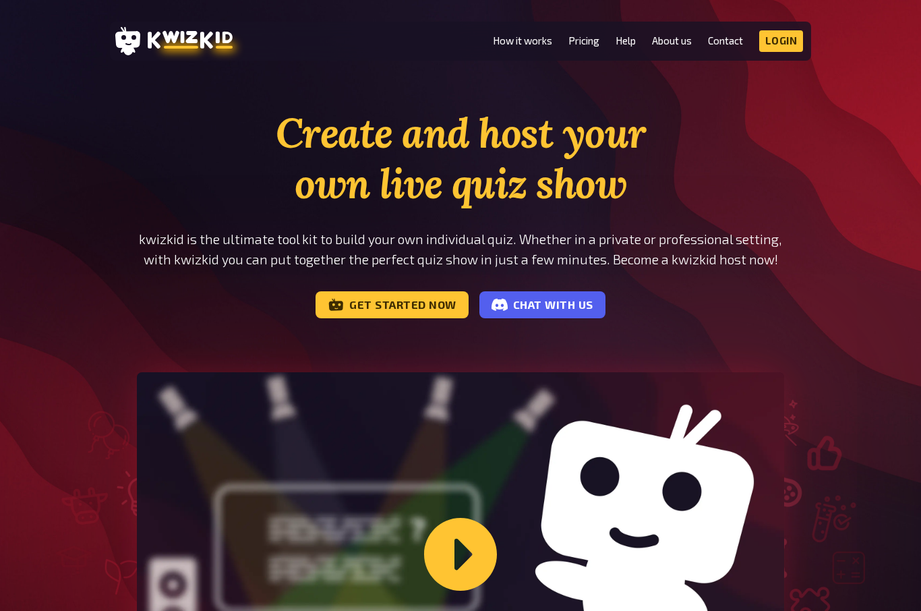
click at [577, 45] on link "Pricing" at bounding box center [583, 40] width 31 height 11
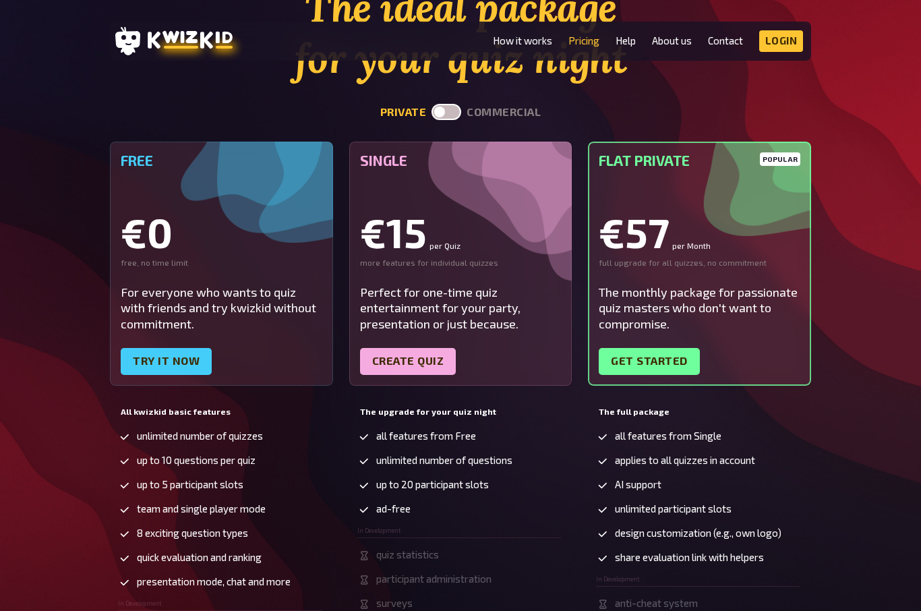
scroll to position [122, 0]
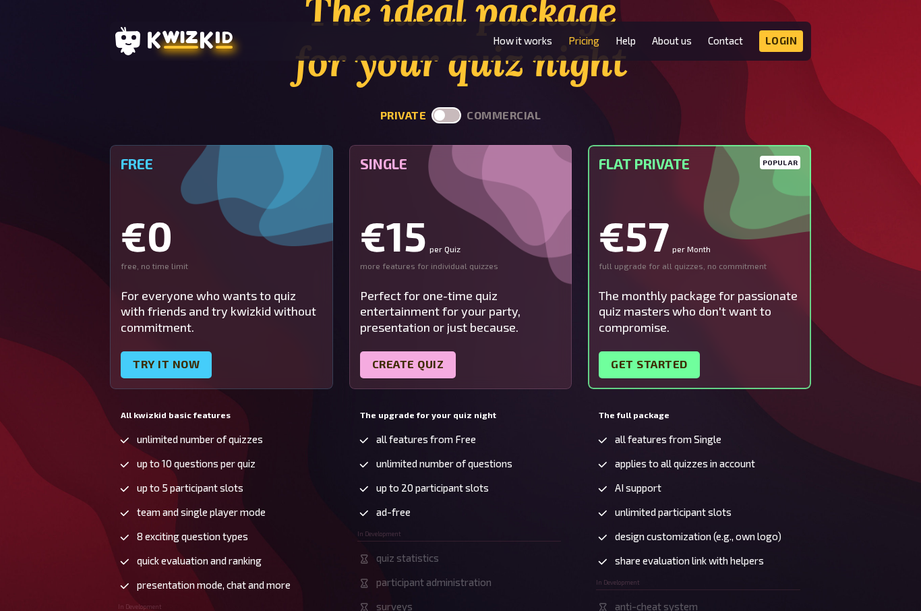
click at [665, 366] on link "Get started" at bounding box center [649, 364] width 101 height 27
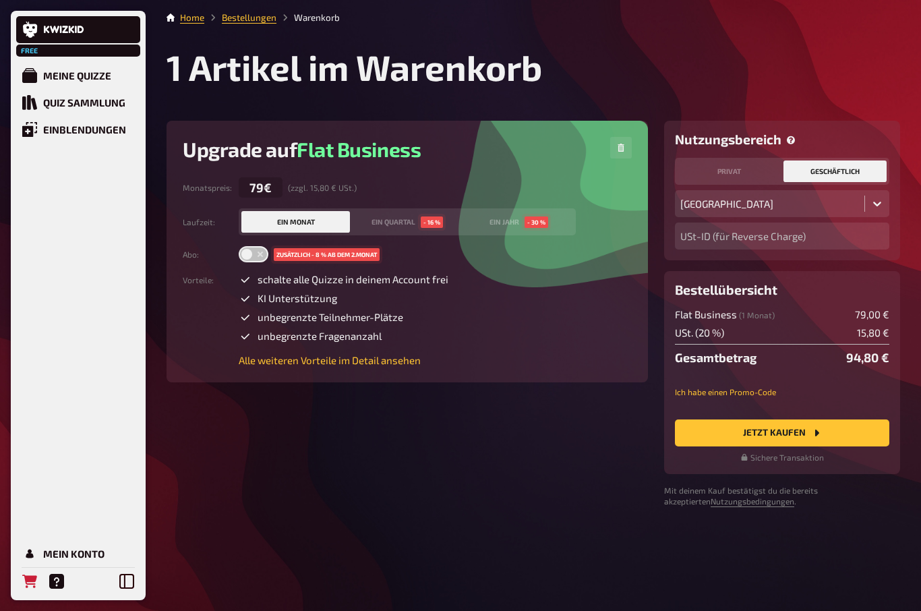
click at [738, 167] on button "privat" at bounding box center [728, 171] width 103 height 22
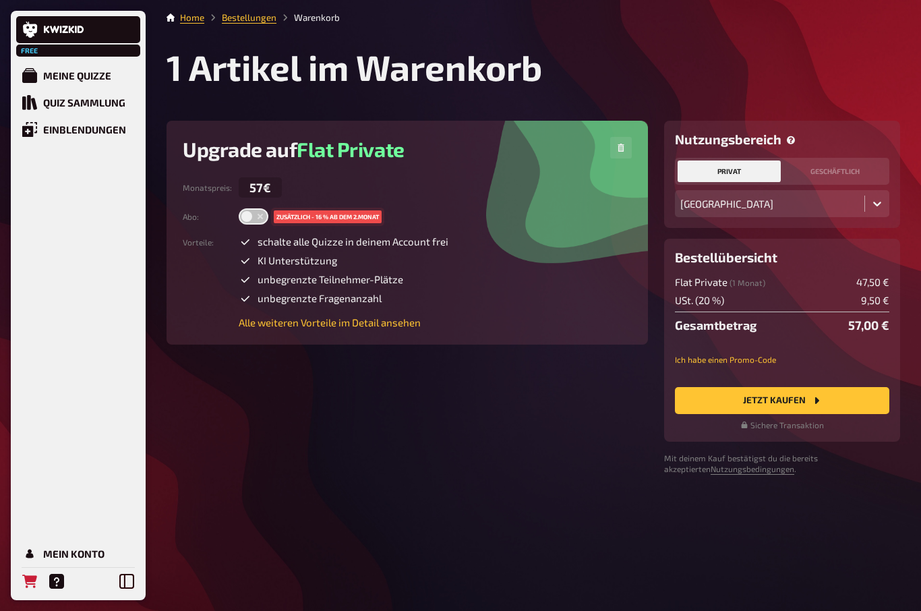
click at [770, 140] on h3 "Nutzungsbereich" at bounding box center [782, 139] width 214 height 16
click at [782, 141] on h3 "Nutzungsbereich" at bounding box center [782, 139] width 214 height 16
click at [750, 146] on h3 "Nutzungsbereich" at bounding box center [782, 139] width 214 height 16
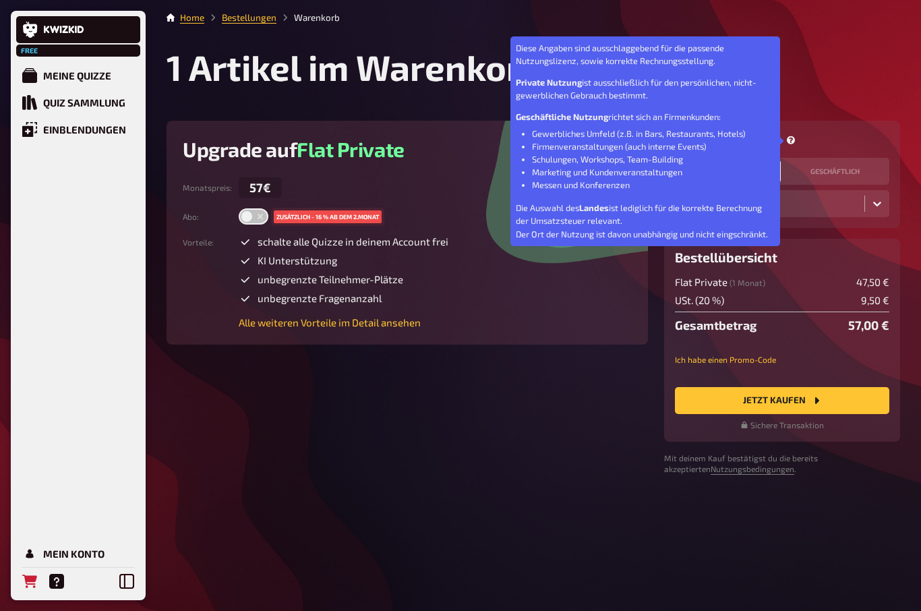
click at [793, 142] on icon at bounding box center [791, 140] width 8 height 8
click at [846, 175] on button "geschäftlich" at bounding box center [834, 171] width 103 height 22
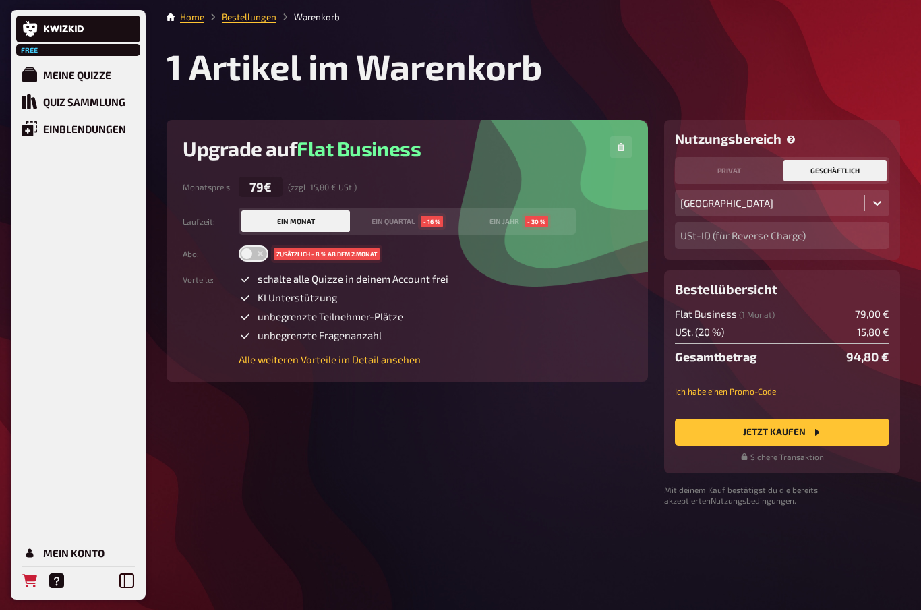
scroll to position [47, 0]
click at [738, 496] on link "Nutzungsbedingungen" at bounding box center [752, 500] width 84 height 9
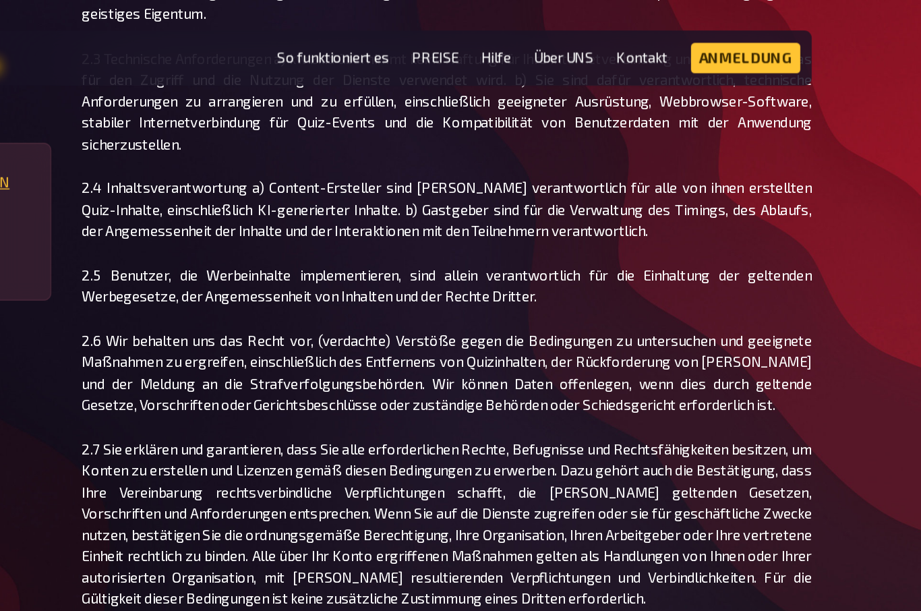
scroll to position [3275, 0]
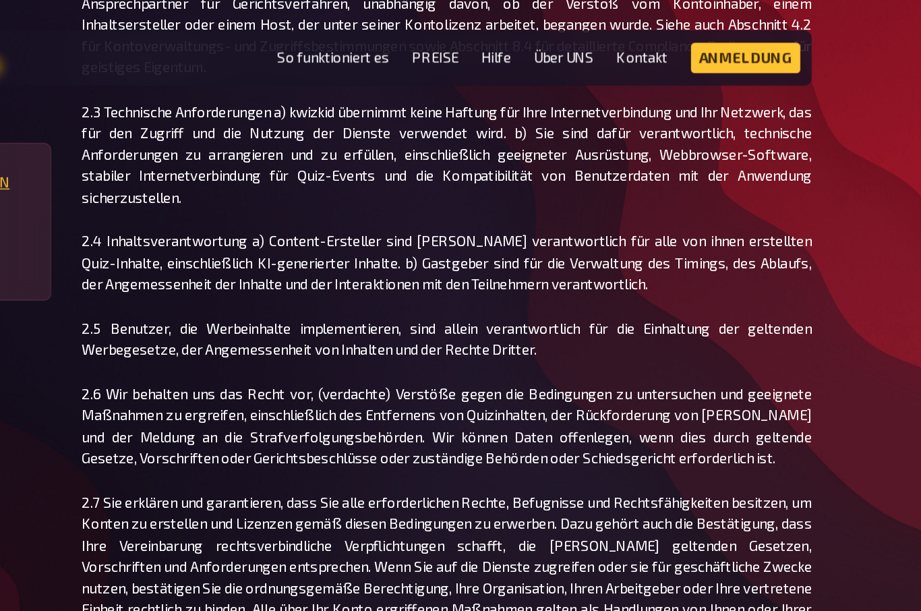
click at [528, 40] on link "PREISE" at bounding box center [544, 40] width 33 height 11
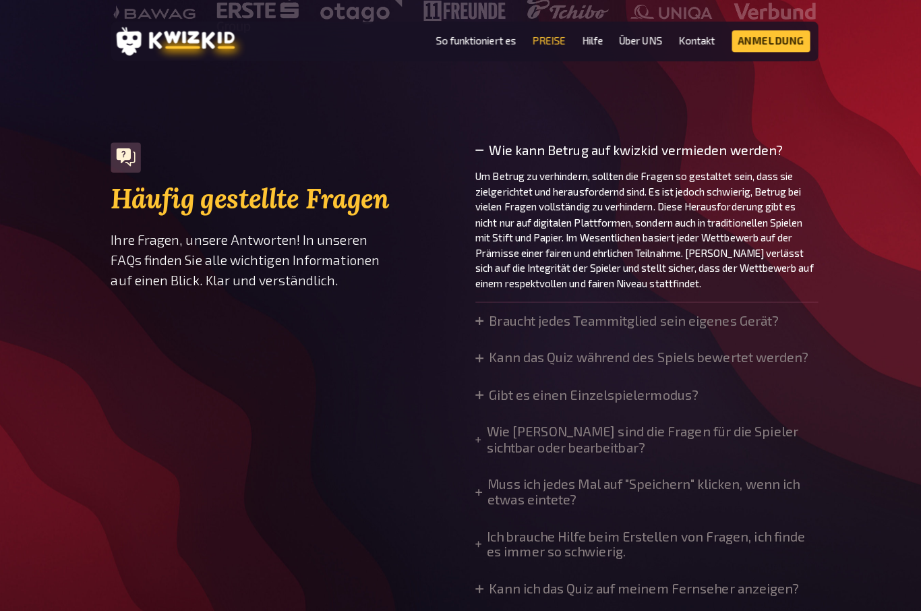
scroll to position [890, 0]
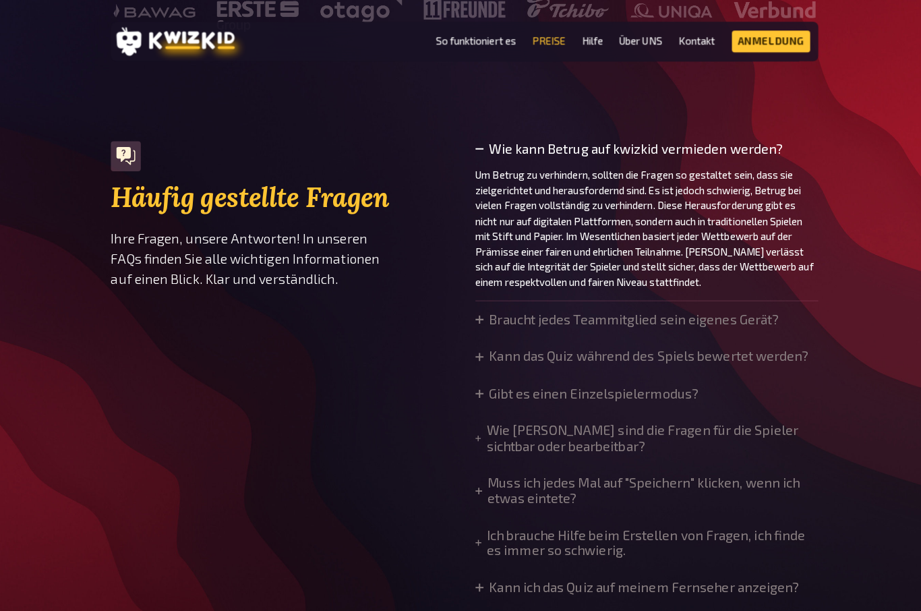
click at [721, 309] on summary "Braucht jedes Teammitglied sein eigenes Gerät?" at bounding box center [621, 316] width 301 height 15
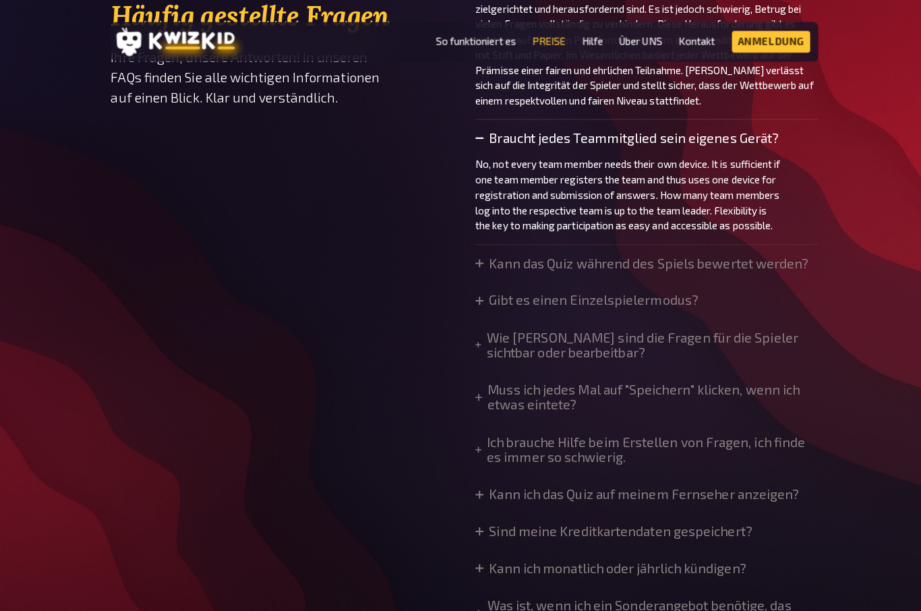
scroll to position [1082, 0]
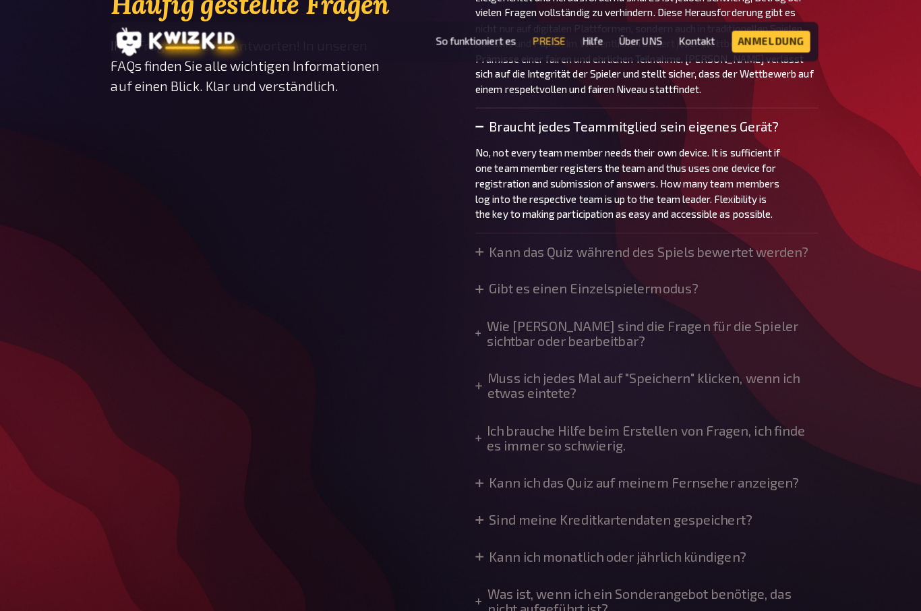
click at [733, 471] on summary "Kann ich das Quiz auf meinem Fernseher anzeigen?" at bounding box center [631, 478] width 321 height 15
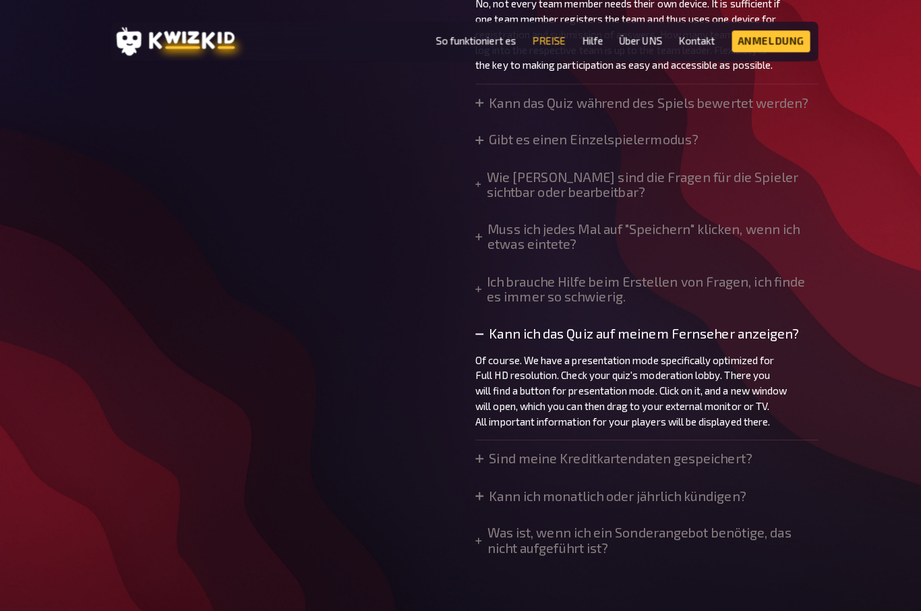
scroll to position [1230, 0]
click at [727, 483] on summary "Kann ich monatlich oder jährlich kündigen?" at bounding box center [605, 490] width 268 height 15
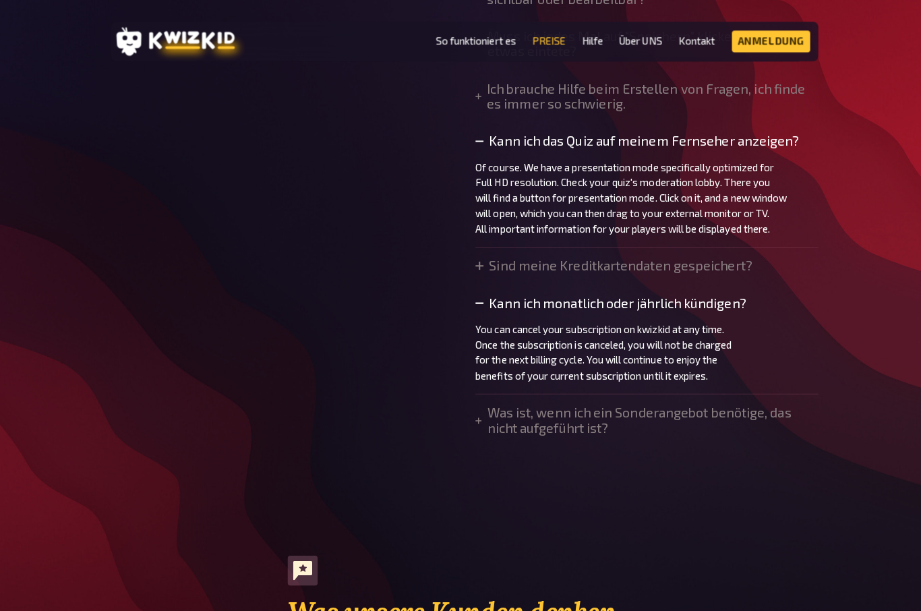
scroll to position [1421, 0]
click at [739, 401] on summary "Was ist, wenn ich ein Sonderangebot benötige, das nicht aufgeführt ist?" at bounding box center [641, 416] width 340 height 30
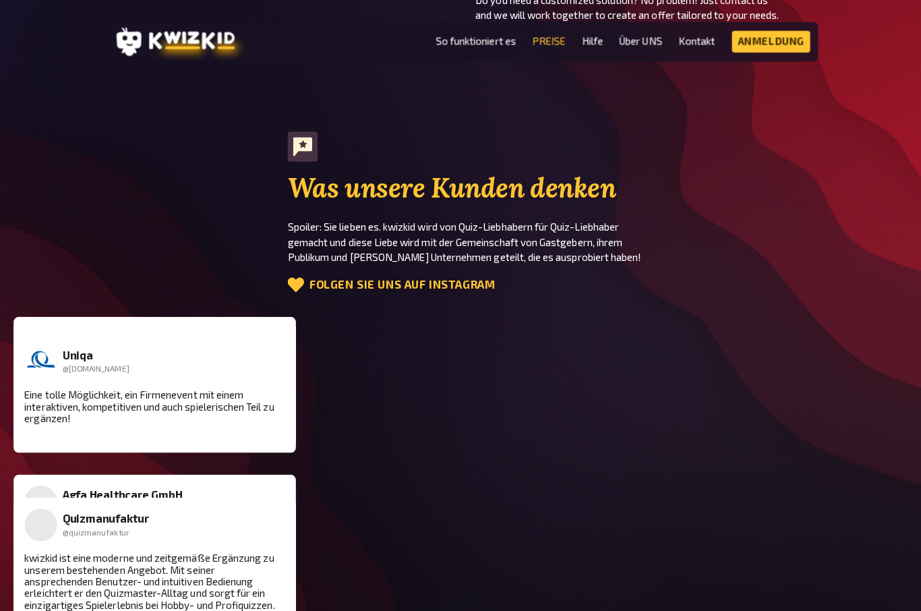
scroll to position [1870, 0]
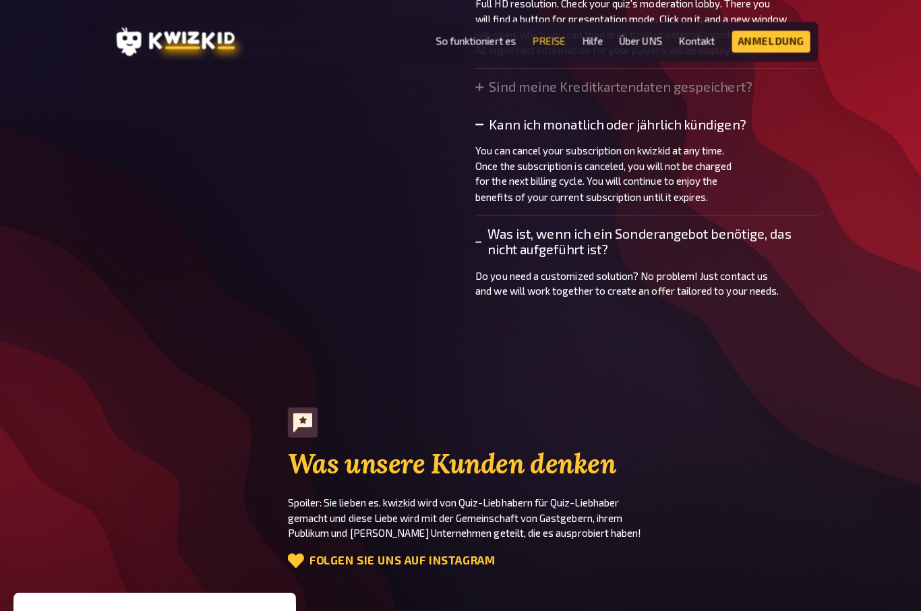
scroll to position [1594, 0]
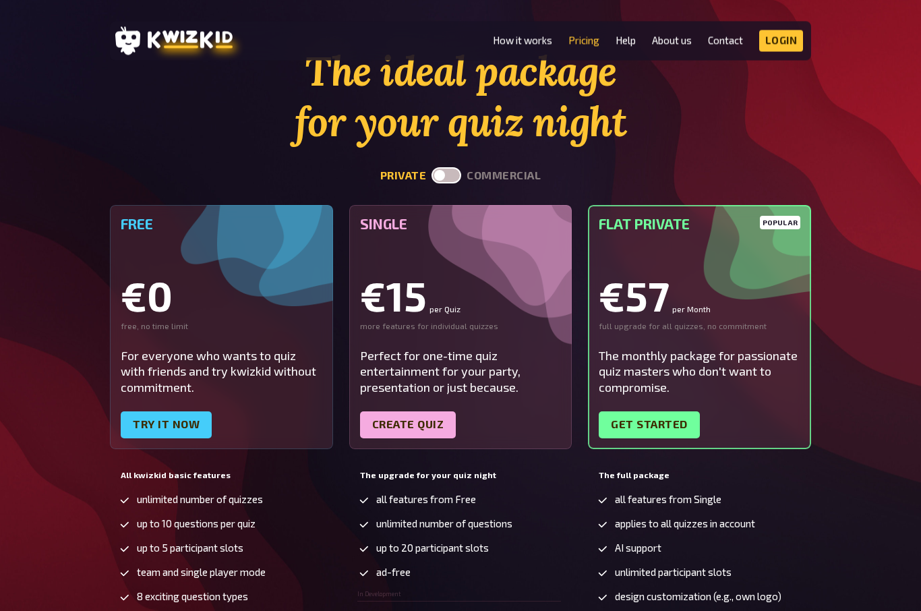
scroll to position [56, 0]
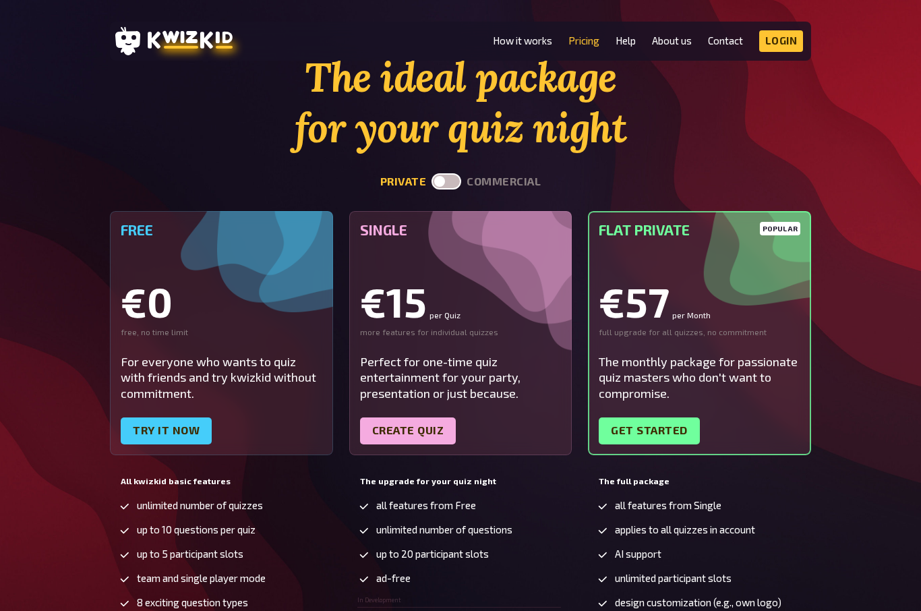
click at [442, 177] on label at bounding box center [446, 181] width 30 height 16
click at [431, 173] on input "checkbox" at bounding box center [431, 173] width 1 height 1
checkbox input "true"
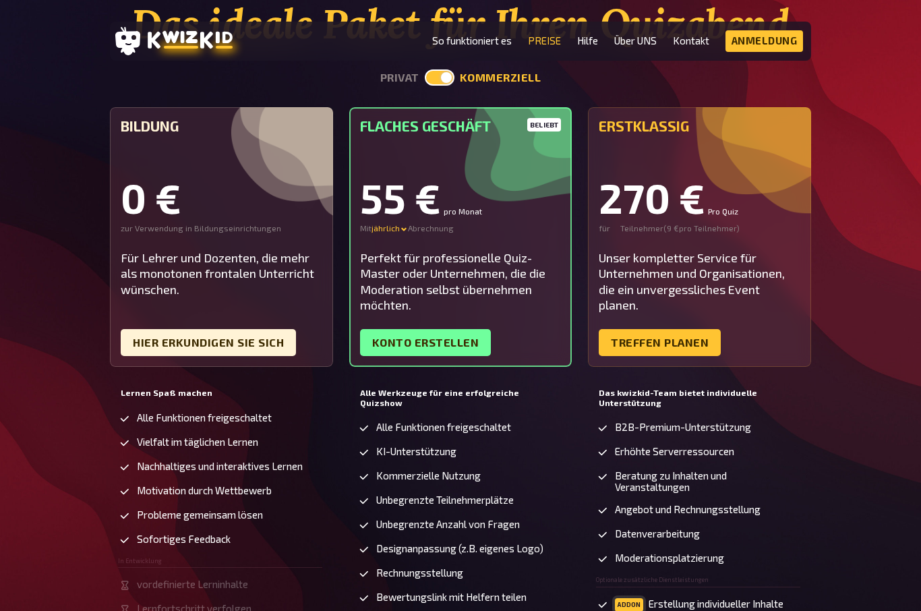
scroll to position [116, 0]
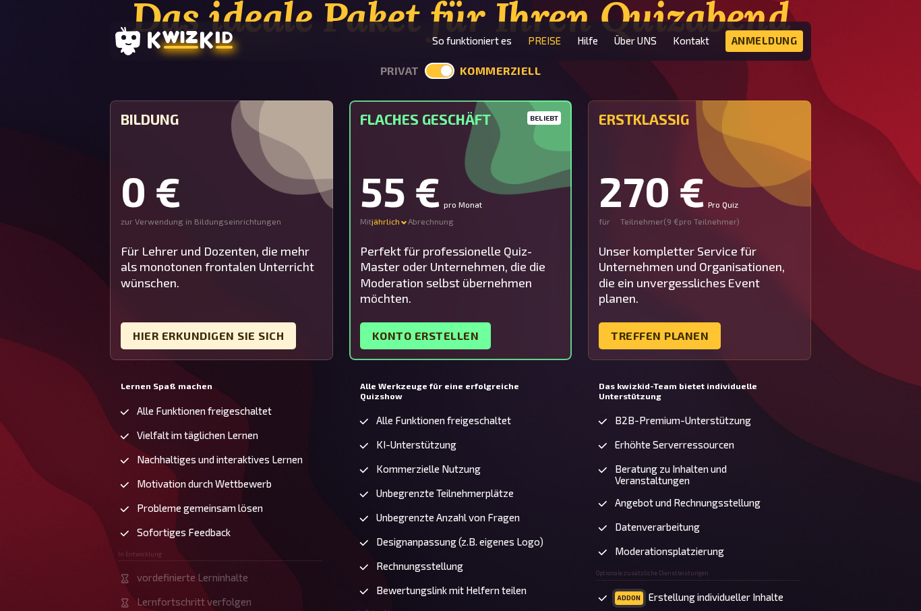
click at [167, 332] on link "HIER ERKUNDIGEN SIE SICH" at bounding box center [208, 335] width 175 height 27
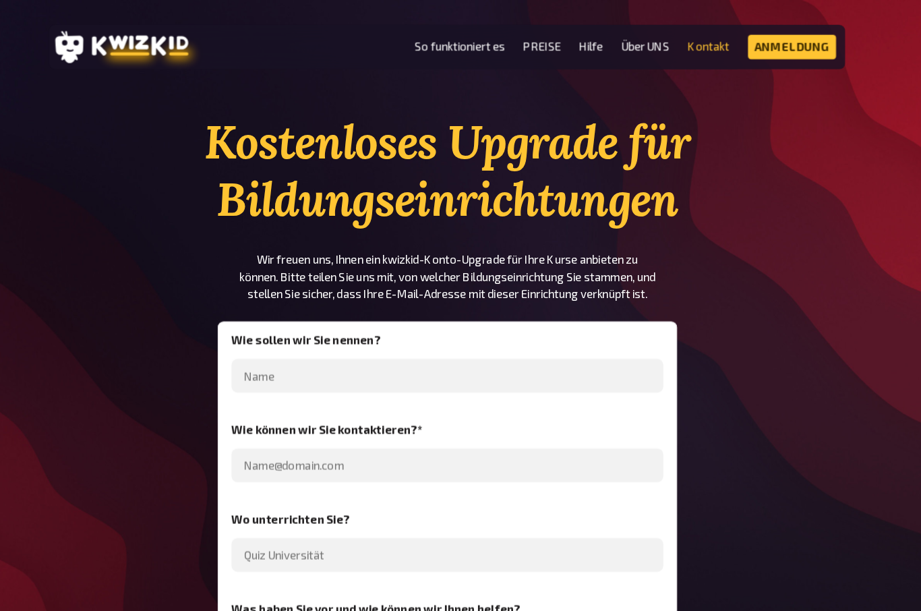
scroll to position [7, 0]
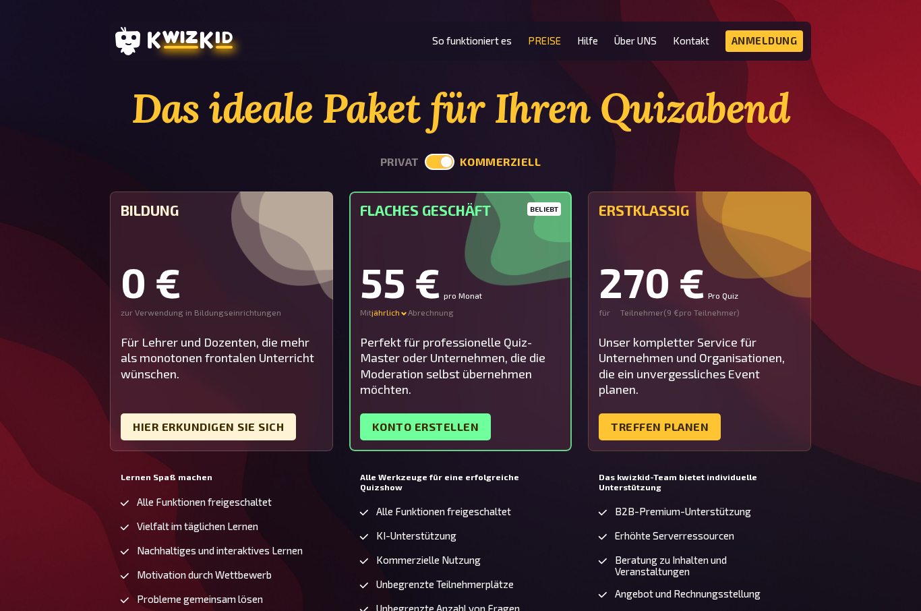
scroll to position [26, 0]
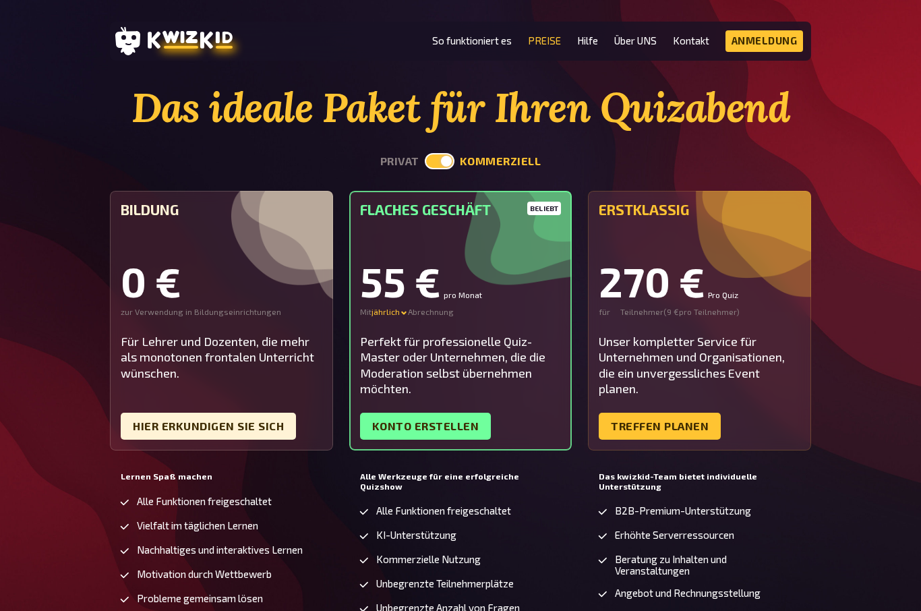
click at [437, 164] on label at bounding box center [440, 161] width 30 height 16
click at [425, 153] on input "checkbox" at bounding box center [424, 152] width 1 height 1
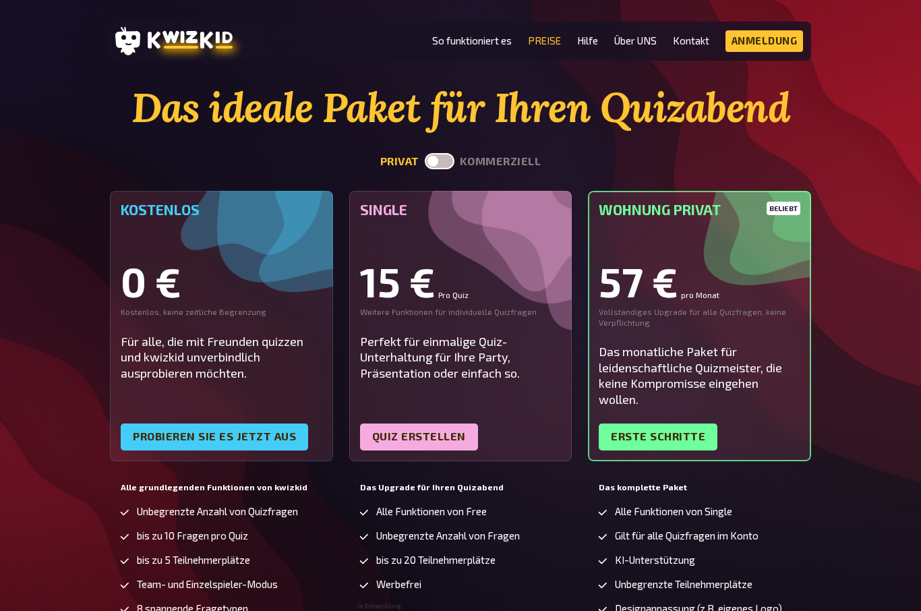
click at [450, 162] on label at bounding box center [440, 161] width 30 height 16
click at [425, 153] on input "checkbox" at bounding box center [424, 152] width 1 height 1
checkbox input "true"
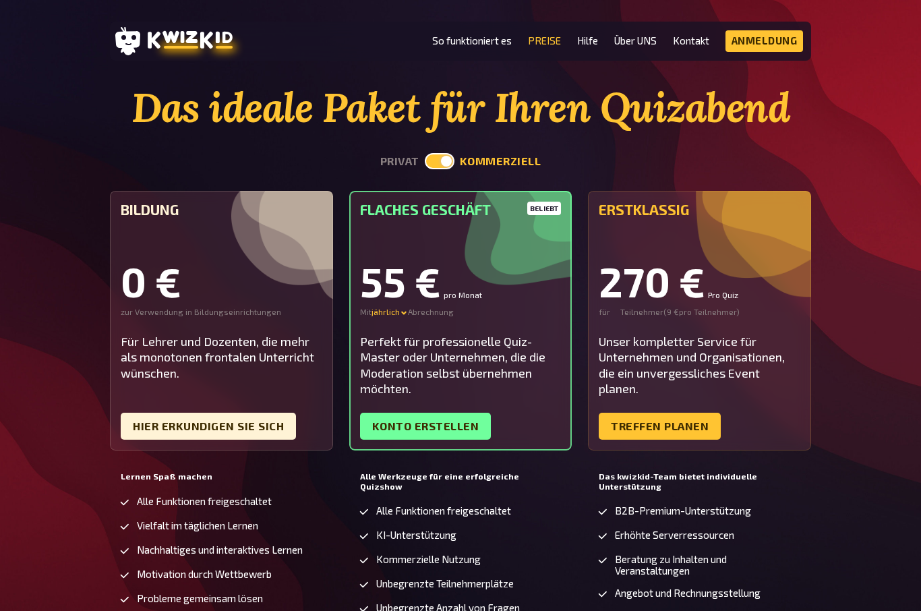
click at [390, 315] on div "jährlich" at bounding box center [389, 312] width 36 height 11
click at [387, 315] on div "Monatlich" at bounding box center [415, 312] width 88 height 11
click at [389, 313] on div "jährlich" at bounding box center [389, 312] width 36 height 11
click at [391, 315] on div "Monatlich" at bounding box center [415, 312] width 88 height 11
click at [388, 311] on div "jährlich" at bounding box center [389, 312] width 36 height 11
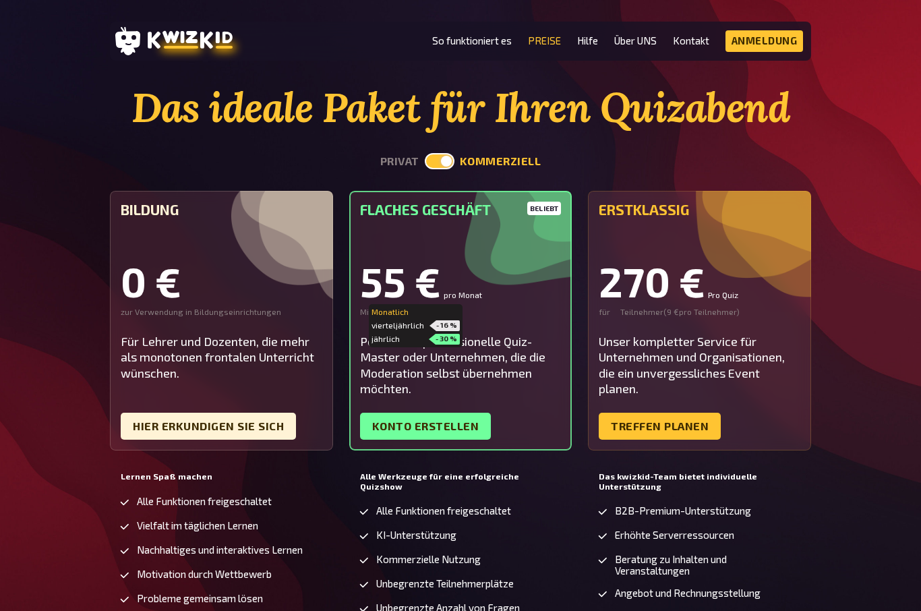
click at [384, 343] on div "jährlich - 30 %" at bounding box center [415, 339] width 88 height 11
click at [380, 309] on div "jährlich" at bounding box center [389, 312] width 36 height 11
click at [385, 326] on div "vierteljährlich - 16 %" at bounding box center [415, 325] width 88 height 11
click at [377, 307] on div "jährlich" at bounding box center [389, 312] width 36 height 11
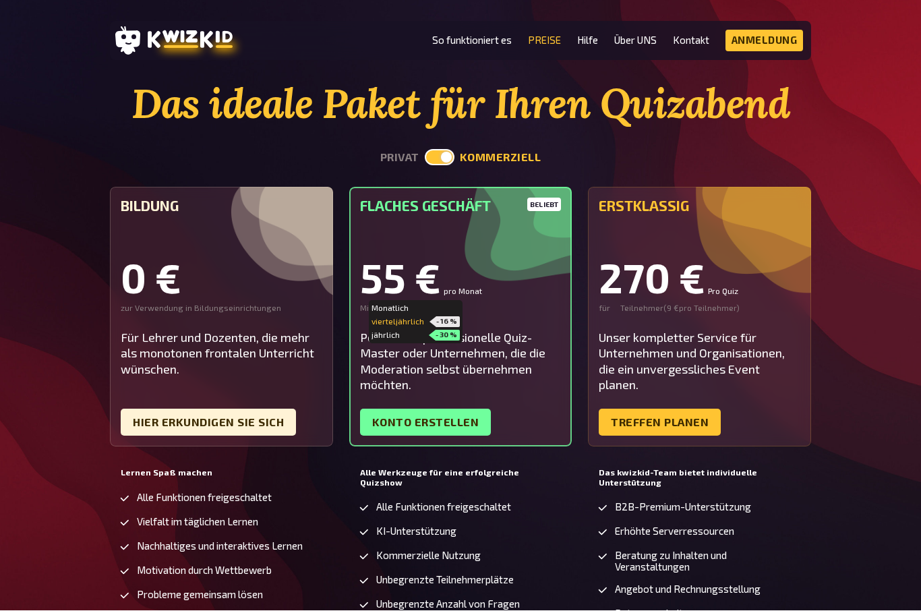
click at [377, 303] on div "Monatlich" at bounding box center [415, 308] width 88 height 11
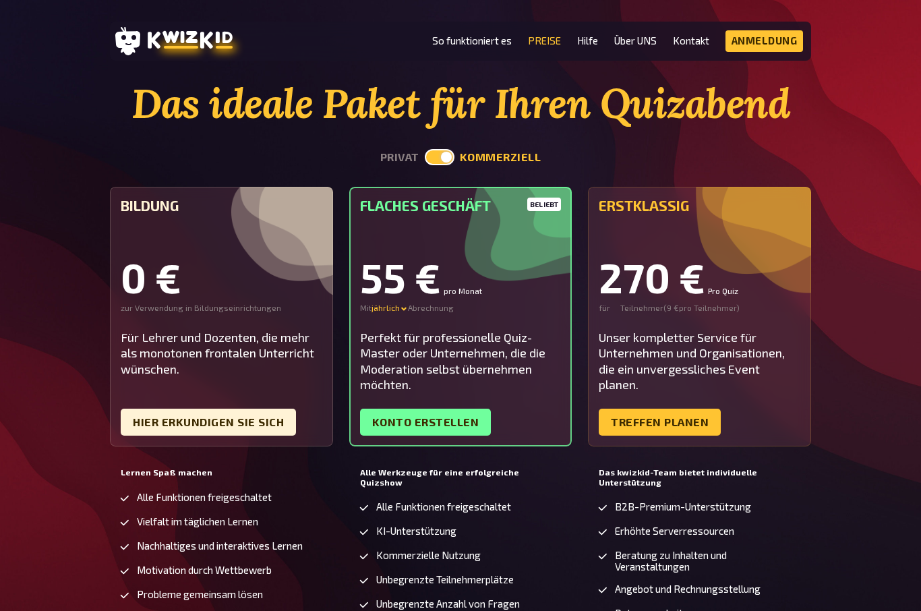
click at [386, 303] on div "jährlich" at bounding box center [389, 308] width 36 height 11
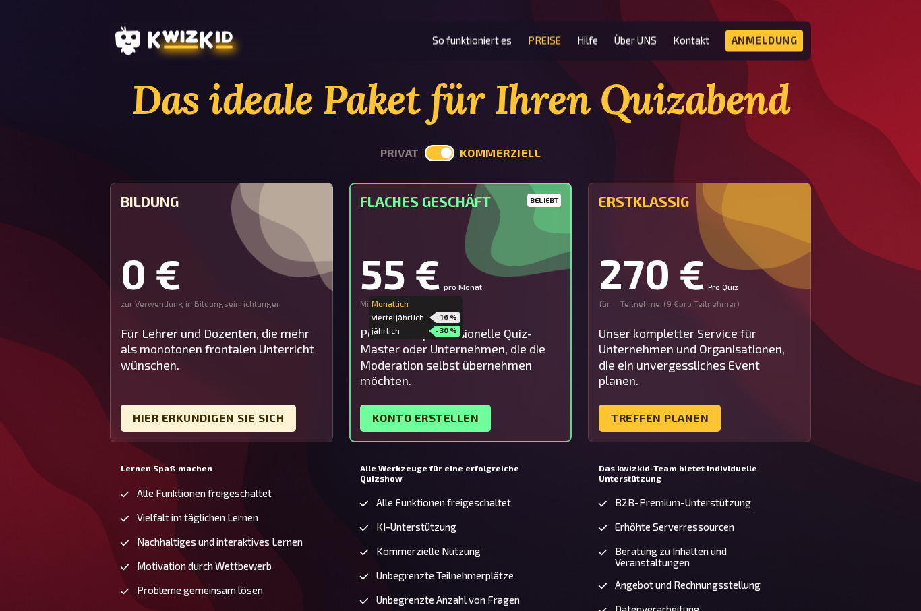
scroll to position [0, 0]
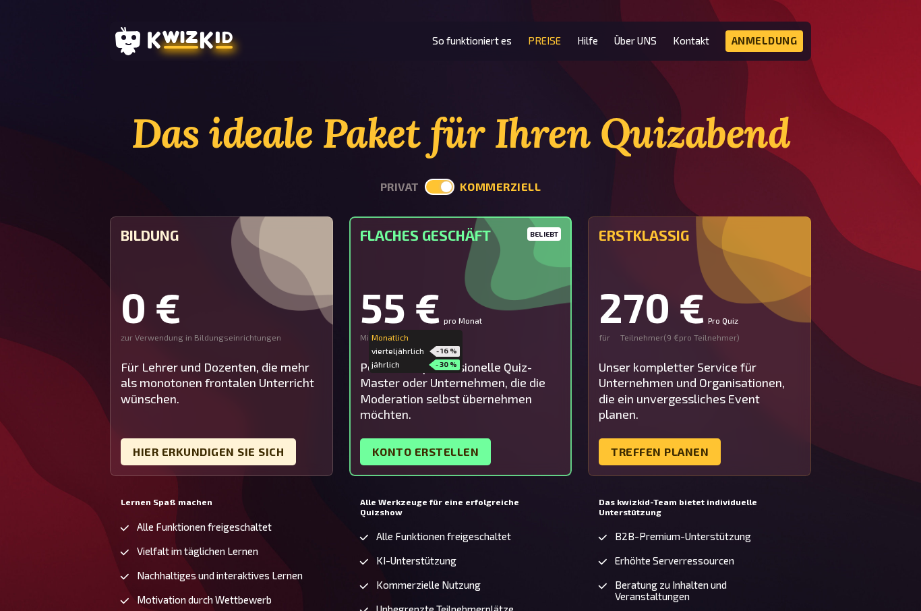
click at [547, 47] on link "PREISE" at bounding box center [544, 40] width 33 height 11
